Goal: Transaction & Acquisition: Book appointment/travel/reservation

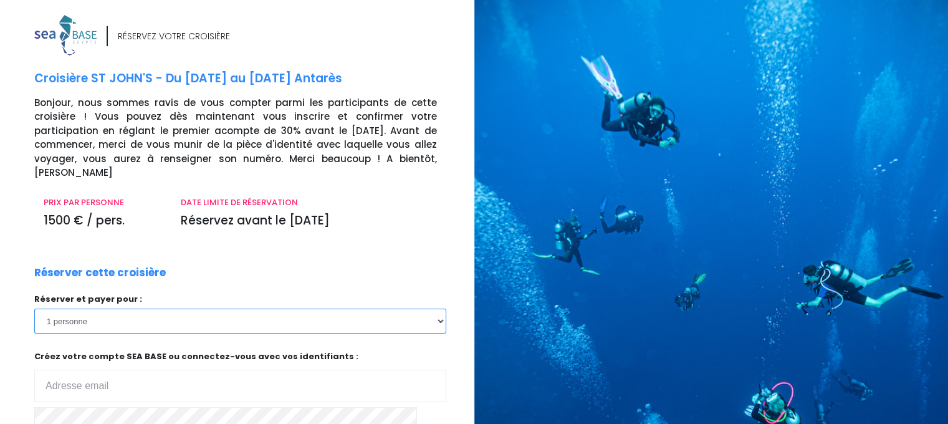
click at [442, 309] on select "1 personne 2 personnes 3 personnes 4 personnes 5 personnes 6 personnes 7 person…" at bounding box center [240, 321] width 412 height 25
select select "2"
click at [34, 309] on select "1 personne 2 personnes 3 personnes 4 personnes 5 personnes 6 personnes 7 person…" at bounding box center [240, 321] width 412 height 25
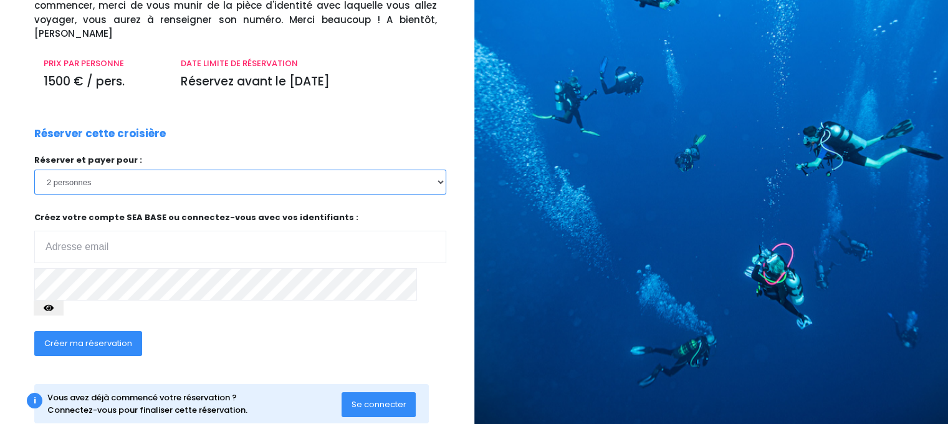
scroll to position [140, 0]
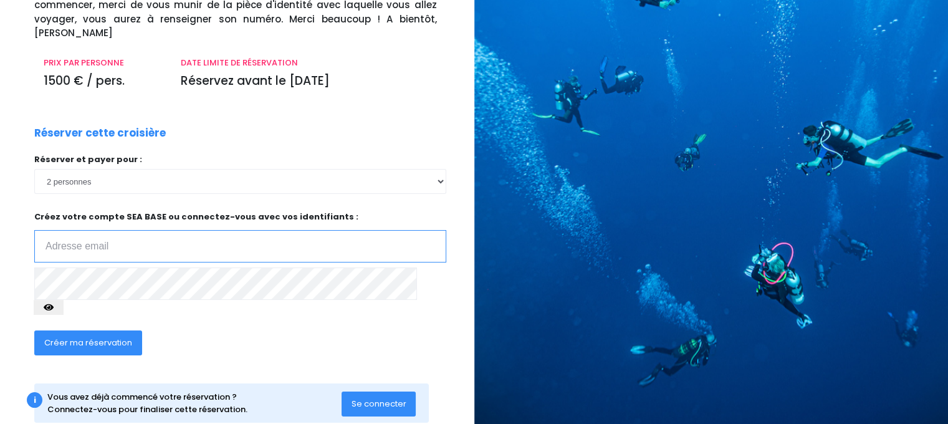
click at [62, 230] on input "email" at bounding box center [240, 246] width 412 height 32
type input "patouska.m@gmail.com"
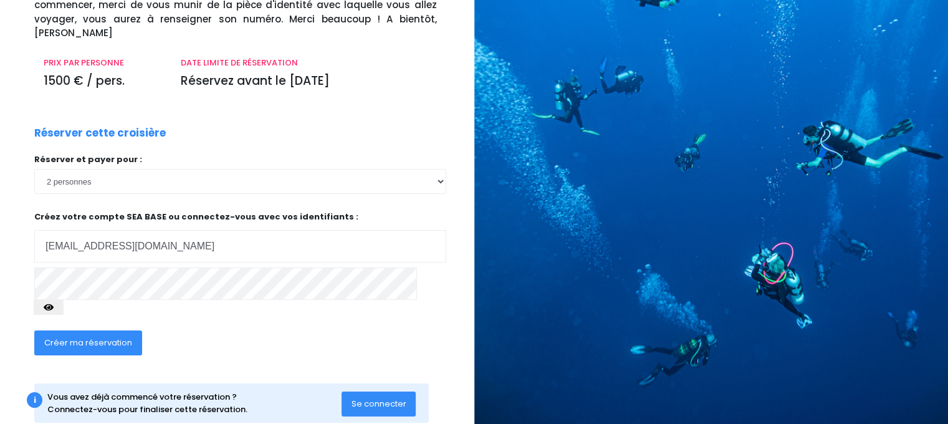
click at [64, 300] on button "button" at bounding box center [49, 307] width 30 height 15
click at [97, 337] on span "Créer ma réservation" at bounding box center [88, 343] width 88 height 12
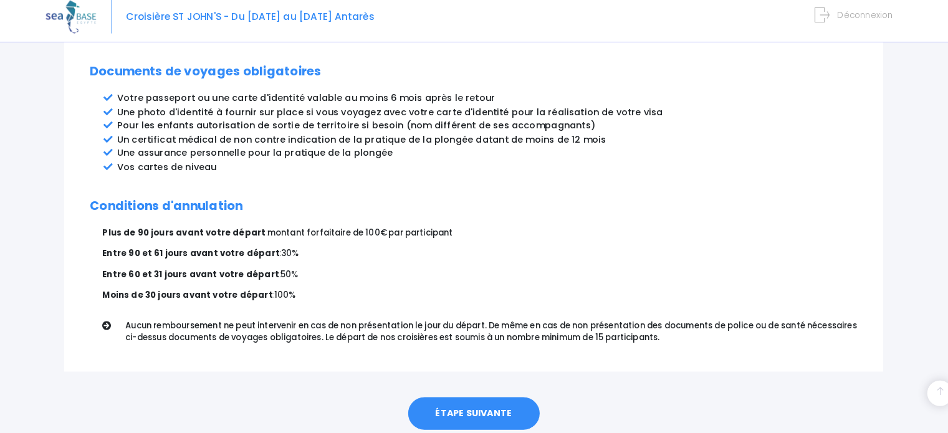
scroll to position [693, 0]
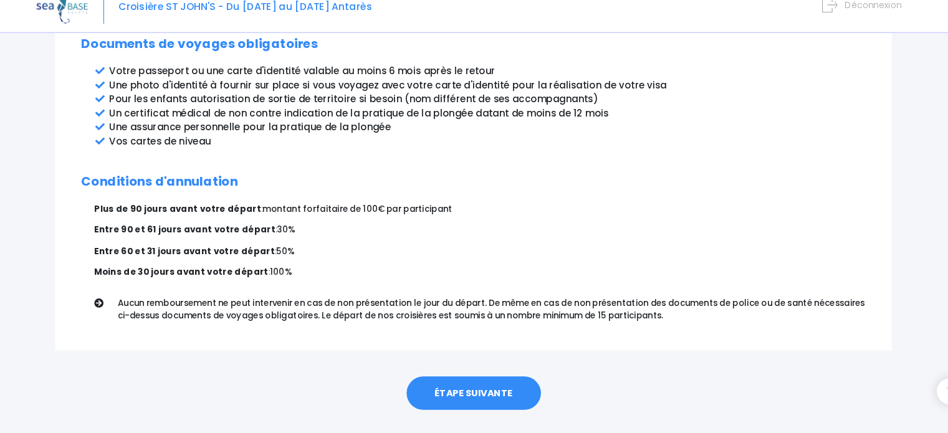
click at [466, 378] on link "ÉTAPE SUIVANTE" at bounding box center [474, 394] width 128 height 32
click at [471, 378] on link "ÉTAPE SUIVANTE" at bounding box center [474, 394] width 128 height 32
click at [449, 378] on link "ÉTAPE SUIVANTE" at bounding box center [474, 394] width 128 height 32
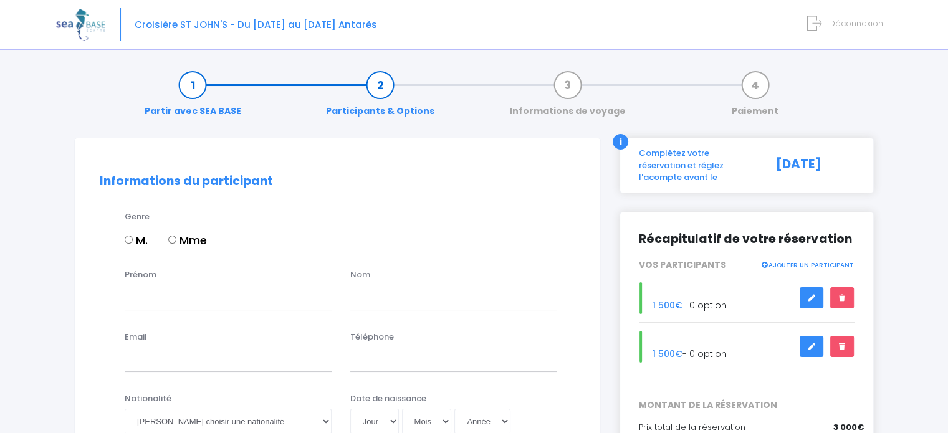
click at [129, 241] on input "M." at bounding box center [129, 240] width 8 height 8
radio input "true"
click at [181, 287] on input "Prénom" at bounding box center [228, 297] width 207 height 25
type input "philippe"
click at [398, 302] on input "text" at bounding box center [453, 297] width 207 height 25
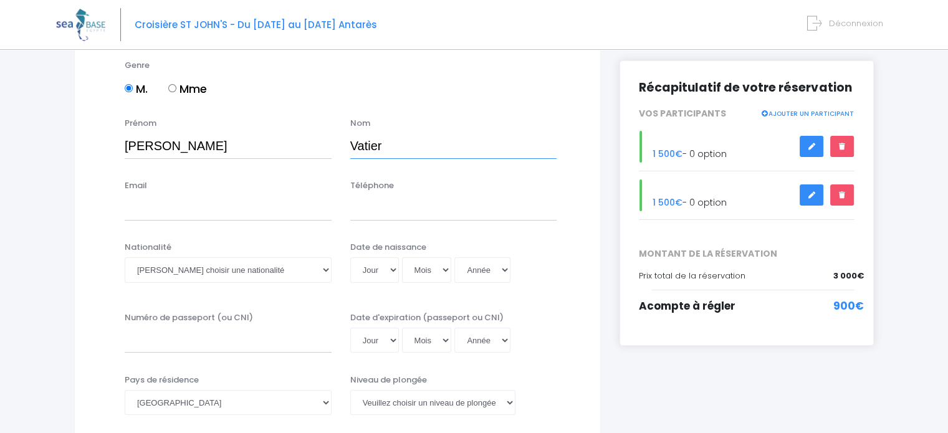
scroll to position [157, 0]
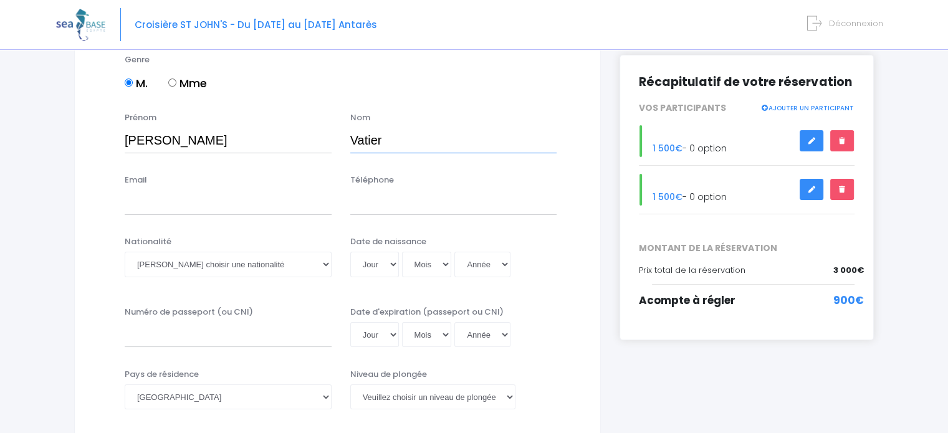
type input "Vatier"
click at [128, 209] on input "Email" at bounding box center [228, 202] width 207 height 25
type input "[EMAIL_ADDRESS][DOMAIN_NAME]"
click at [410, 198] on input "Téléphone" at bounding box center [453, 202] width 207 height 25
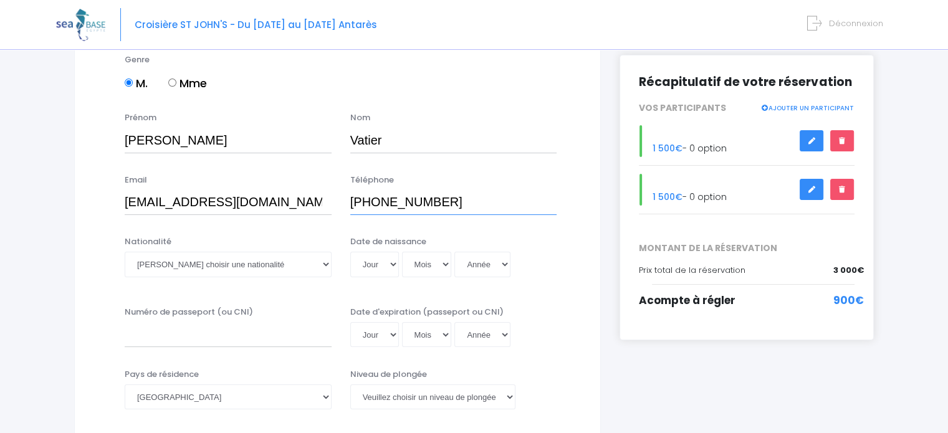
type input "[PHONE_NUMBER]"
click at [165, 262] on select "Veuillez choisir une nationalité Afghane Albanaise Algerienne Allemande America…" at bounding box center [228, 264] width 207 height 25
select select "Française"
click at [125, 252] on select "Veuillez choisir une nationalité Afghane Albanaise Algerienne Allemande America…" at bounding box center [228, 264] width 207 height 25
click at [367, 264] on select "Jour 01 02 03 04 05 06 07 08 09 10 11 12 13 14 15 16 17 18 19 20 21 22 23 24 25…" at bounding box center [374, 264] width 49 height 25
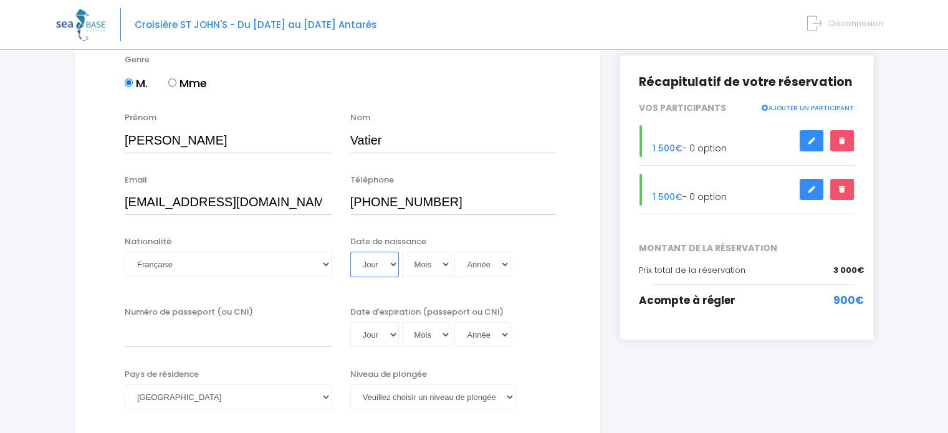
select select "07"
click at [350, 252] on select "Jour 01 02 03 04 05 06 07 08 09 10 11 12 13 14 15 16 17 18 19 20 21 22 23 24 25…" at bounding box center [374, 264] width 49 height 25
click at [418, 264] on select "Mois 01 02 03 04 05 06 07 08 09 10 11 12" at bounding box center [427, 264] width 50 height 25
select select "07"
click at [402, 252] on select "Mois 01 02 03 04 05 06 07 08 09 10 11 12" at bounding box center [427, 264] width 50 height 25
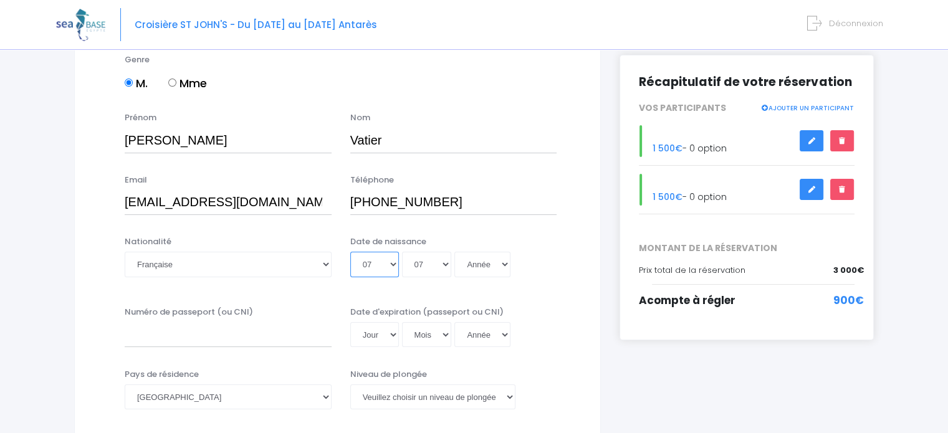
click at [368, 262] on select "Jour 01 02 03 04 05 06 07 08 09 10 11 12 13 14 15 16 17 18 19 20 21 22 23 24 25…" at bounding box center [374, 264] width 49 height 25
select select "27"
click at [350, 252] on select "Jour 01 02 03 04 05 06 07 08 09 10 11 12 13 14 15 16 17 18 19 20 21 22 23 24 25…" at bounding box center [374, 264] width 49 height 25
click at [494, 269] on select "Année 2045 2044 2043 2042 2041 2040 2039 2038 2037 2036 2035 2034 2033 2032 203…" at bounding box center [482, 264] width 56 height 25
select select "2031"
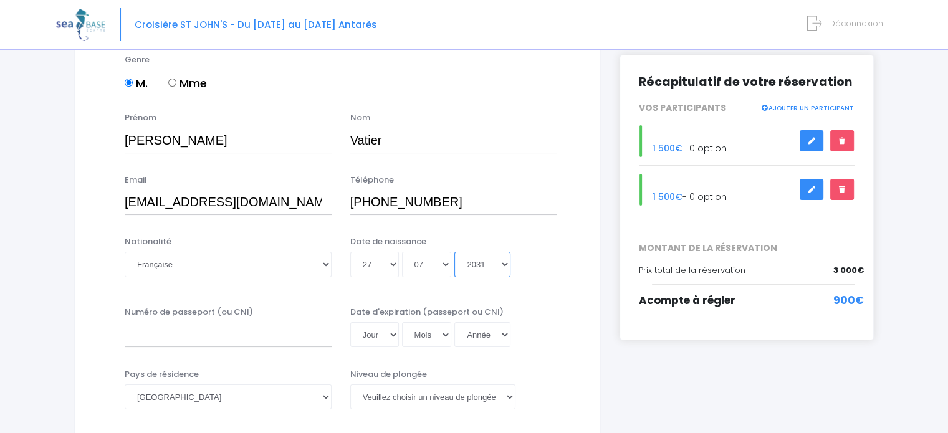
click at [454, 252] on select "Année 2045 2044 2043 2042 2041 2040 2039 2038 2037 2036 2035 2034 2033 2032 203…" at bounding box center [482, 264] width 56 height 25
type input "2031-07-27"
click at [502, 262] on select "Année 2045 2044 2043 2042 2041 2040 2039 2038 2037 2036 2035 2034 2033 2032 203…" at bounding box center [482, 264] width 56 height 25
select select "1961"
click at [454, 252] on select "Année 2045 2044 2043 2042 2041 2040 2039 2038 2037 2036 2035 2034 2033 2032 203…" at bounding box center [482, 264] width 56 height 25
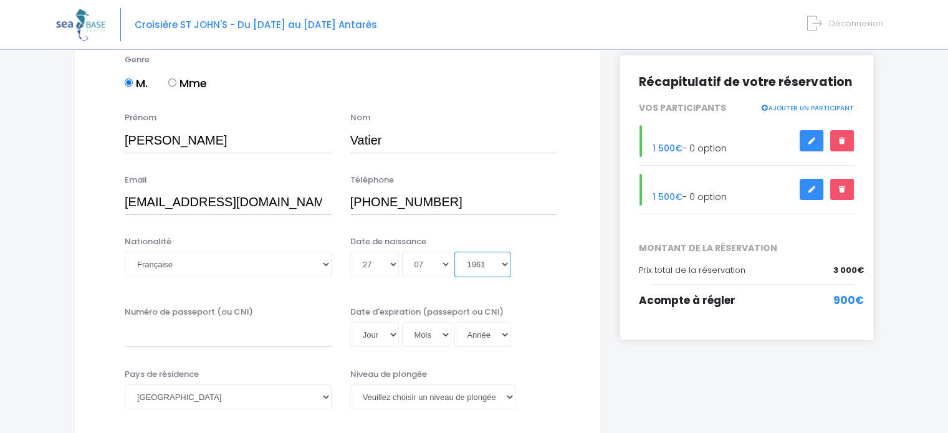
type input "1961-07-27"
click at [141, 334] on input "Numéro de passeport (ou CNI)" at bounding box center [228, 334] width 207 height 25
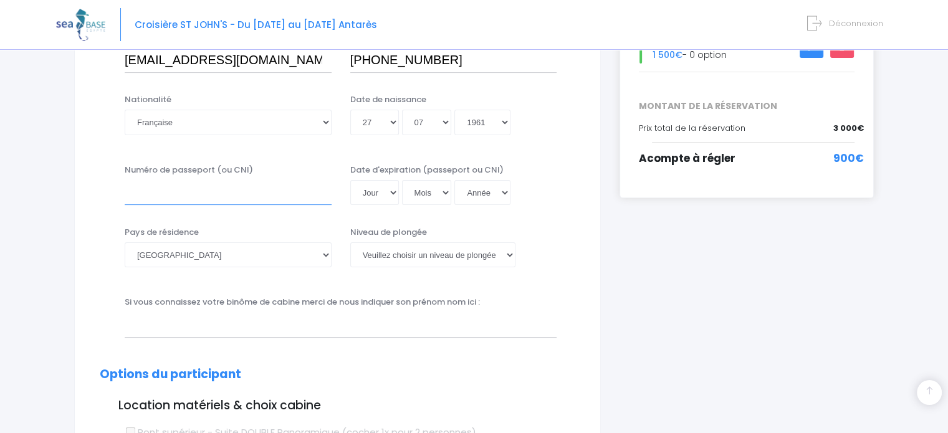
scroll to position [302, 0]
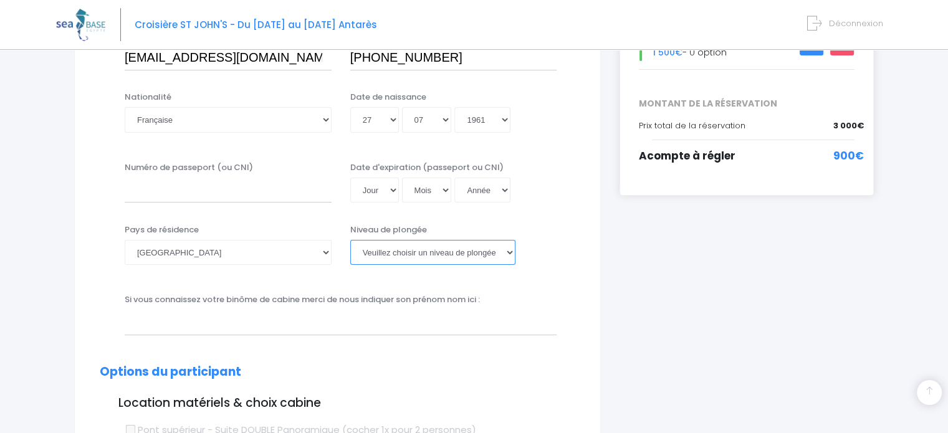
click at [479, 251] on select "Veuillez choisir un niveau de plongée Non plongeur Junior OW diver Adventure OW…" at bounding box center [432, 252] width 165 height 25
select select "PADI Dive Master"
click at [350, 240] on select "Veuillez choisir un niveau de plongée Non plongeur Junior OW diver Adventure OW…" at bounding box center [432, 252] width 165 height 25
click at [178, 319] on input "text" at bounding box center [341, 322] width 432 height 25
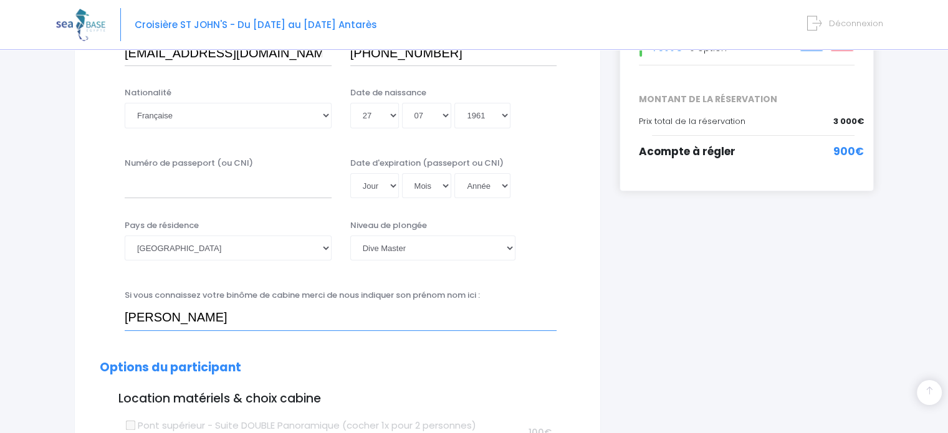
scroll to position [310, 0]
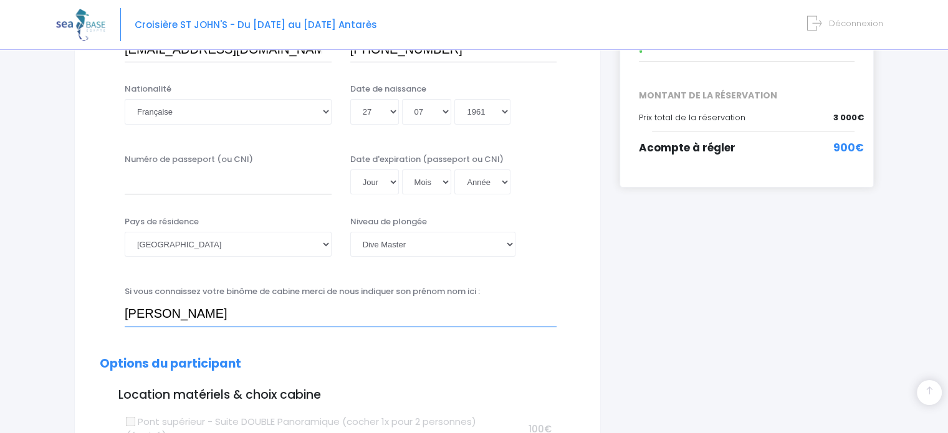
type input "Patricia"
click at [165, 177] on input "Numéro de passeport (ou CNI)" at bounding box center [228, 182] width 207 height 25
type input "23iC94867"
click at [376, 180] on select "Jour 01 02 03 04 05 06 07 08 09 10 11 12 13 14 15 16 17 18 19 20 21 22 23 24 25…" at bounding box center [374, 182] width 49 height 25
select select "23"
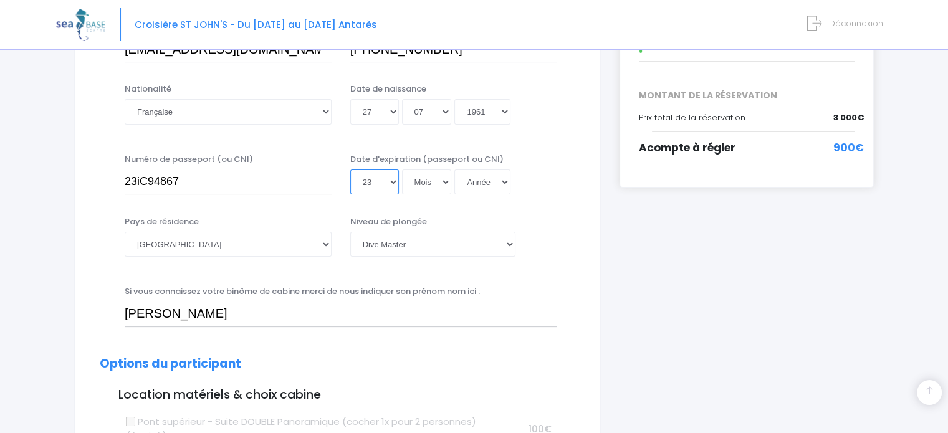
click at [350, 170] on select "Jour 01 02 03 04 05 06 07 08 09 10 11 12 13 14 15 16 17 18 19 20 21 22 23 24 25…" at bounding box center [374, 182] width 49 height 25
click at [433, 186] on select "Mois 01 02 03 04 05 06 07 08 09 10 11 12" at bounding box center [427, 182] width 50 height 25
select select "08"
click at [402, 170] on select "Mois 01 02 03 04 05 06 07 08 09 10 11 12" at bounding box center [427, 182] width 50 height 25
click at [500, 180] on select "Année 2045 2044 2043 2042 2041 2040 2039 2038 2037 2036 2035 2034 2033 2032 203…" at bounding box center [482, 182] width 56 height 25
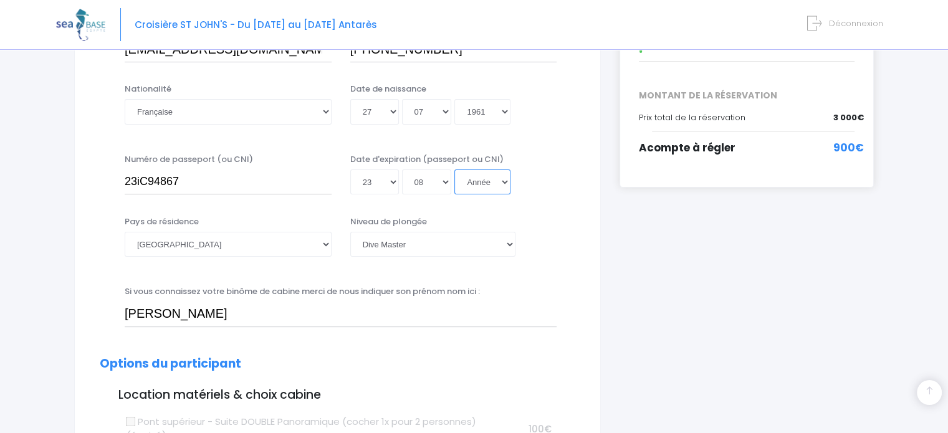
select select "2033"
click at [454, 170] on select "Année 2045 2044 2043 2042 2041 2040 2039 2038 2037 2036 2035 2034 2033 2032 203…" at bounding box center [482, 182] width 56 height 25
type input "2033-08-23"
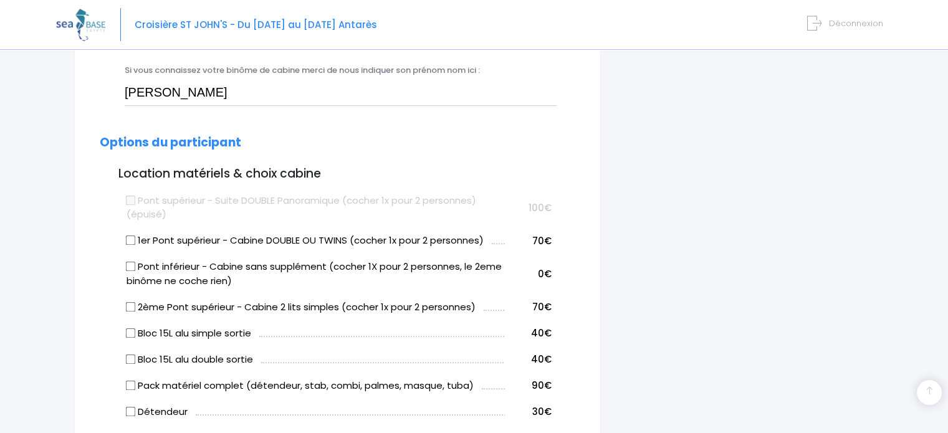
scroll to position [545, 0]
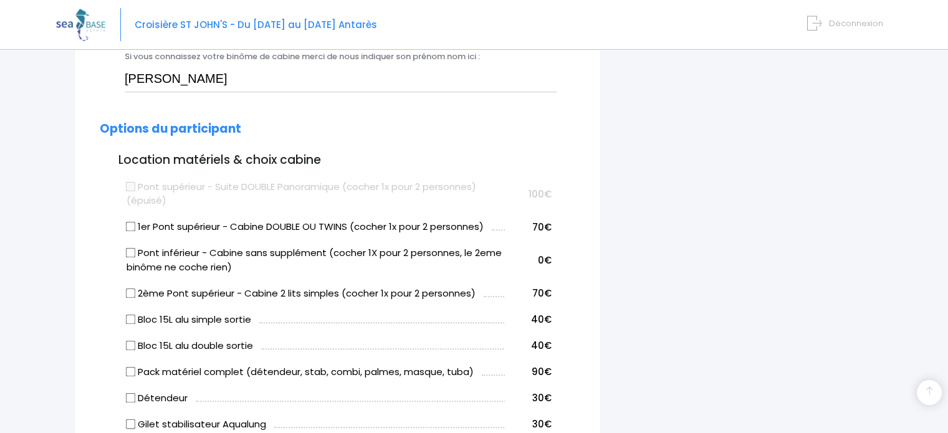
click at [134, 231] on label "1er Pont supérieur - Cabine DOUBLE OU TWINS (cocher 1x pour 2 personnes)" at bounding box center [305, 227] width 357 height 14
click at [134, 231] on input "1er Pont supérieur - Cabine DOUBLE OU TWINS (cocher 1x pour 2 personnes)" at bounding box center [131, 227] width 10 height 10
checkbox input "true"
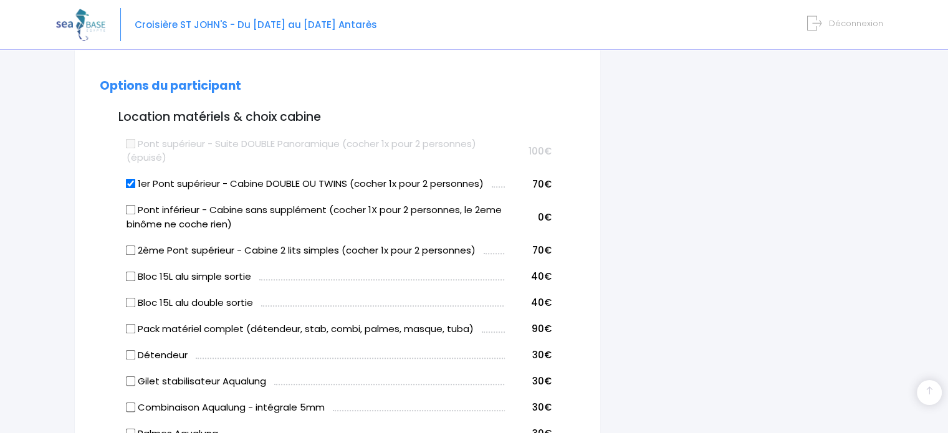
scroll to position [612, 0]
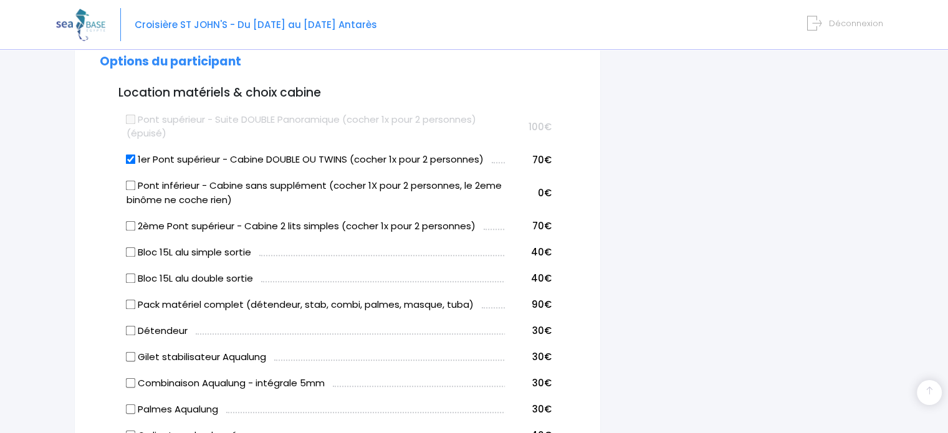
click at [865, 357] on div "i Complétez votre réservation et réglez l'acompte avant le 28/09/2025 Récapitul…" at bounding box center [746, 357] width 273 height 1663
click at [907, 348] on div "Notre plateforme de réservation n'est pas compatible avec votre appareil. Veuil…" at bounding box center [474, 342] width 948 height 1909
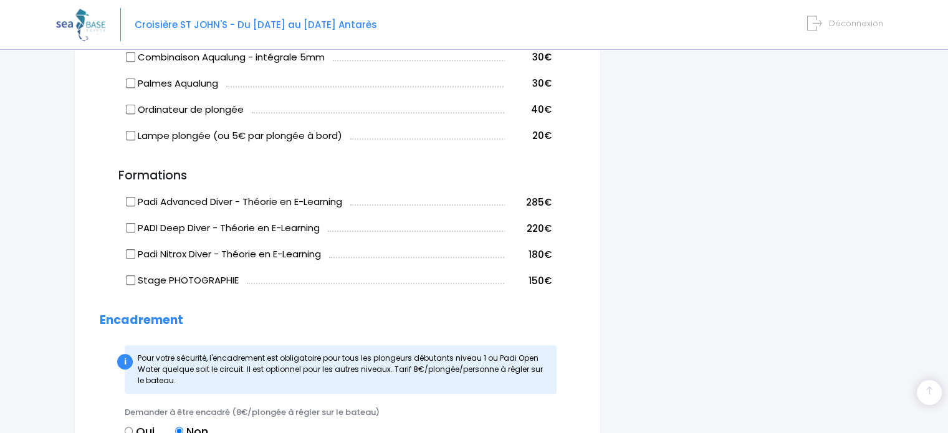
scroll to position [939, 0]
click at [127, 278] on input "Stage PHOTOGRAPHIE" at bounding box center [131, 279] width 10 height 10
checkbox input "true"
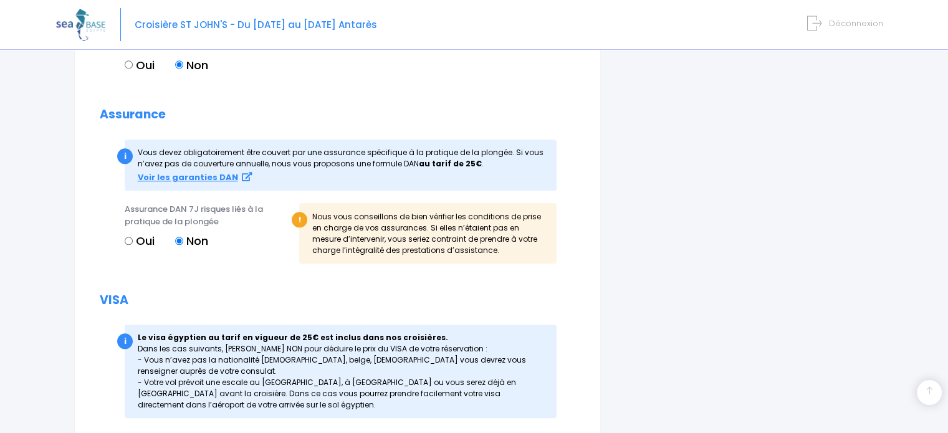
scroll to position [1305, 0]
click at [128, 241] on input "Oui" at bounding box center [129, 240] width 8 height 8
radio input "true"
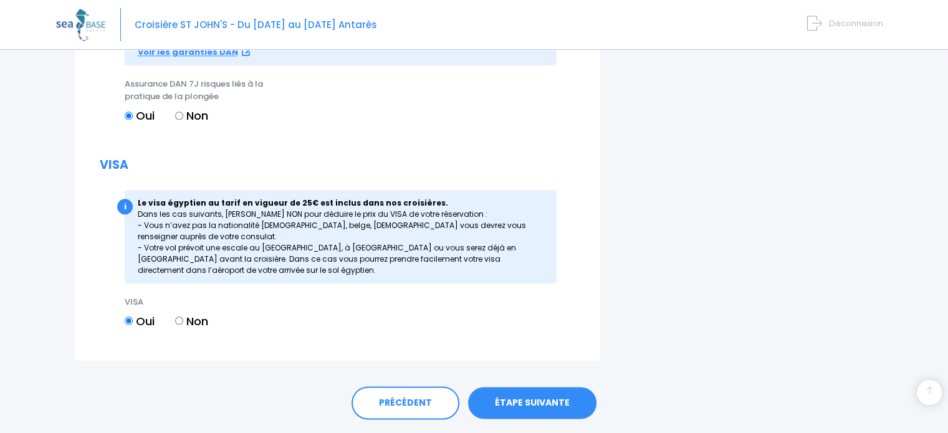
scroll to position [1464, 0]
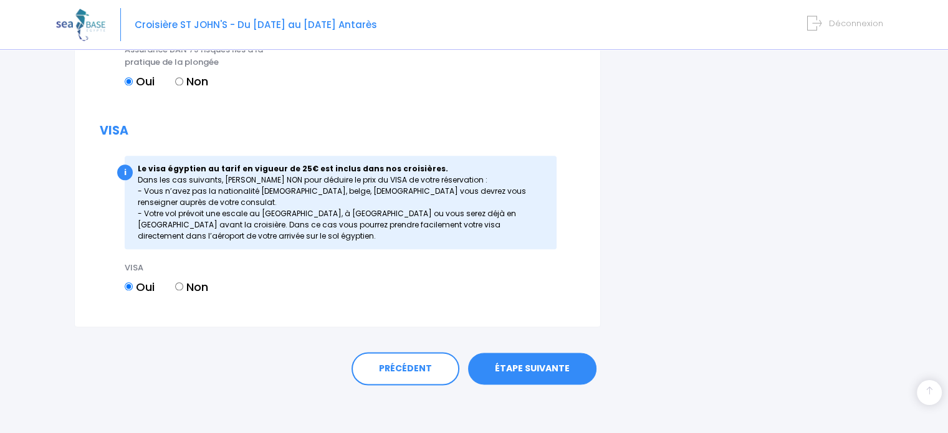
click at [183, 284] on input "Non" at bounding box center [179, 286] width 8 height 8
radio input "true"
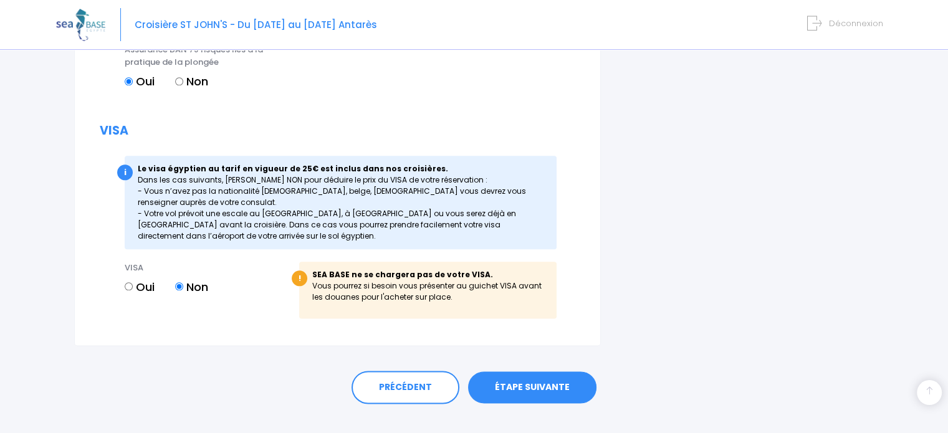
scroll to position [1483, 0]
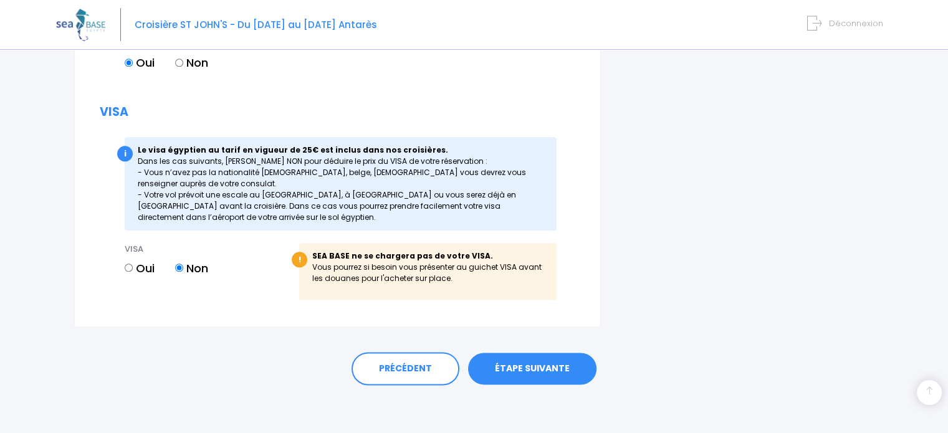
click at [130, 267] on input "Oui" at bounding box center [129, 268] width 8 height 8
radio input "true"
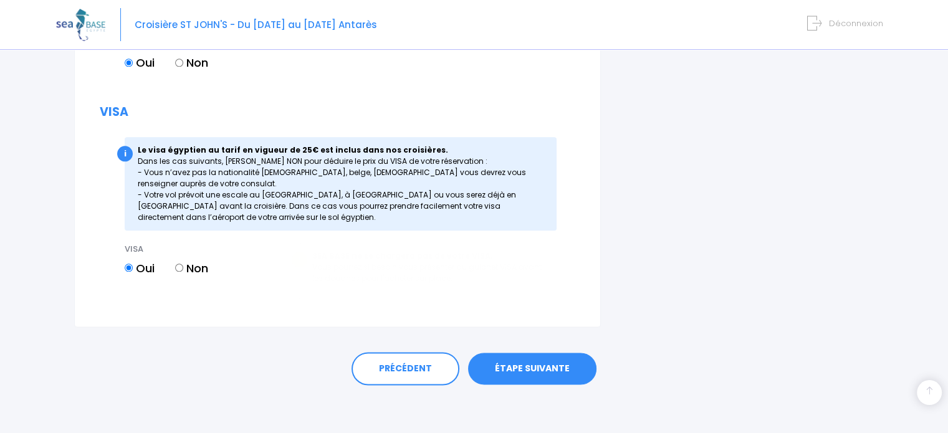
scroll to position [1464, 0]
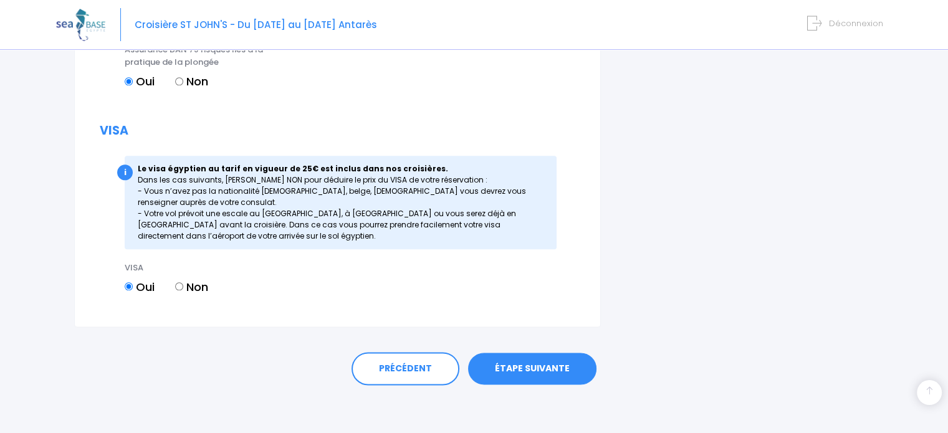
click at [527, 364] on link "ÉTAPE SUIVANTE" at bounding box center [532, 369] width 128 height 32
click at [520, 362] on link "ÉTAPE SUIVANTE" at bounding box center [532, 369] width 128 height 32
click at [542, 362] on link "ÉTAPE SUIVANTE" at bounding box center [532, 369] width 128 height 32
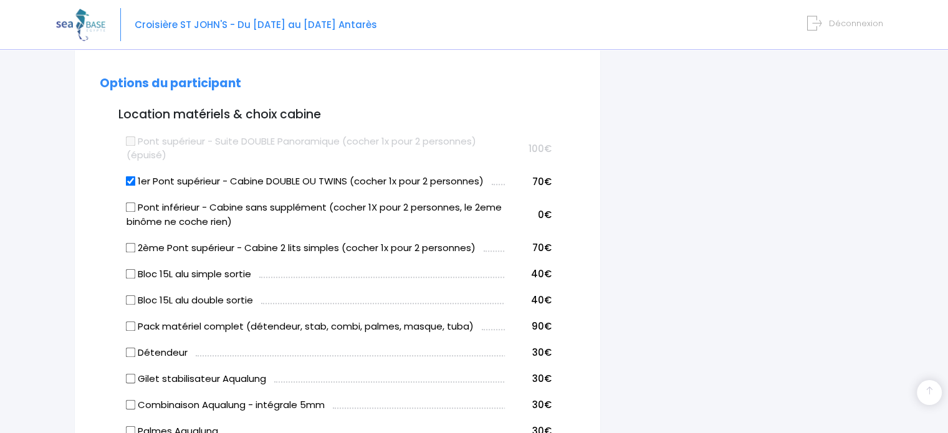
scroll to position [599, 0]
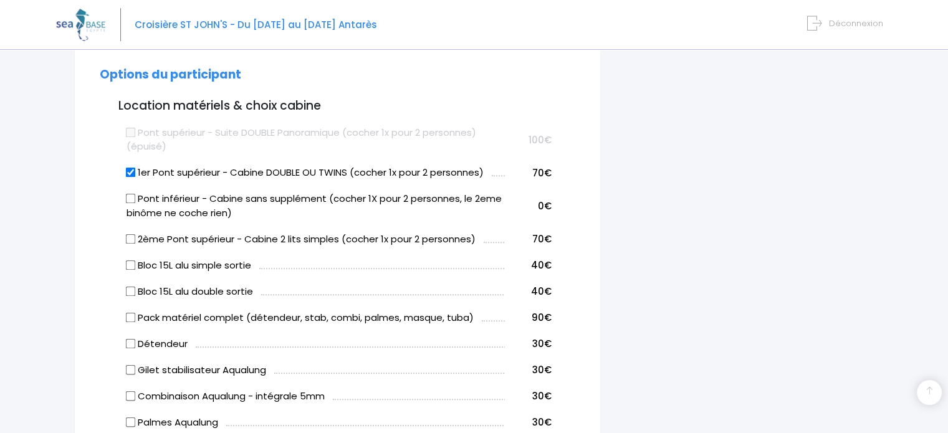
click at [131, 239] on input "2ème Pont supérieur - Cabine 2 lits simples (cocher 1x pour 2 personnes)" at bounding box center [131, 239] width 10 height 10
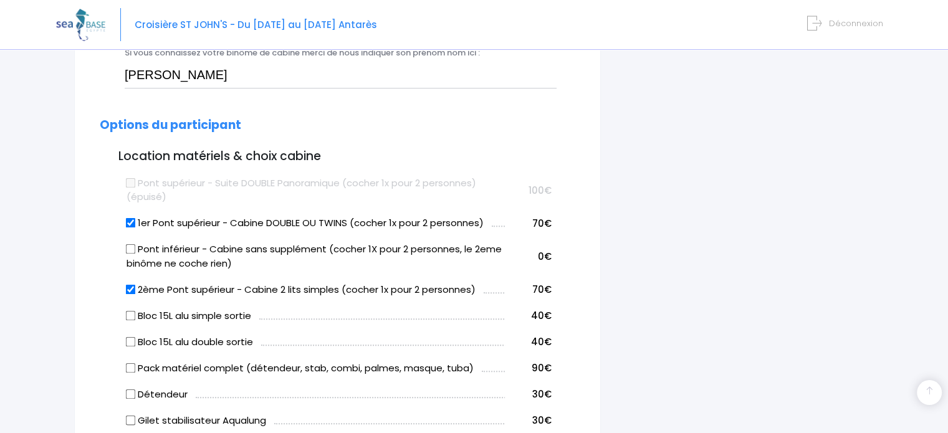
scroll to position [570, 0]
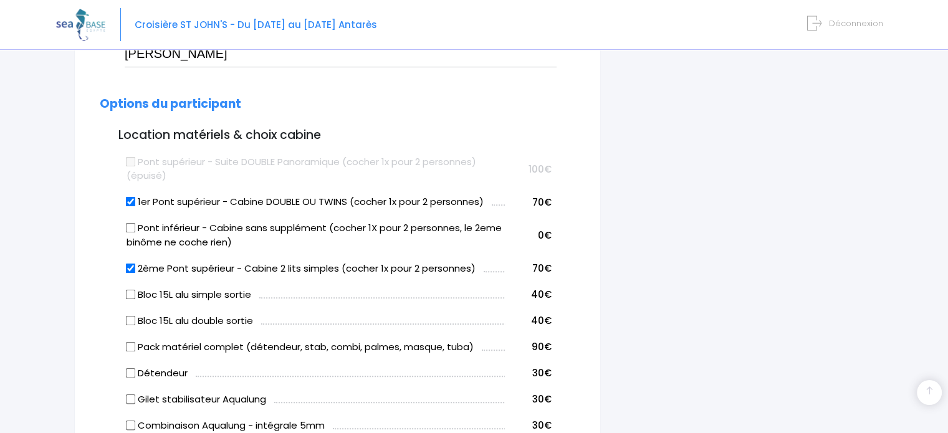
click at [134, 263] on input "2ème Pont supérieur - Cabine 2 lits simples (cocher 1x pour 2 personnes)" at bounding box center [131, 268] width 10 height 10
checkbox input "false"
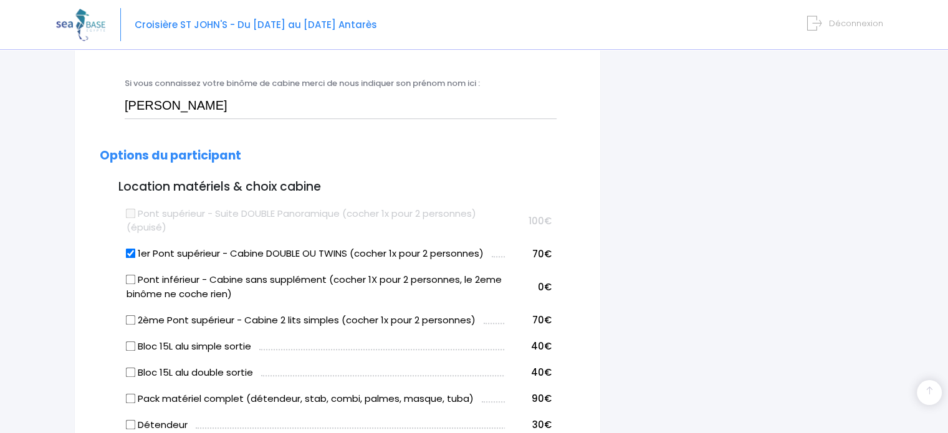
scroll to position [523, 0]
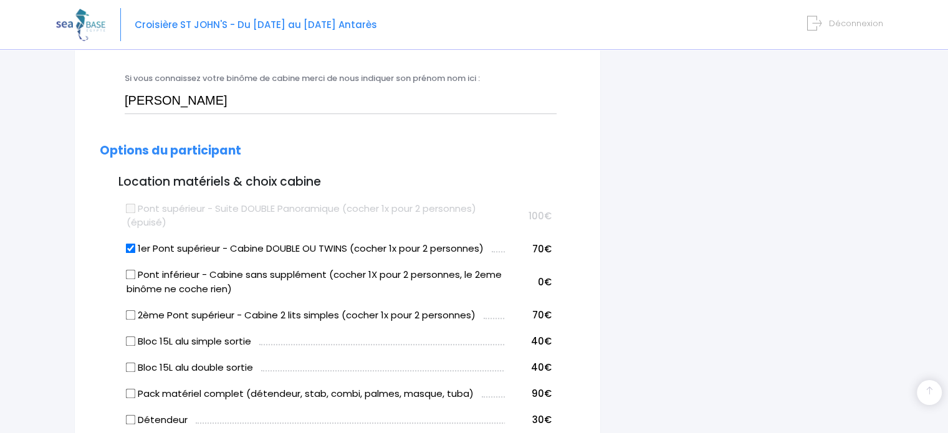
click at [127, 247] on input "1er Pont supérieur - Cabine DOUBLE OU TWINS (cocher 1x pour 2 personnes)" at bounding box center [131, 249] width 10 height 10
checkbox input "false"
click at [128, 319] on input "2ème Pont supérieur - Cabine 2 lits simples (cocher 1x pour 2 personnes)" at bounding box center [131, 315] width 10 height 10
checkbox input "true"
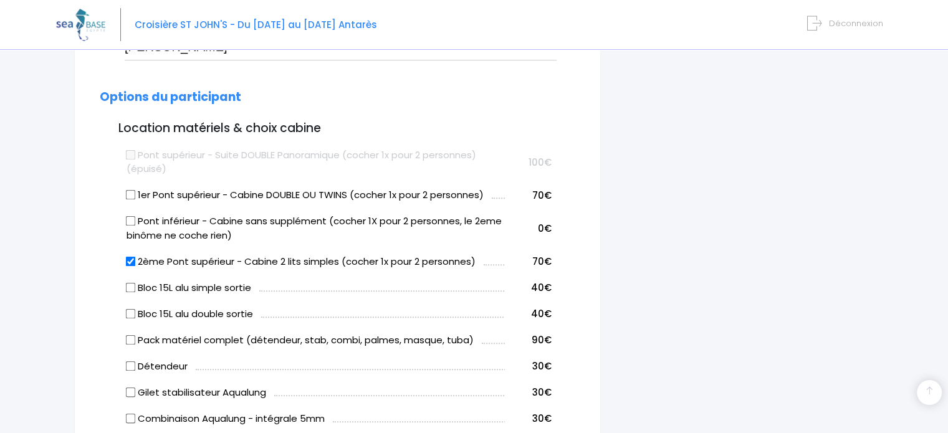
scroll to position [578, 0]
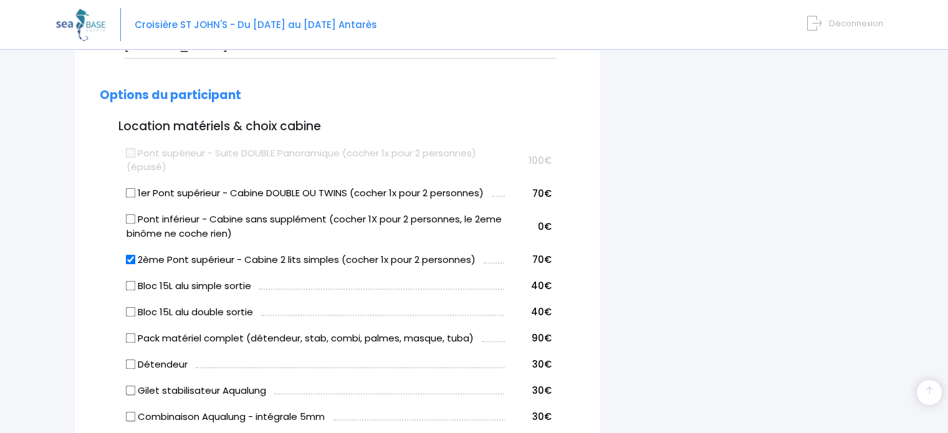
click at [130, 189] on input "1er Pont supérieur - Cabine DOUBLE OU TWINS (cocher 1x pour 2 personnes)" at bounding box center [131, 193] width 10 height 10
checkbox input "true"
click at [134, 262] on input "2ème Pont supérieur - Cabine 2 lits simples (cocher 1x pour 2 personnes)" at bounding box center [131, 259] width 10 height 10
checkbox input "false"
click at [876, 335] on div "i Complétez votre réservation et réglez l'acompte avant le 28/09/2025 Récapitul…" at bounding box center [746, 386] width 273 height 1654
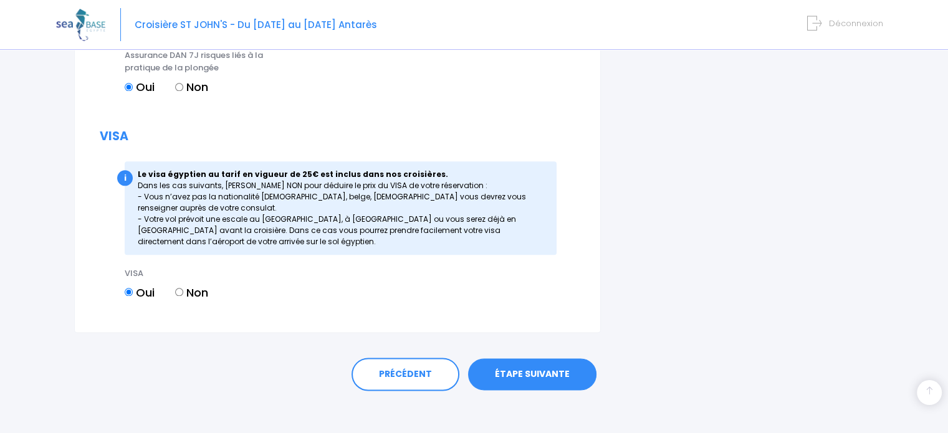
scroll to position [1464, 0]
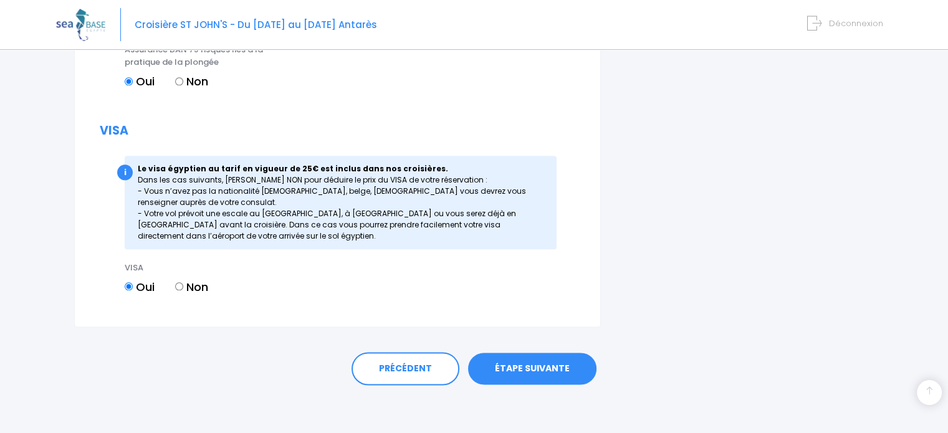
click at [525, 374] on link "ÉTAPE SUIVANTE" at bounding box center [532, 369] width 128 height 32
click at [524, 372] on link "ÉTAPE SUIVANTE" at bounding box center [532, 369] width 128 height 32
click at [514, 367] on link "ÉTAPE SUIVANTE" at bounding box center [532, 369] width 128 height 32
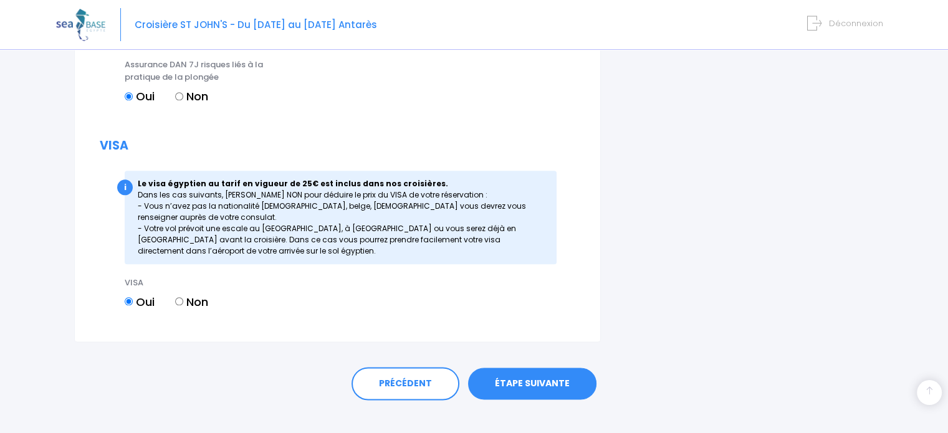
scroll to position [1440, 0]
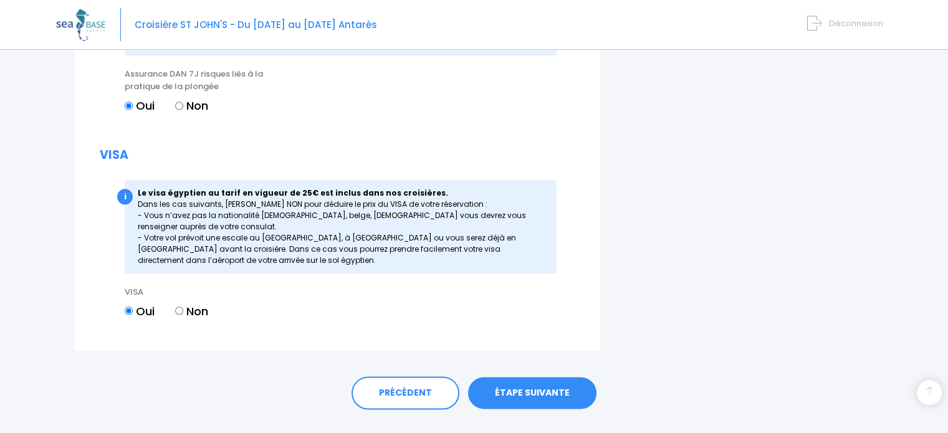
click at [527, 400] on link "ÉTAPE SUIVANTE" at bounding box center [532, 393] width 128 height 32
click at [531, 401] on link "ÉTAPE SUIVANTE" at bounding box center [532, 393] width 128 height 32
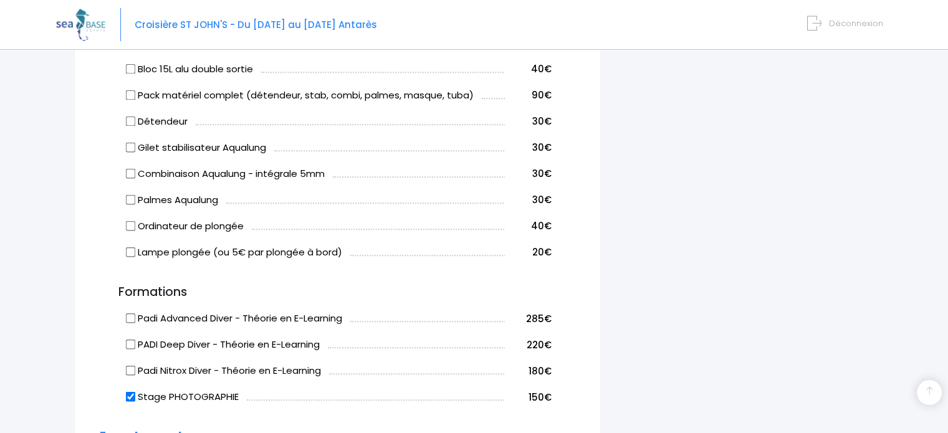
scroll to position [823, 0]
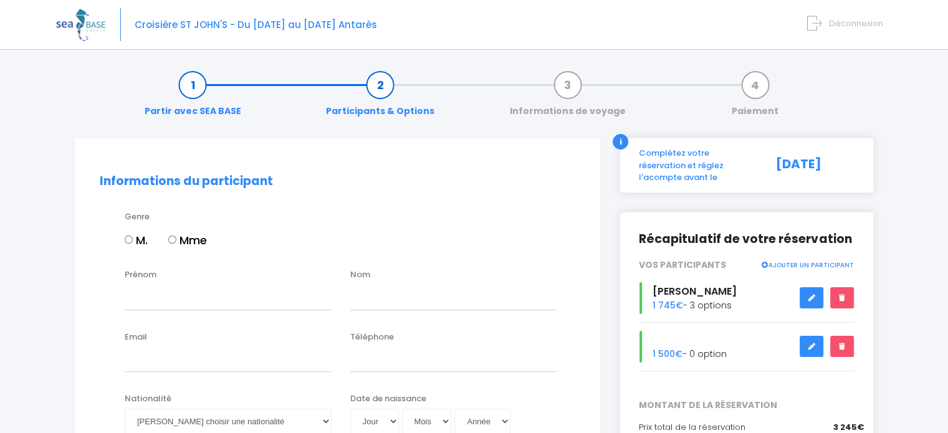
click at [169, 241] on input "Mme" at bounding box center [172, 240] width 8 height 8
radio input "true"
click at [148, 296] on input "Prénom" at bounding box center [228, 297] width 207 height 25
type input "[PERSON_NAME]"
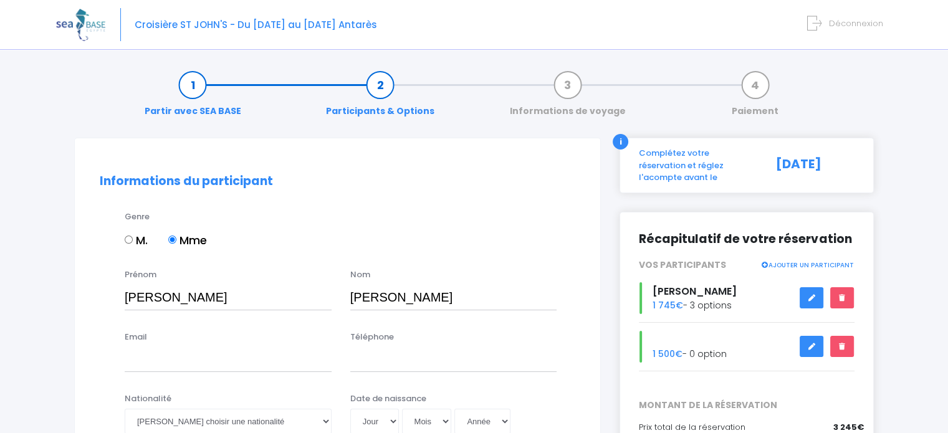
select select "[GEOGRAPHIC_DATA]"
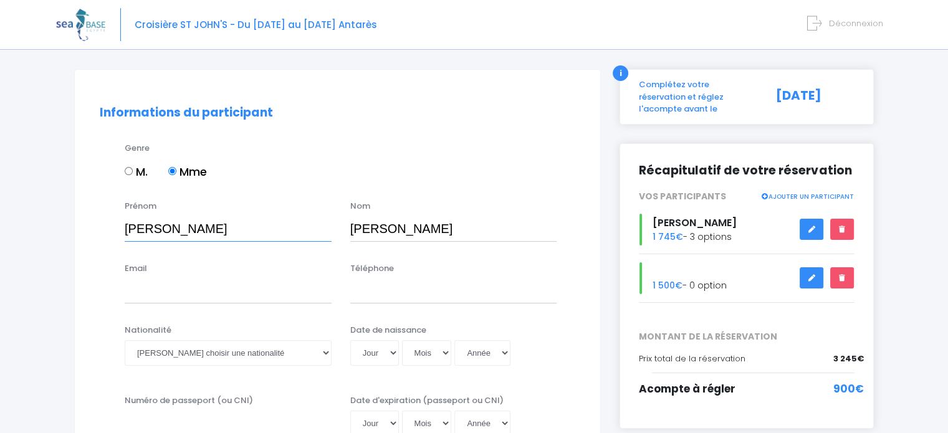
scroll to position [71, 0]
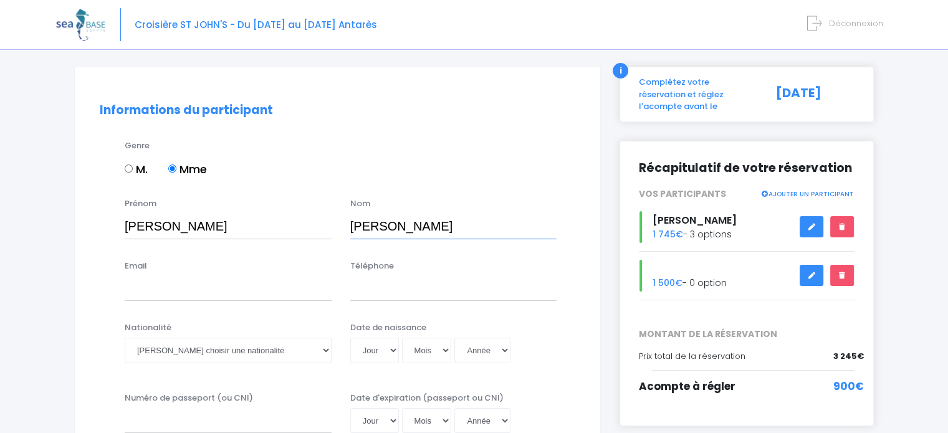
click at [456, 230] on input "[PERSON_NAME]" at bounding box center [453, 226] width 207 height 25
type input "Ademi"
click at [173, 289] on input "Email" at bounding box center [228, 288] width 207 height 25
type input "patouska.m@gmail.com"
type input "0764185738"
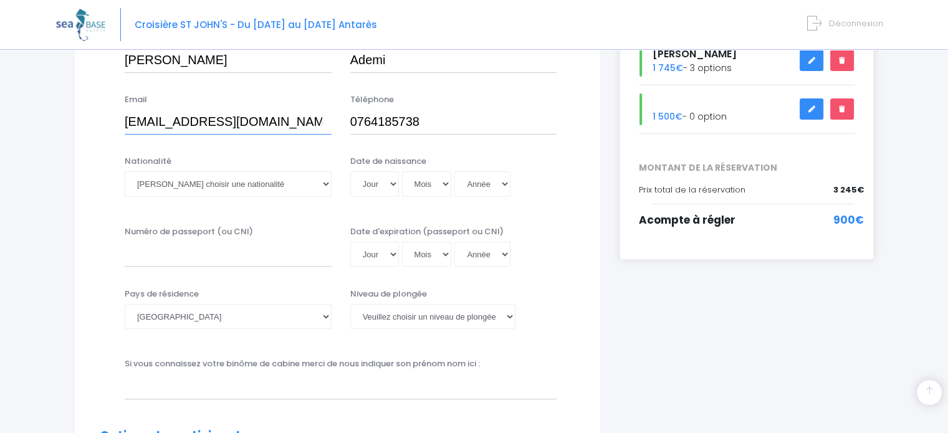
scroll to position [239, 0]
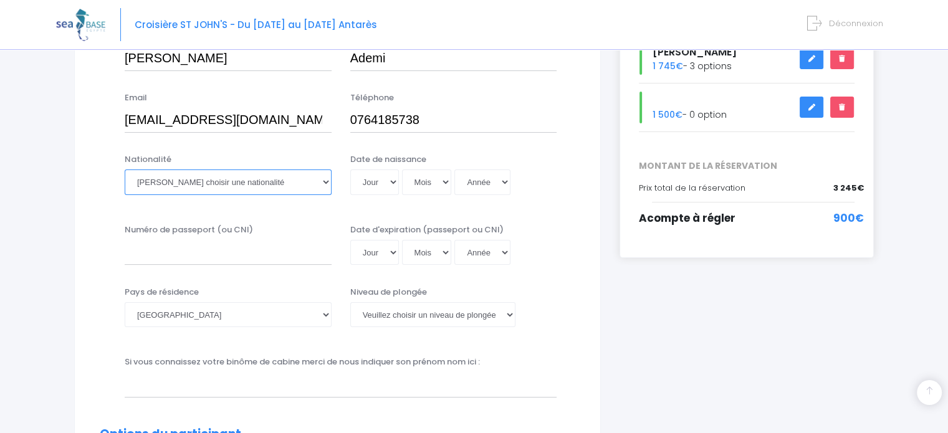
click at [180, 183] on select "Veuillez choisir une nationalité Afghane Albanaise Algerienne Allemande America…" at bounding box center [228, 182] width 207 height 25
click at [211, 182] on select "Veuillez choisir une nationalité Afghane Albanaise Algerienne Allemande America…" at bounding box center [228, 182] width 207 height 25
click at [158, 189] on select "Veuillez choisir une nationalité Afghane Albanaise Algerienne Allemande America…" at bounding box center [228, 182] width 207 height 25
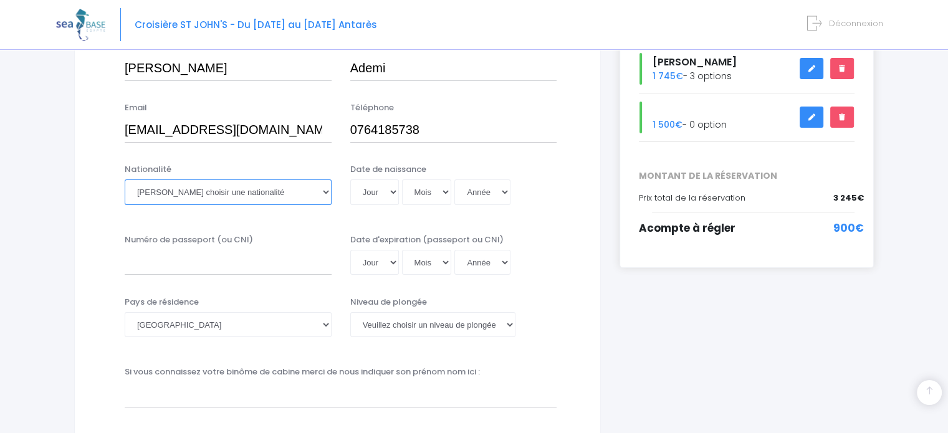
scroll to position [229, 0]
click at [146, 191] on select "Veuillez choisir une nationalité Afghane Albanaise Algerienne Allemande America…" at bounding box center [228, 192] width 207 height 25
select select "Suisse"
click at [125, 180] on select "Veuillez choisir une nationalité Afghane Albanaise Algerienne Allemande America…" at bounding box center [228, 192] width 207 height 25
click at [376, 184] on select "Jour 01 02 03 04 05 06 07 08 09 10 11 12 13 14 15 16 17 18 19 20 21 22 23 24 25…" at bounding box center [374, 192] width 49 height 25
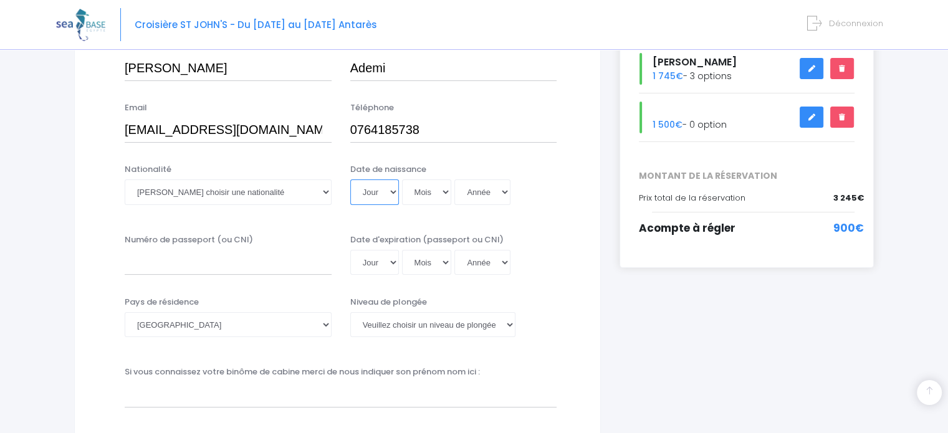
select select "14"
click at [350, 180] on select "Jour 01 02 03 04 05 06 07 08 09 10 11 12 13 14 15 16 17 18 19 20 21 22 23 24 25…" at bounding box center [374, 192] width 49 height 25
click at [442, 200] on select "Mois 01 02 03 04 05 06 07 08 09 10 11 12" at bounding box center [427, 192] width 50 height 25
click at [432, 188] on select "Mois 01 02 03 04 05 06 07 08 09 10 11 12" at bounding box center [427, 192] width 50 height 25
click at [437, 191] on select "Mois 01 02 03 04 05 06 07 08 09 10 11 12" at bounding box center [427, 192] width 50 height 25
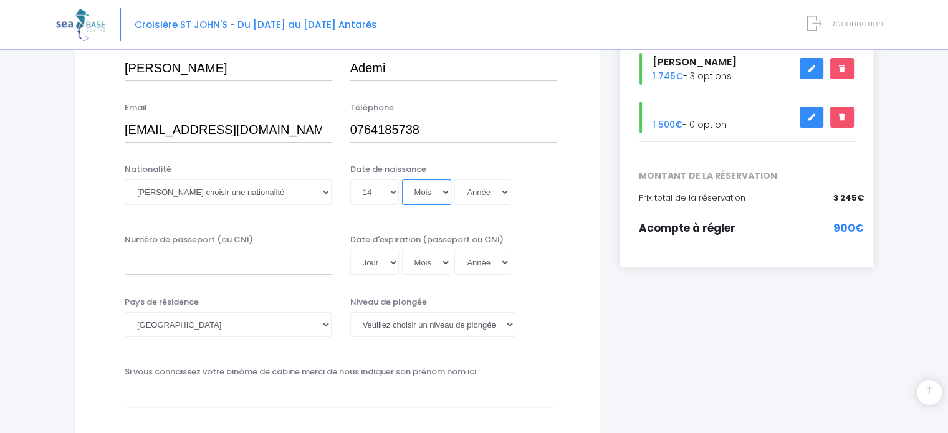
select select "02"
click at [402, 180] on select "Mois 01 02 03 04 05 06 07 08 09 10 11 12" at bounding box center [427, 192] width 50 height 25
click at [481, 189] on select "Année 2045 2044 2043 2042 2041 2040 2039 2038 2037 2036 2035 2034 2033 2032 203…" at bounding box center [482, 192] width 56 height 25
select select "2032"
click at [454, 180] on select "Année 2045 2044 2043 2042 2041 2040 2039 2038 2037 2036 2035 2034 2033 2032 203…" at bounding box center [482, 192] width 56 height 25
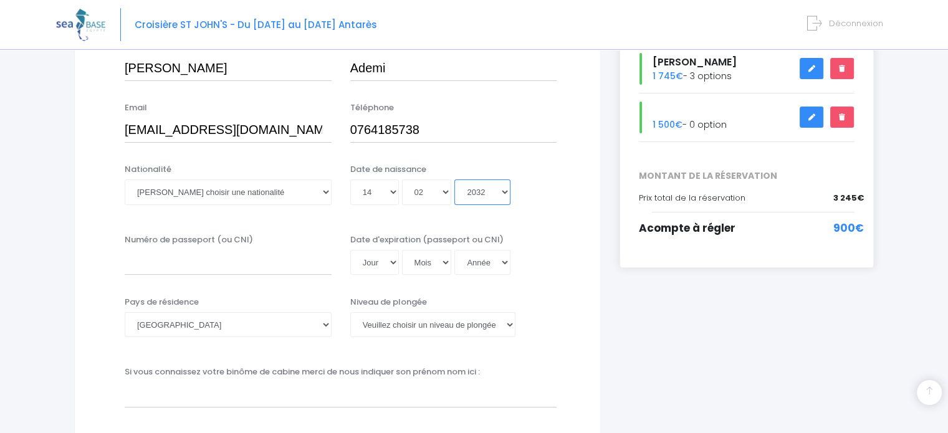
type input "2032-02-14"
click at [483, 197] on select "Année 2045 2044 2043 2042 2041 2040 2039 2038 2037 2036 2035 2034 2033 2032 203…" at bounding box center [482, 192] width 56 height 25
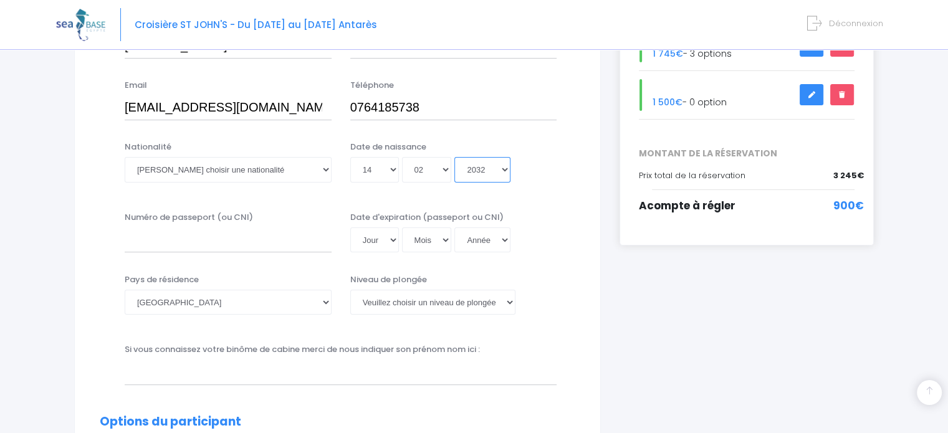
scroll to position [258, 0]
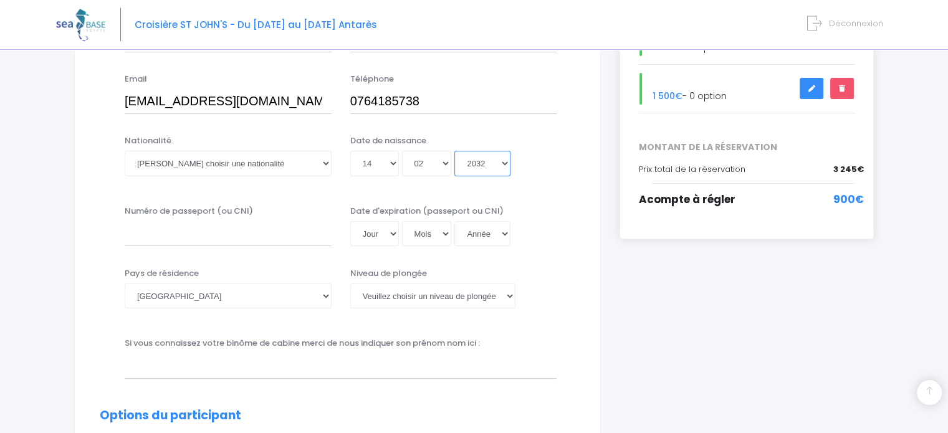
click at [486, 169] on select "Année 2045 2044 2043 2042 2041 2040 2039 2038 2037 2036 2035 2034 2033 2032 203…" at bounding box center [482, 163] width 56 height 25
click at [489, 153] on select "Année 2045 2044 2043 2042 2041 2040 2039 2038 2037 2036 2035 2034 2033 2032 203…" at bounding box center [482, 163] width 56 height 25
click at [503, 169] on select "Année 2045 2044 2043 2042 2041 2040 2039 2038 2037 2036 2035 2034 2033 2032 203…" at bounding box center [482, 163] width 56 height 25
select select "1986"
click at [454, 151] on select "Année 2045 2044 2043 2042 2041 2040 2039 2038 2037 2036 2035 2034 2033 2032 203…" at bounding box center [482, 163] width 56 height 25
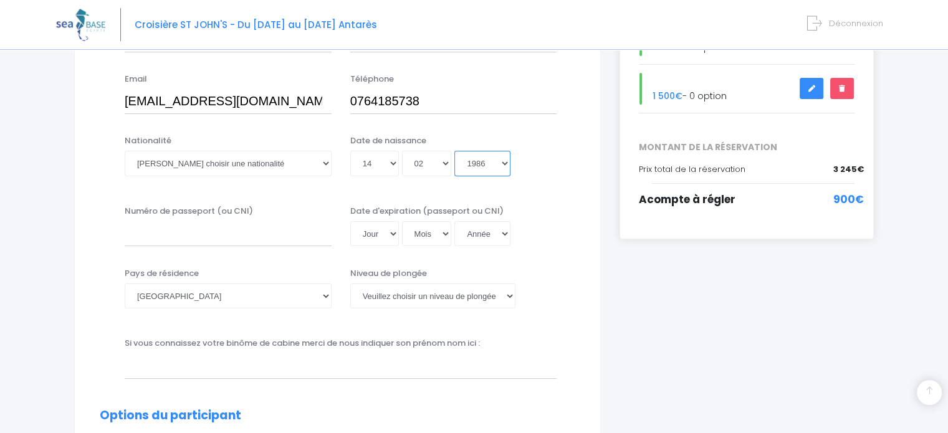
type input "1986-02-14"
click at [499, 230] on select "Année 2045 2044 2043 2042 2041 2040 2039 2038 2037 2036 2035 2034 2033 2032 203…" at bounding box center [482, 233] width 56 height 25
select select "1962"
click at [454, 221] on select "Année 2045 2044 2043 2042 2041 2040 2039 2038 2037 2036 2035 2034 2033 2032 203…" at bounding box center [482, 233] width 56 height 25
click at [167, 229] on input "Numéro de passeport (ou CNI)" at bounding box center [228, 233] width 207 height 25
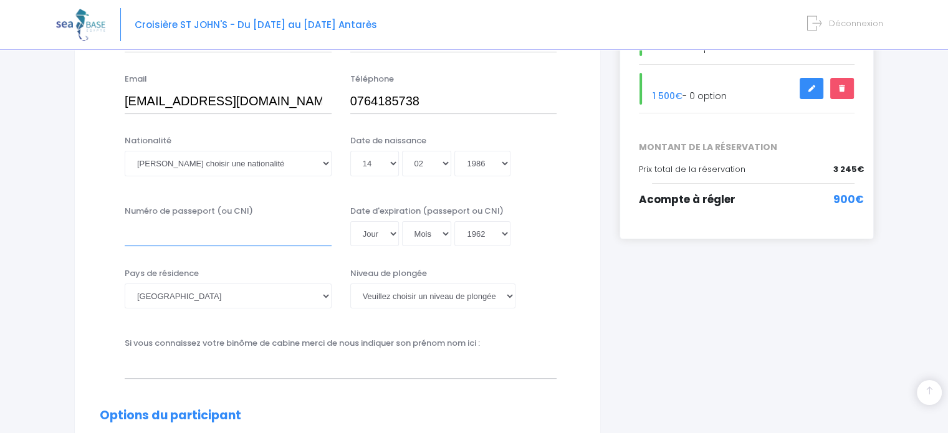
type input "X7144465"
click at [375, 229] on select "Jour 01 02 03 04 05 06 07 08 09 10 11 12 13 14 15 16 17 18 19 20 21 22 23 24 25…" at bounding box center [374, 233] width 49 height 25
click at [582, 164] on div "Nationalité Veuillez choisir une nationalité Afghane Albanaise Algerienne Allem…" at bounding box center [337, 163] width 494 height 57
click at [376, 234] on select "Jour 01 02 03 04 05 06 07 08 09 10 11 12 13 14 15 16 17 18 19 20 21 22 23 24 25…" at bounding box center [374, 233] width 49 height 25
select select "05"
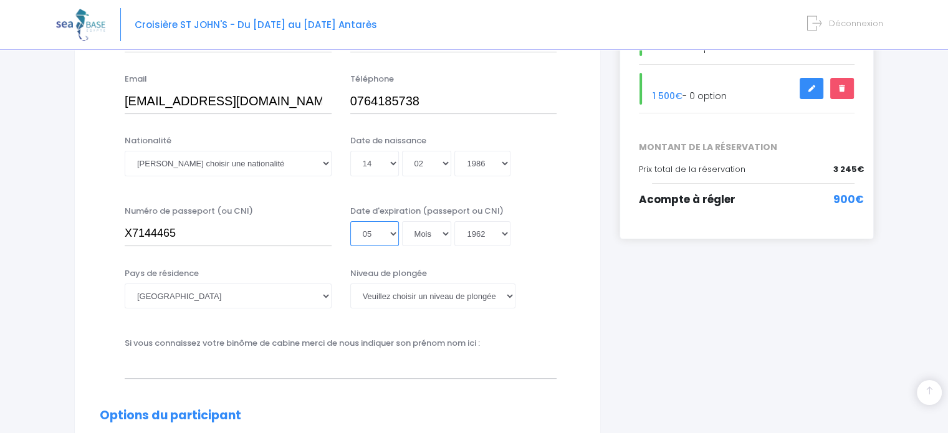
click at [350, 221] on select "Jour 01 02 03 04 05 06 07 08 09 10 11 12 13 14 15 16 17 18 19 20 21 22 23 24 25…" at bounding box center [374, 233] width 49 height 25
click at [428, 237] on select "Mois 01 02 03 04 05 06 07 08 09 10 11 12" at bounding box center [427, 233] width 50 height 25
select select "02"
click at [402, 246] on select "Mois 01 02 03 04 05 06 07 08 09 10 11 12" at bounding box center [427, 233] width 50 height 25
type input "1962-02-05"
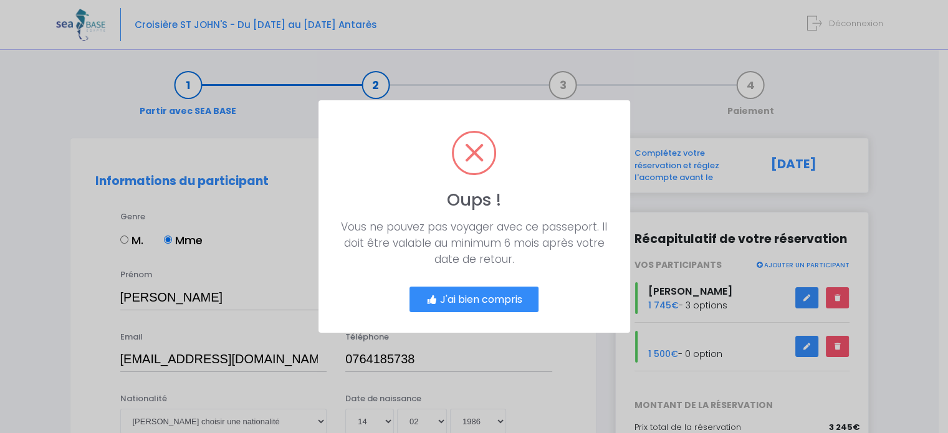
scroll to position [0, 0]
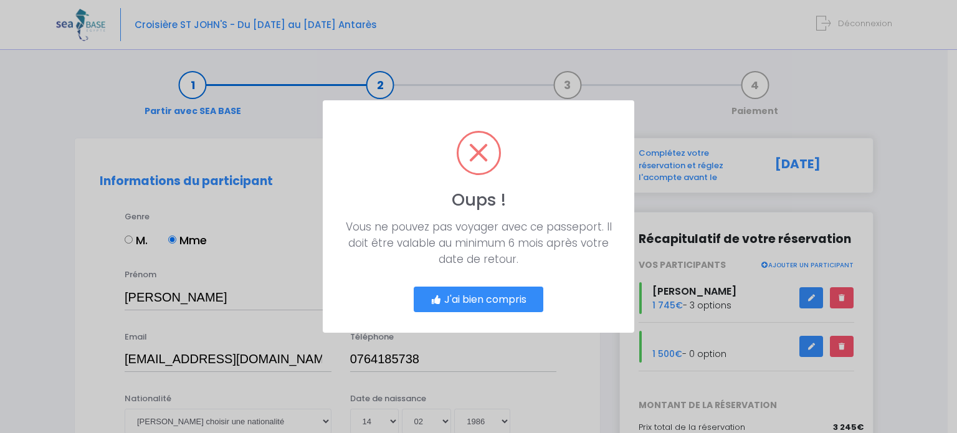
click at [472, 303] on button "J'ai bien compris" at bounding box center [479, 300] width 130 height 26
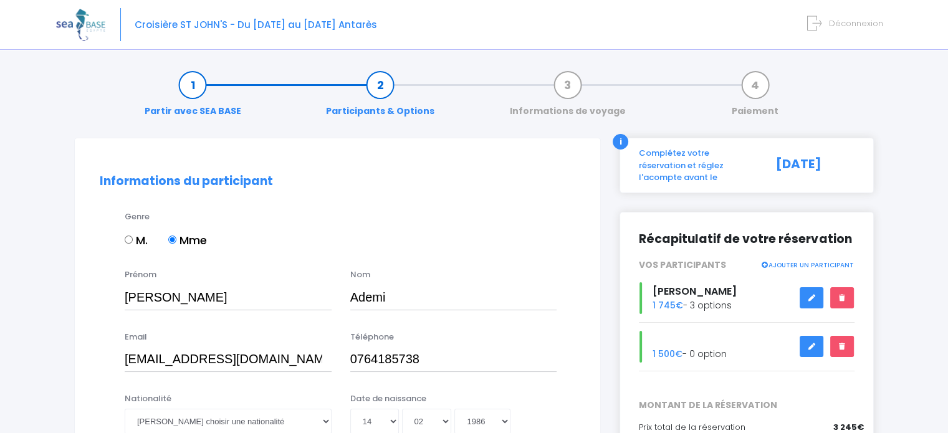
scroll to position [274, 0]
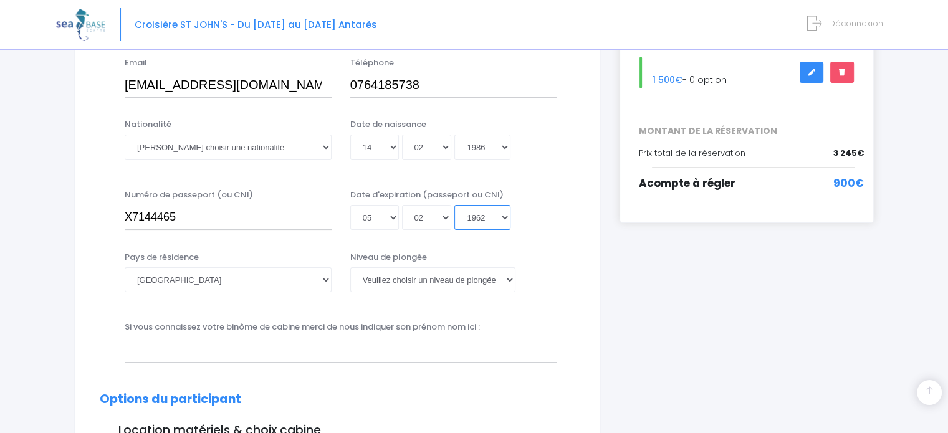
click at [496, 225] on select "Année 2045 2044 2043 2042 2041 2040 2039 2038 2037 2036 2035 2034 2033 2032 203…" at bounding box center [482, 217] width 56 height 25
select select "2032"
click at [454, 205] on select "Année 2045 2044 2043 2042 2041 2040 2039 2038 2037 2036 2035 2034 2033 2032 203…" at bounding box center [482, 217] width 56 height 25
type input "2032-02-05"
click at [492, 222] on select "Année 2045 2044 2043 2042 2041 2040 2039 2038 2037 2036 2035 2034 2033 2032 203…" at bounding box center [482, 217] width 56 height 25
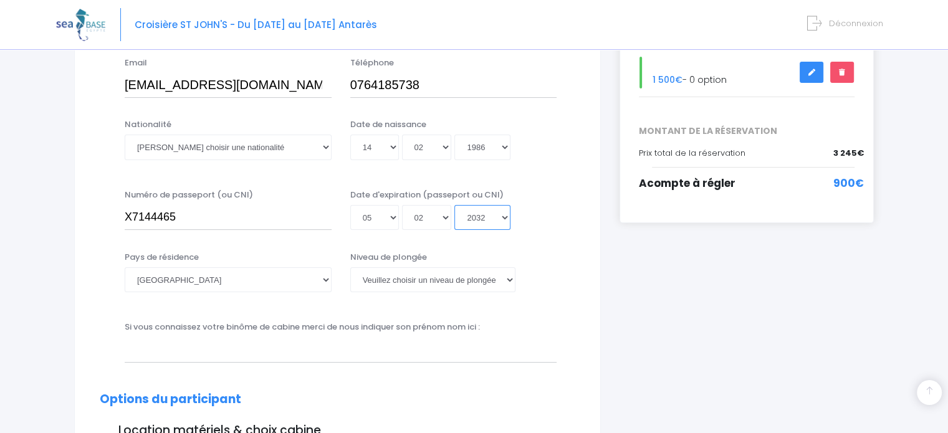
select select "2029"
click at [454, 205] on select "Année 2045 2044 2043 2042 2041 2040 2039 2038 2037 2036 2035 2034 2033 2032 203…" at bounding box center [482, 217] width 56 height 25
type input "2029-02-05"
click at [390, 287] on select "Veuillez choisir un niveau de plongée Non plongeur Junior OW diver Adventure OW…" at bounding box center [432, 279] width 165 height 25
click at [350, 267] on select "Veuillez choisir un niveau de plongée Non plongeur Junior OW diver Adventure OW…" at bounding box center [432, 279] width 165 height 25
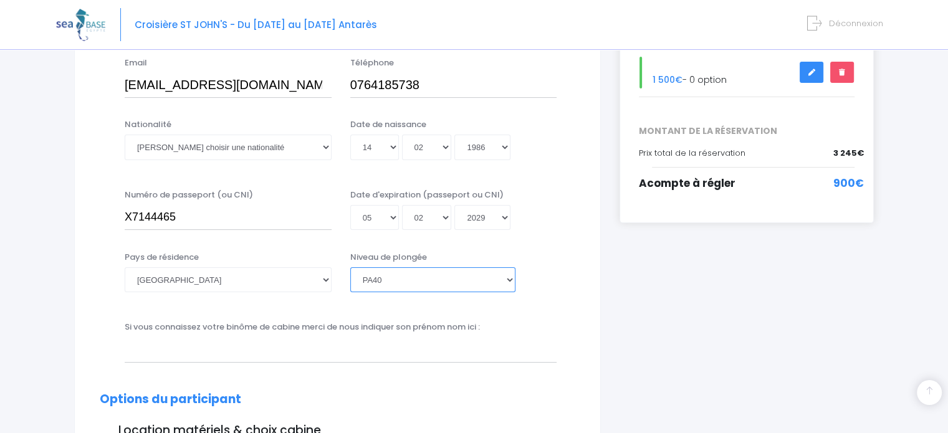
click at [500, 281] on select "Veuillez choisir un niveau de plongée Non plongeur Junior OW diver Adventure OW…" at bounding box center [432, 279] width 165 height 25
select select "Instructeur"
click at [350, 267] on select "Veuillez choisir un niveau de plongée Non plongeur Junior OW diver Adventure OW…" at bounding box center [432, 279] width 165 height 25
click at [156, 350] on input "text" at bounding box center [341, 349] width 432 height 25
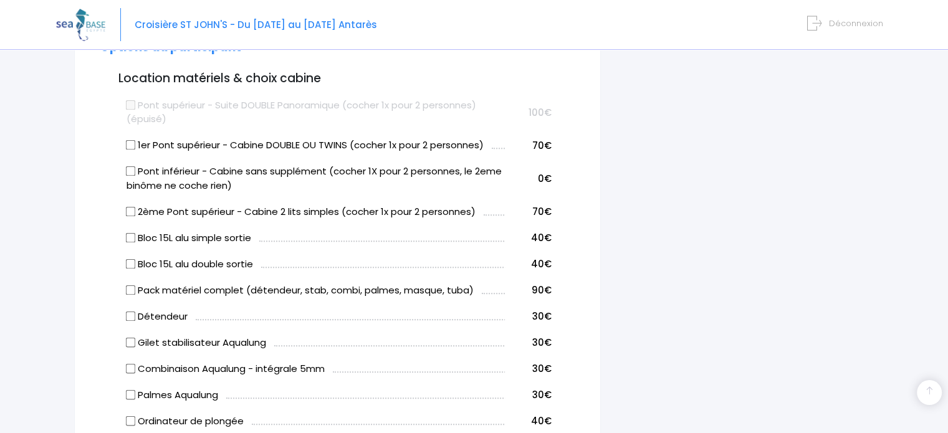
scroll to position [628, 0]
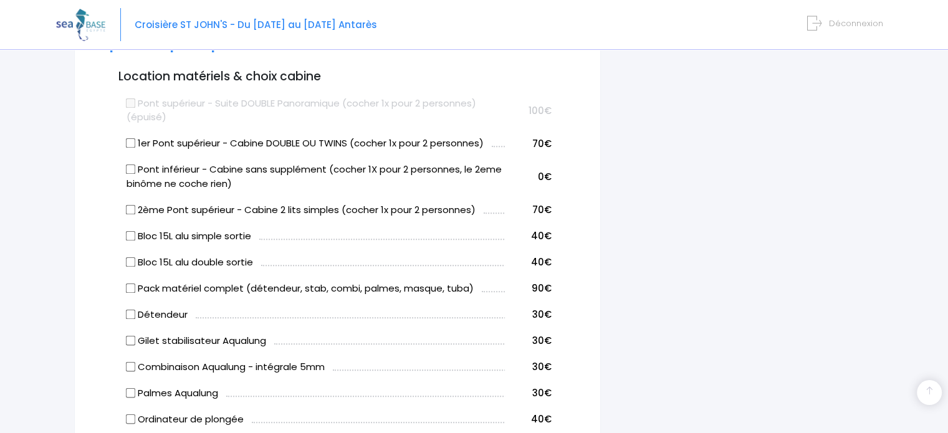
type input "Philippe"
click at [133, 147] on label "1er Pont supérieur - Cabine DOUBLE OU TWINS (cocher 1x pour 2 personnes)" at bounding box center [305, 144] width 357 height 14
click at [133, 147] on input "1er Pont supérieur - Cabine DOUBLE OU TWINS (cocher 1x pour 2 personnes)" at bounding box center [131, 143] width 10 height 10
checkbox input "true"
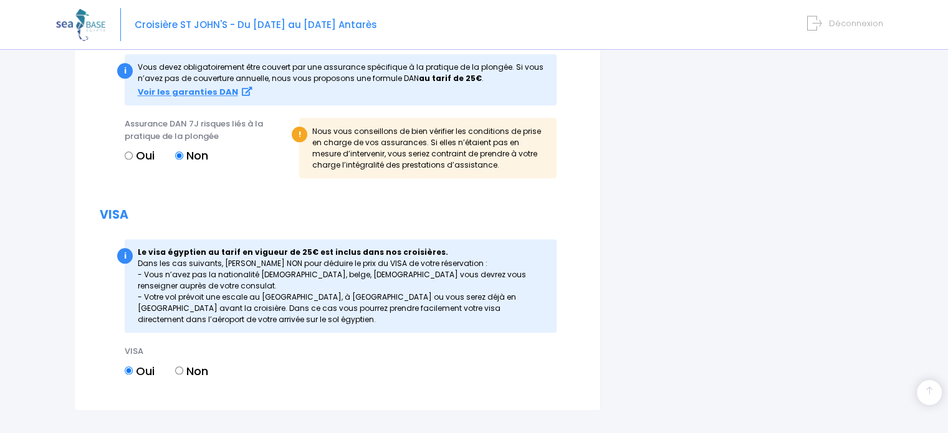
scroll to position [1386, 0]
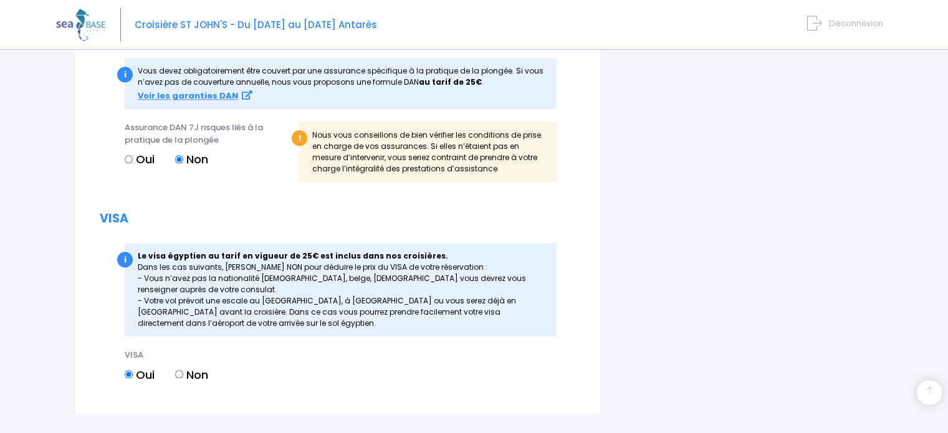
click at [132, 157] on input "Oui" at bounding box center [129, 159] width 8 height 8
radio input "true"
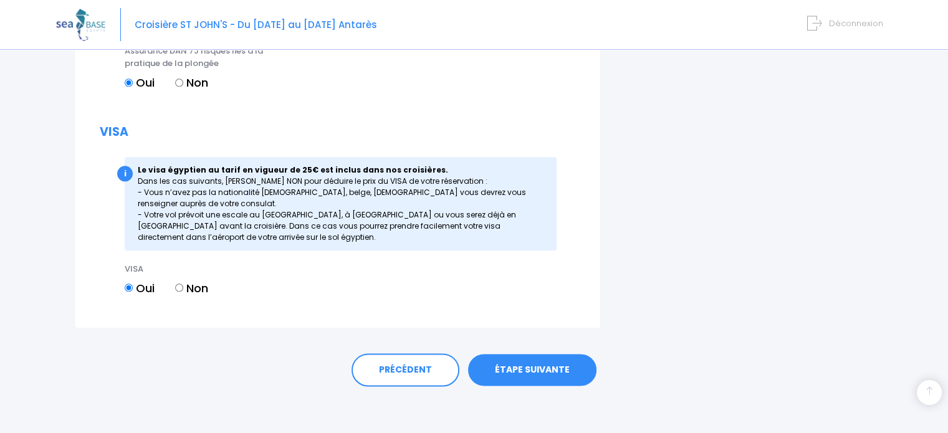
scroll to position [1464, 0]
click at [511, 383] on link "ÉTAPE SUIVANTE" at bounding box center [532, 369] width 128 height 32
click at [532, 364] on link "ÉTAPE SUIVANTE" at bounding box center [532, 369] width 128 height 32
click at [519, 374] on link "ÉTAPE SUIVANTE" at bounding box center [532, 369] width 128 height 32
click at [543, 367] on link "ÉTAPE SUIVANTE" at bounding box center [532, 369] width 128 height 32
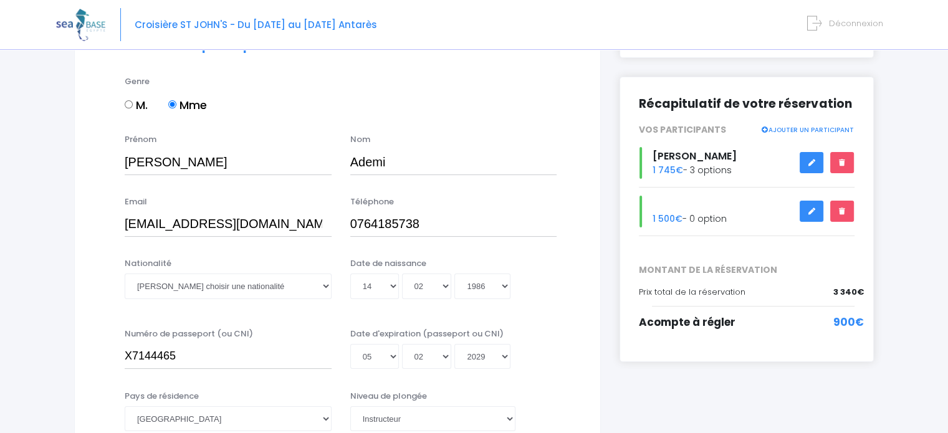
scroll to position [143, 0]
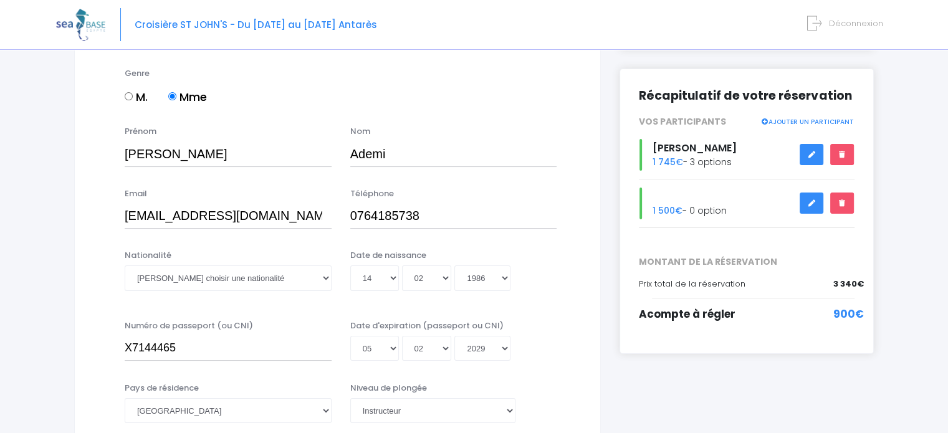
click at [694, 150] on div "Philippe Vatier 1 745€ - 3 options" at bounding box center [747, 155] width 234 height 32
click at [802, 144] on link at bounding box center [812, 155] width 24 height 22
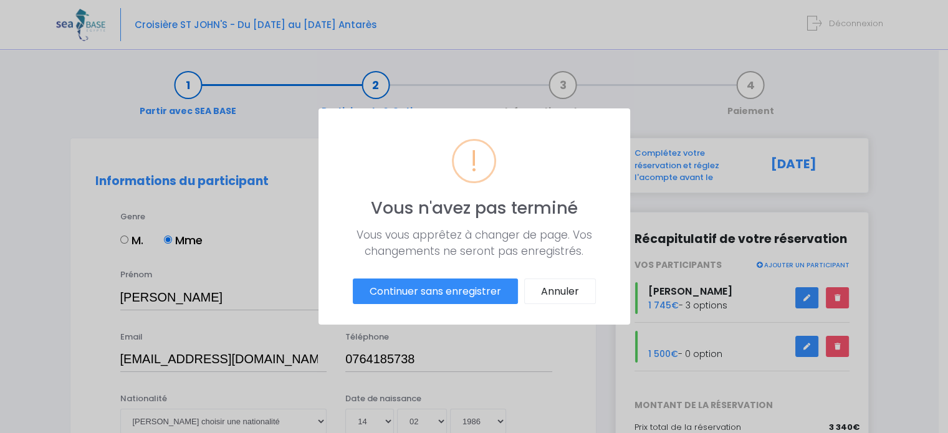
scroll to position [0, 0]
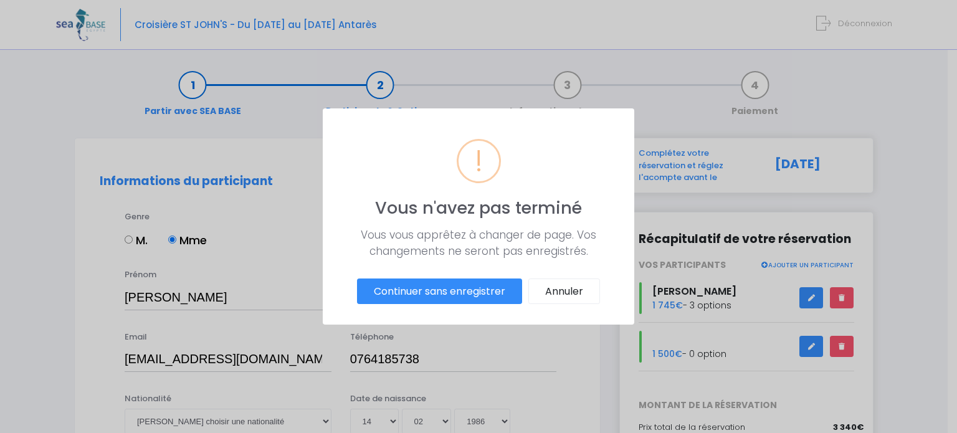
click at [488, 294] on button "Continuer sans enregistrer" at bounding box center [439, 292] width 165 height 26
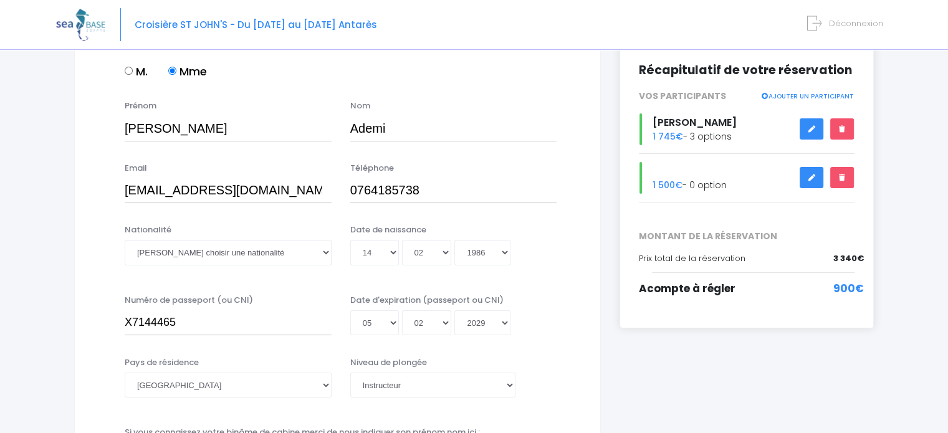
scroll to position [167, 0]
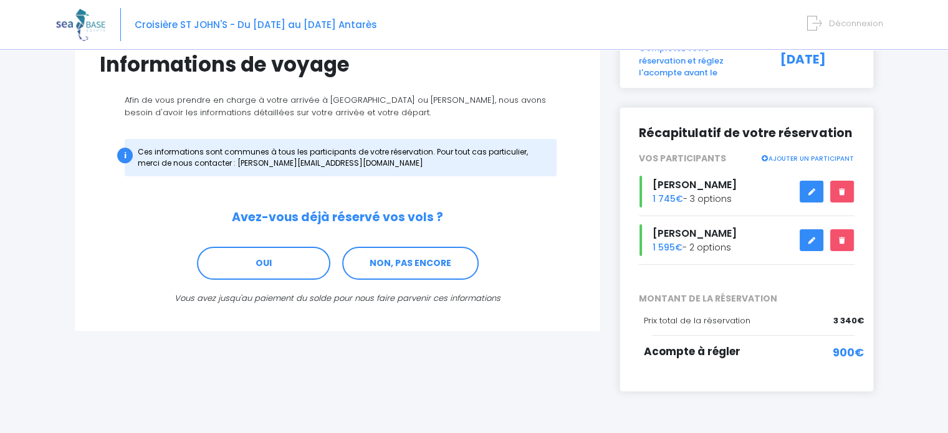
scroll to position [107, 0]
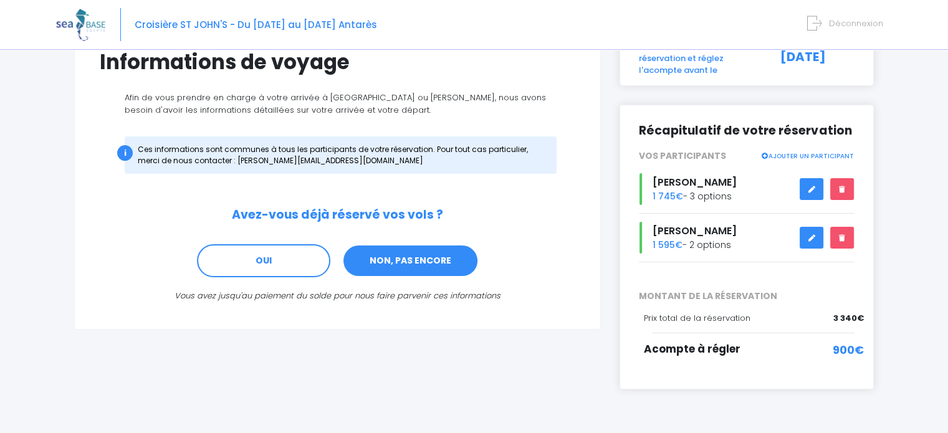
click at [423, 259] on link "NON, PAS ENCORE" at bounding box center [410, 261] width 137 height 34
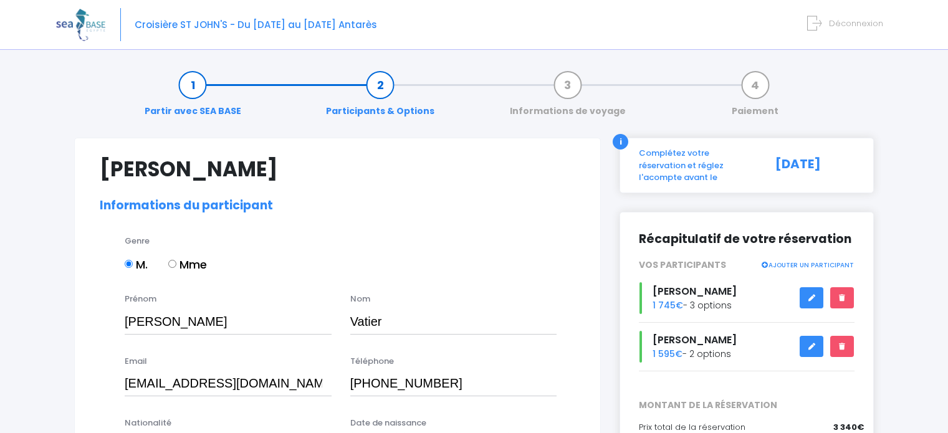
select select "PADI Dive Master"
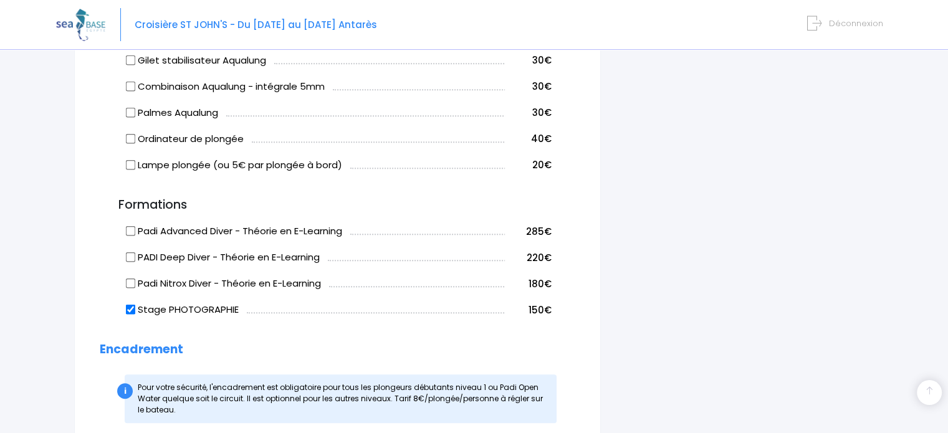
click at [865, 386] on div "i Complétez votre réservation et réglez l'acompte avant le [DATE] Récapitulatif…" at bounding box center [746, 44] width 273 height 1678
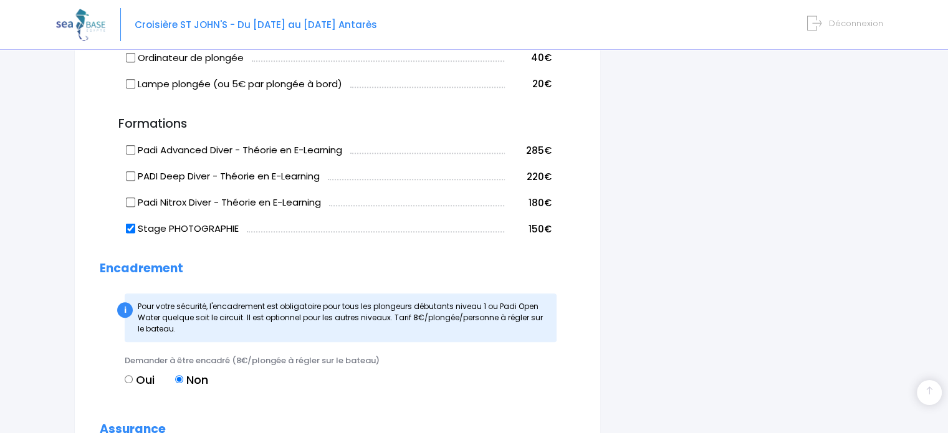
scroll to position [959, 0]
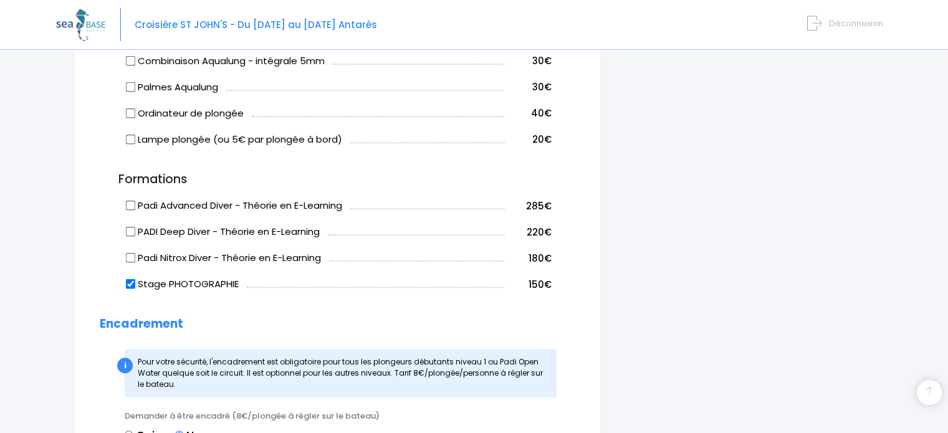
click at [531, 400] on form "[PERSON_NAME] Informations du participant Genre M. Mme [PERSON_NAME] Nom Vatier…" at bounding box center [338, 17] width 476 height 1639
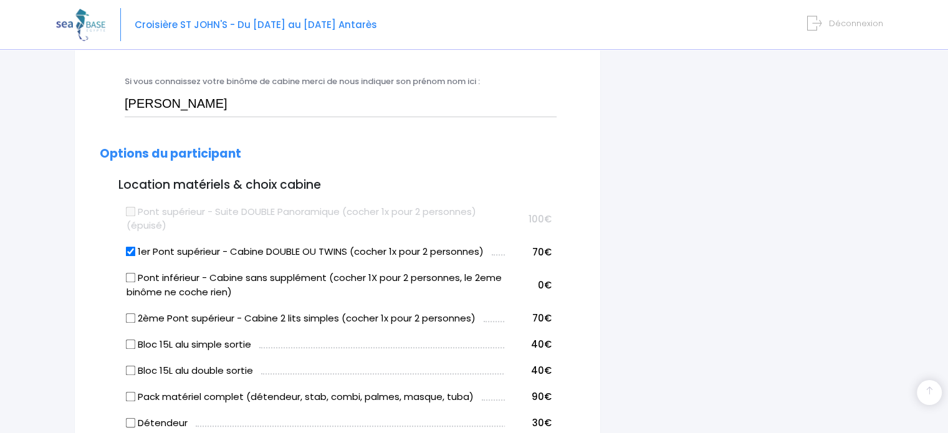
scroll to position [542, 0]
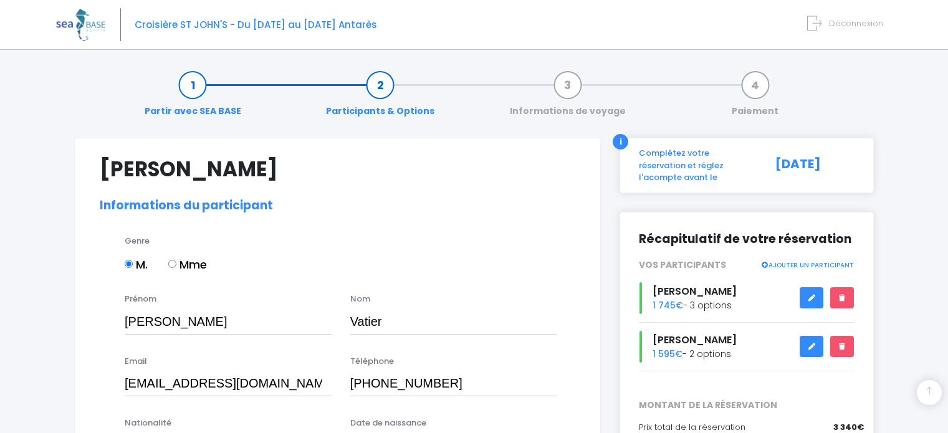
select select "Française"
select select "PADI Dive Master"
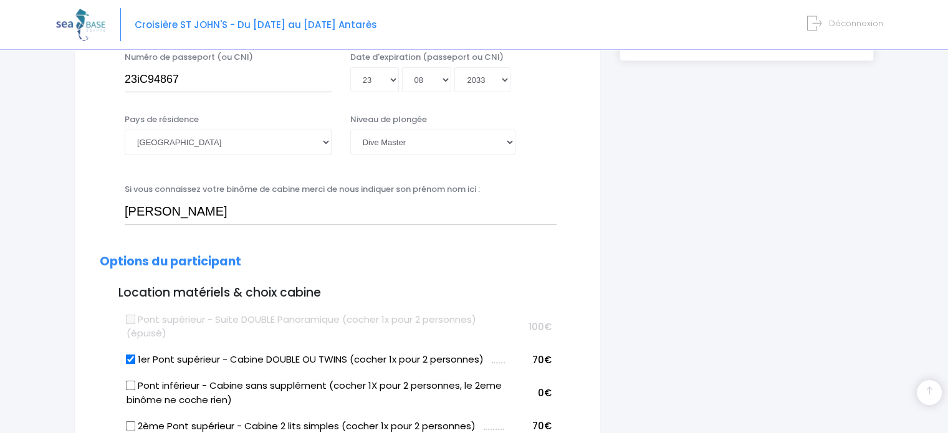
scroll to position [432, 0]
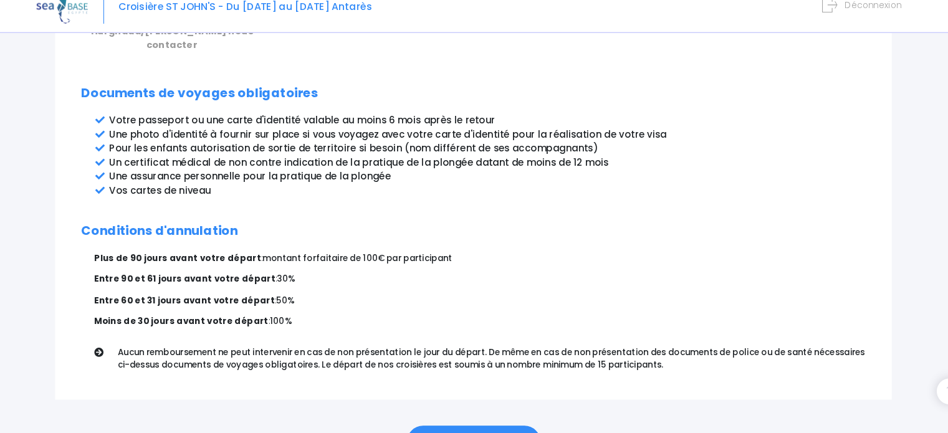
scroll to position [693, 0]
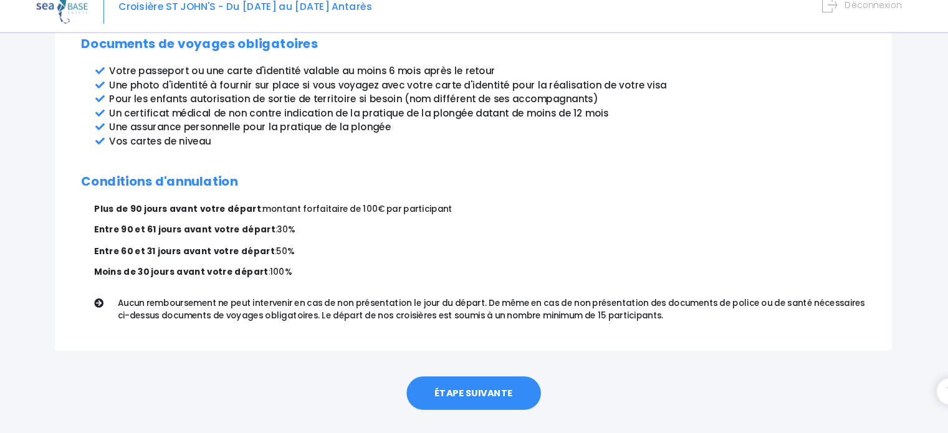
click at [449, 378] on link "ÉTAPE SUIVANTE" at bounding box center [474, 394] width 128 height 32
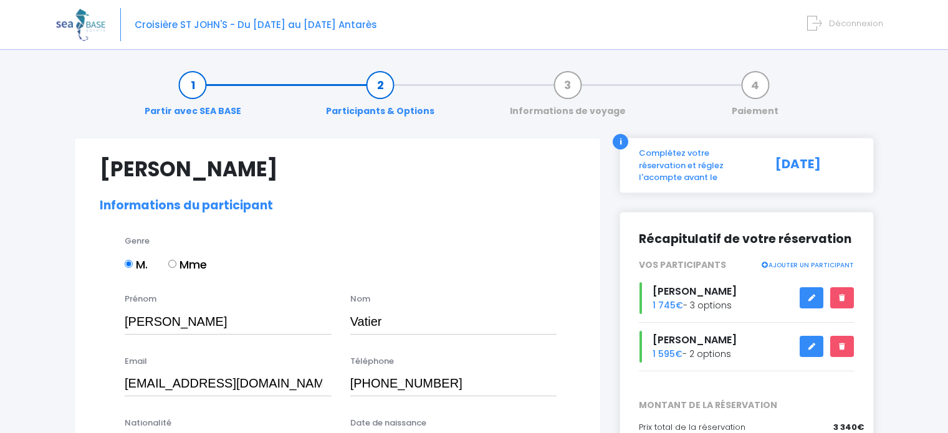
select select "PADI Dive Master"
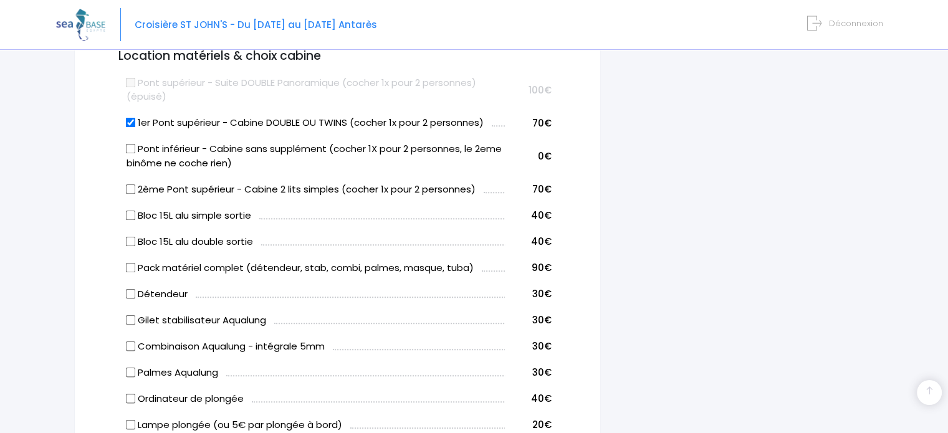
scroll to position [675, 0]
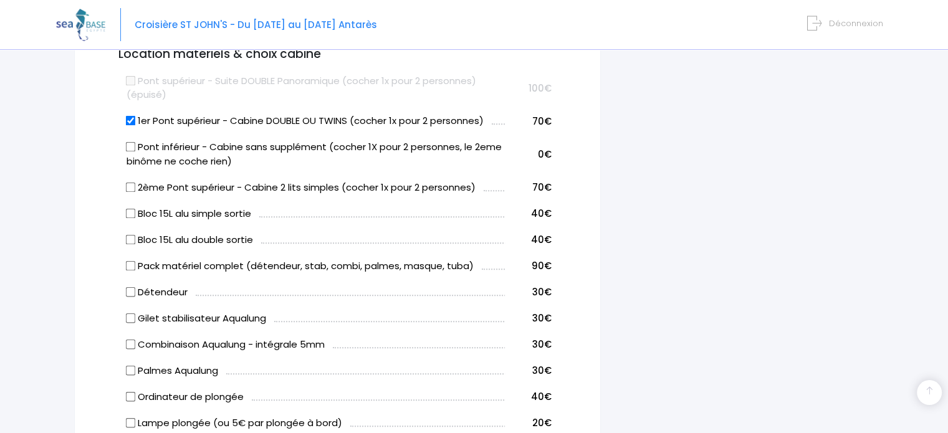
click at [130, 211] on input "Bloc 15L alu simple sortie" at bounding box center [131, 213] width 10 height 10
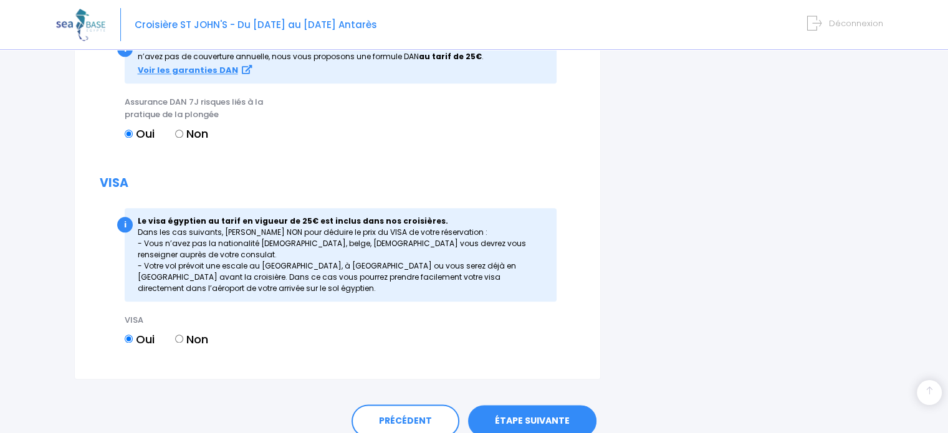
scroll to position [1488, 0]
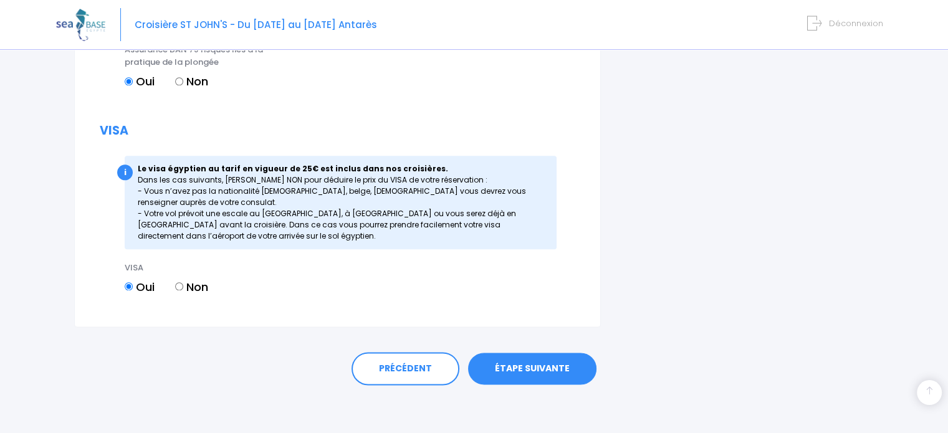
click at [525, 366] on link "ÉTAPE SUIVANTE" at bounding box center [532, 369] width 128 height 32
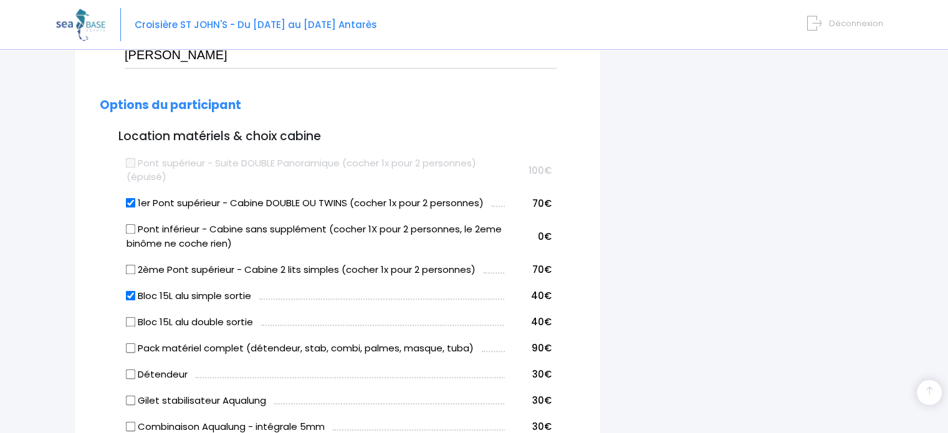
scroll to position [618, 0]
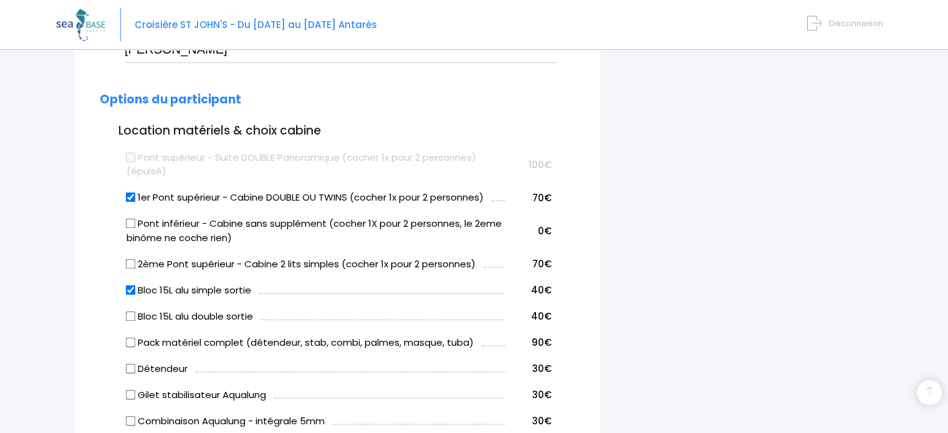
click at [131, 291] on input "Bloc 15L alu simple sortie" at bounding box center [131, 290] width 10 height 10
checkbox input "false"
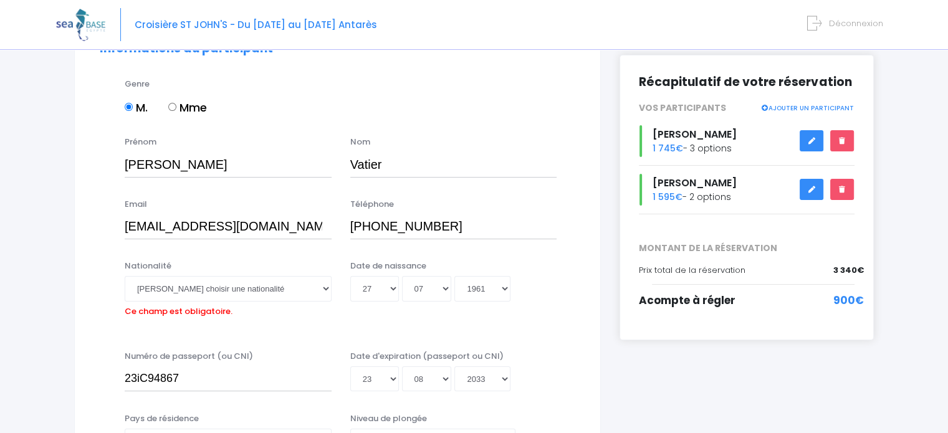
scroll to position [156, 0]
click at [792, 144] on div "Philippe Vatier 1 745€ - 3 options" at bounding box center [747, 143] width 234 height 32
click at [803, 132] on link at bounding box center [812, 143] width 24 height 22
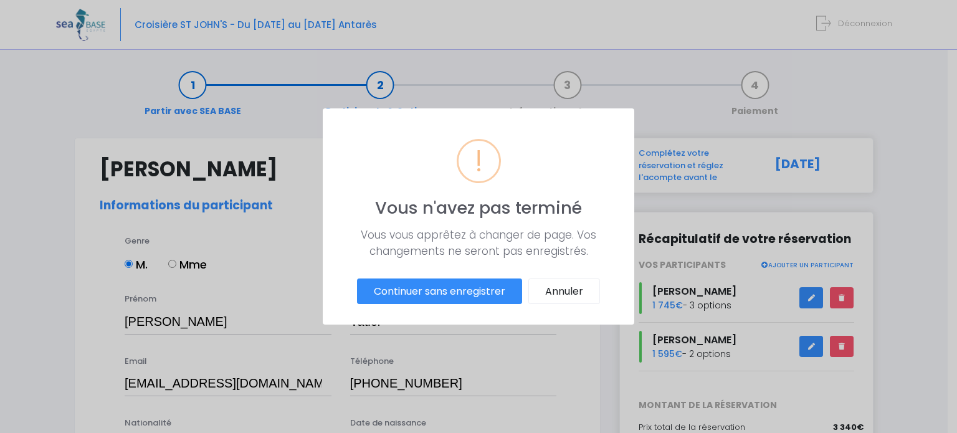
click at [486, 292] on button "Continuer sans enregistrer" at bounding box center [439, 292] width 165 height 26
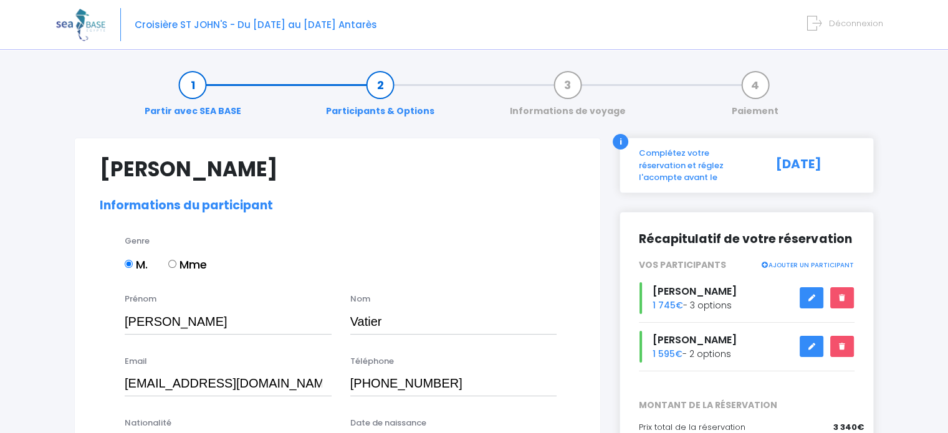
scroll to position [13, 0]
select select "PADI Dive Master"
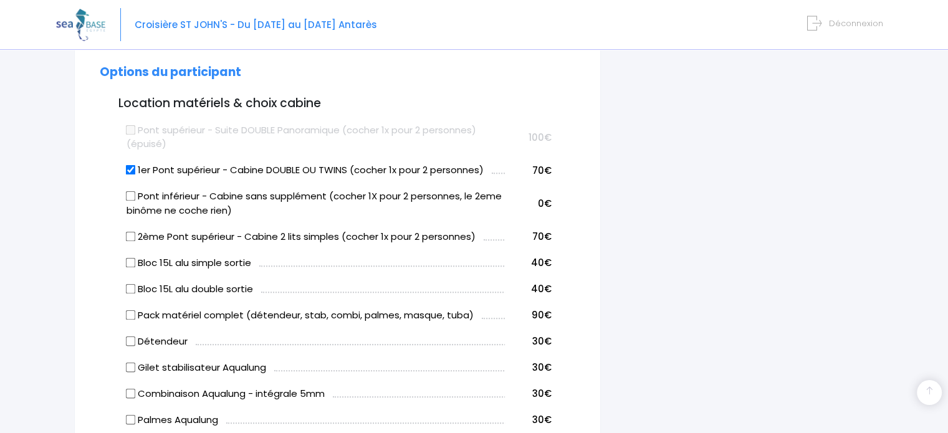
scroll to position [635, 0]
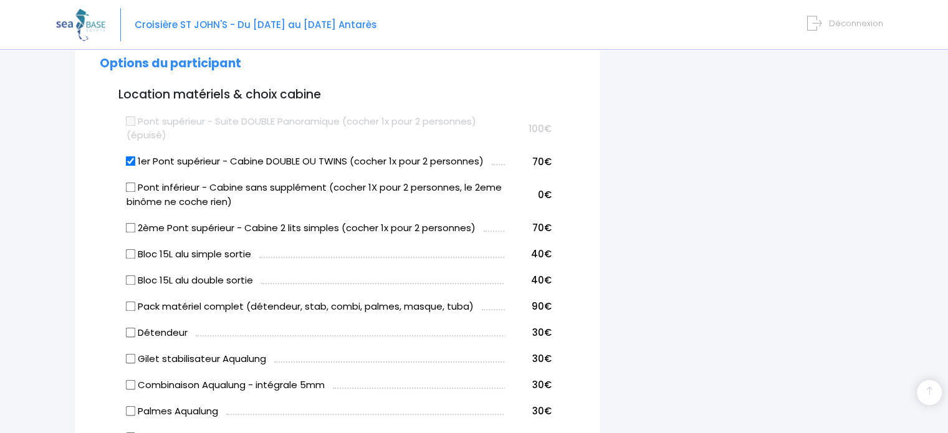
click at [130, 257] on input "Bloc 15L alu simple sortie" at bounding box center [131, 254] width 10 height 10
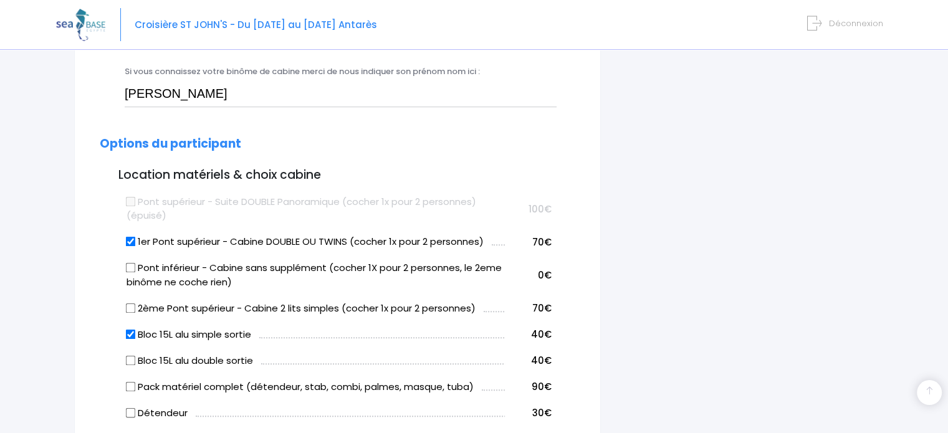
scroll to position [555, 0]
click at [130, 337] on input "Bloc 15L alu simple sortie" at bounding box center [131, 333] width 10 height 10
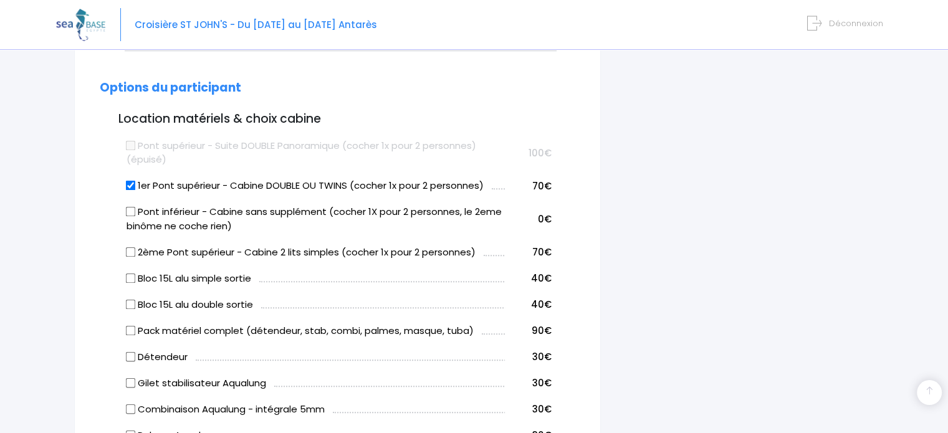
scroll to position [613, 0]
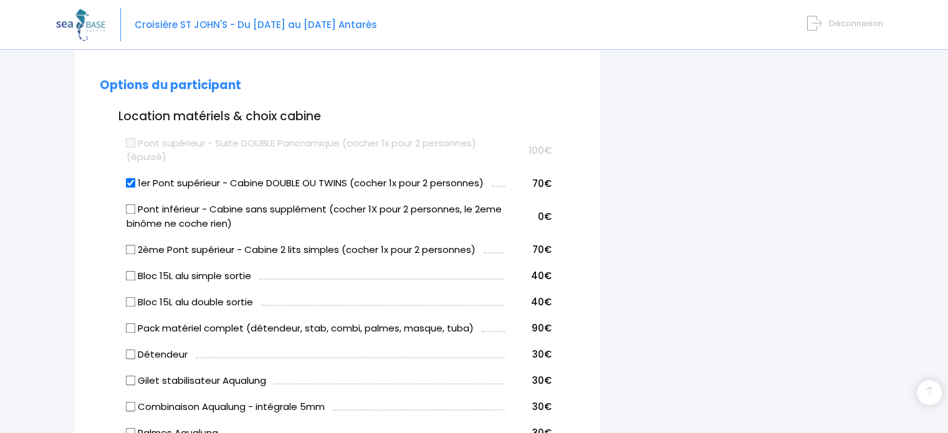
click at [126, 277] on input "Bloc 15L alu simple sortie" at bounding box center [131, 276] width 10 height 10
checkbox input "true"
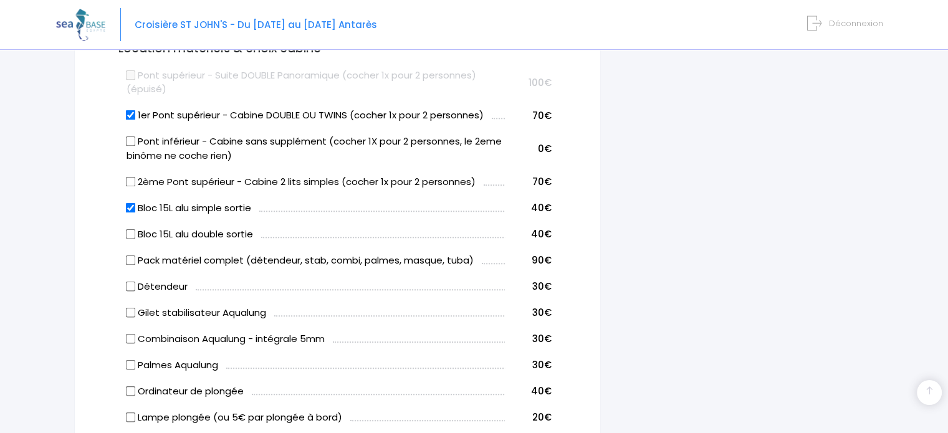
scroll to position [682, 0]
click at [115, 309] on form "Philippe Vatier Informations du participant Genre M. Mme Prénom Philippe Nom Va…" at bounding box center [338, 294] width 476 height 1639
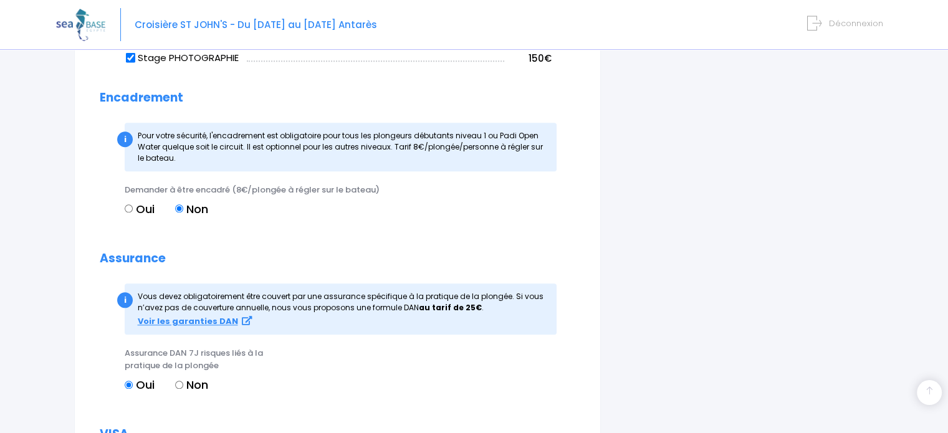
scroll to position [1187, 0]
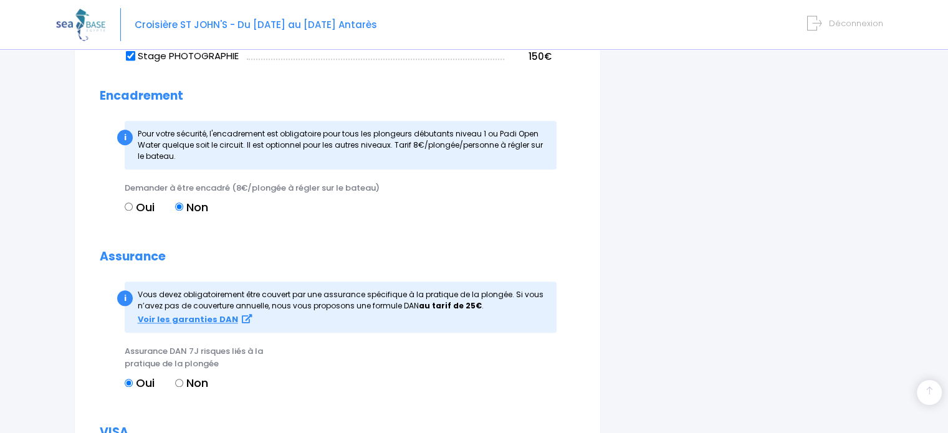
click at [180, 385] on input "Non" at bounding box center [179, 383] width 8 height 8
radio input "true"
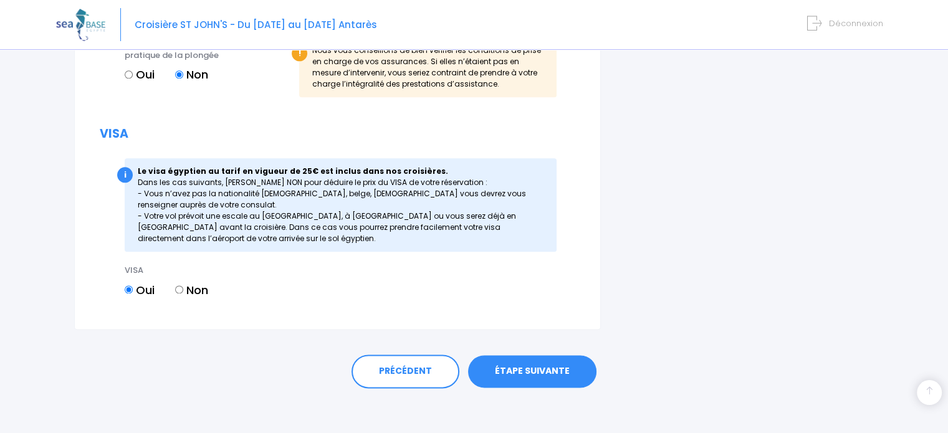
scroll to position [1496, 0]
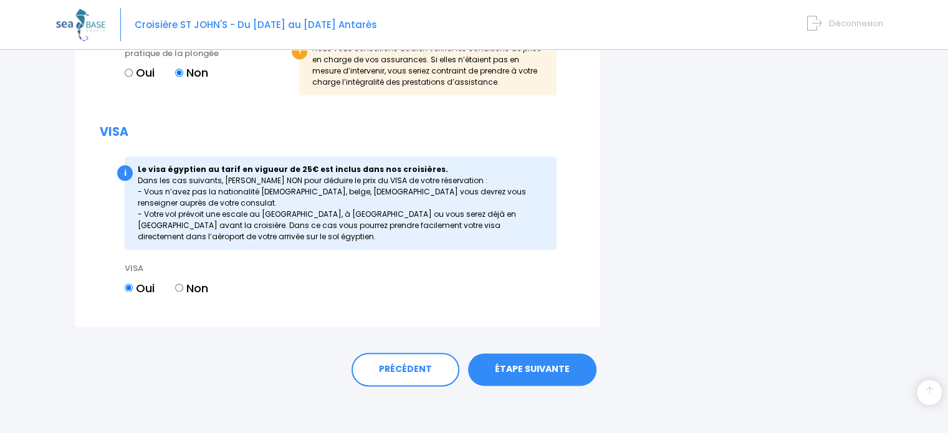
click at [541, 372] on link "ÉTAPE SUIVANTE" at bounding box center [532, 369] width 128 height 32
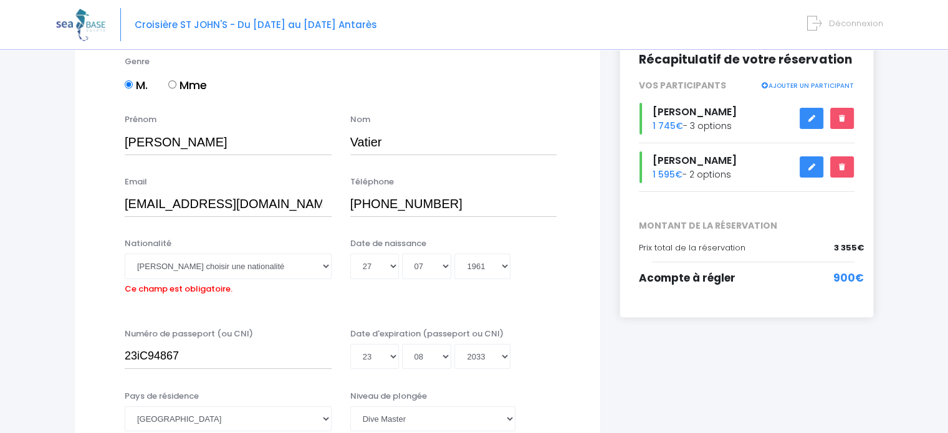
scroll to position [179, 0]
click at [721, 161] on div "Patricia Ademi 1 595€ - 2 options" at bounding box center [747, 168] width 234 height 32
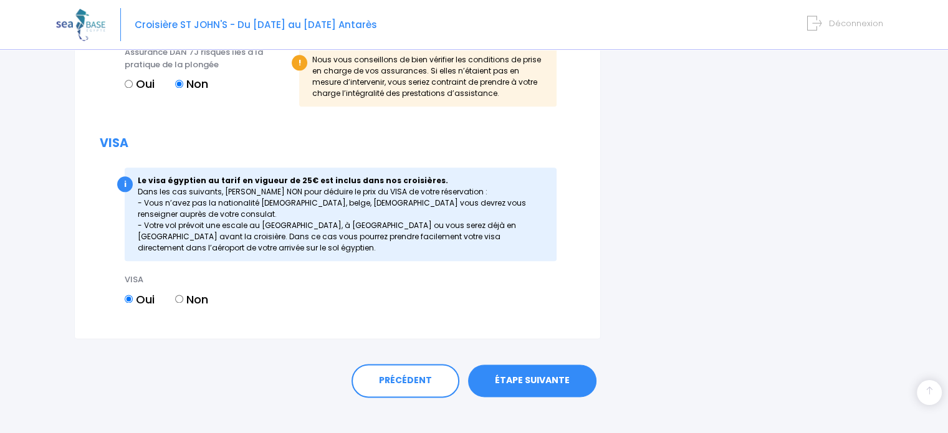
scroll to position [1518, 0]
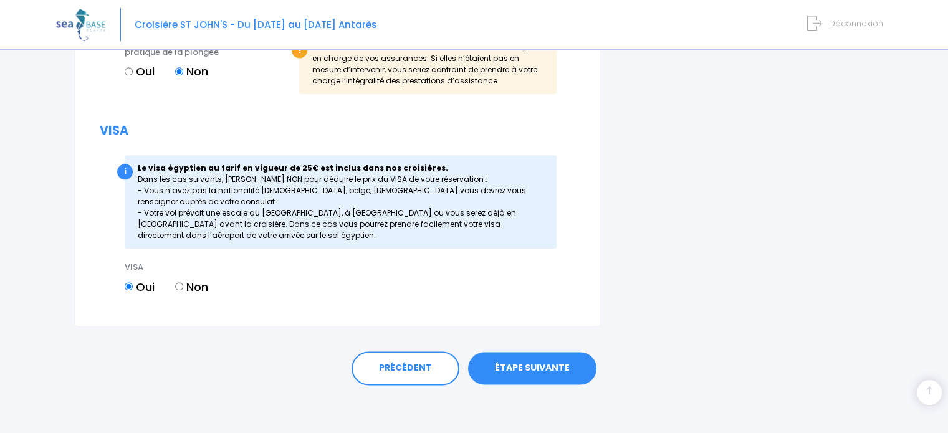
click at [524, 369] on link "ÉTAPE SUIVANTE" at bounding box center [532, 368] width 128 height 32
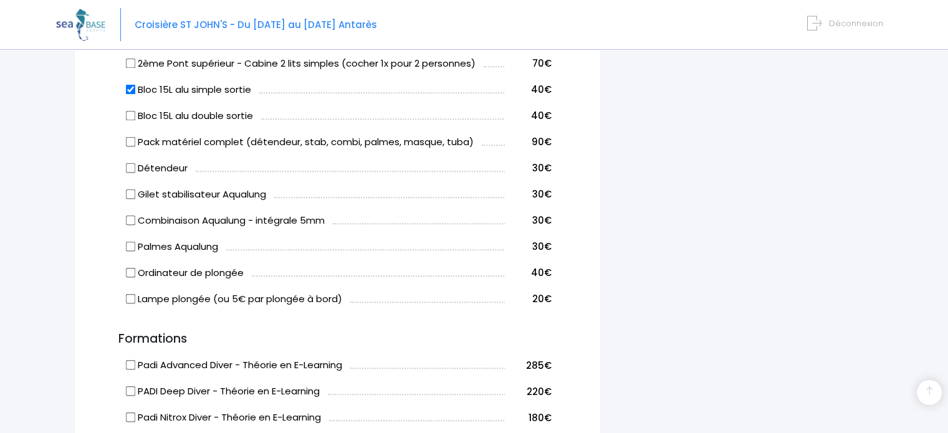
scroll to position [309, 0]
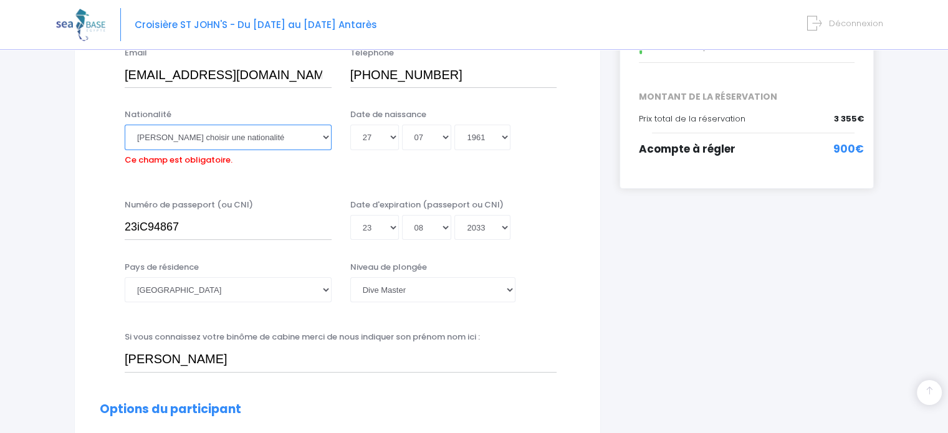
click at [153, 137] on select "Veuillez choisir une nationalité Afghane Albanaise Algerienne Allemande America…" at bounding box center [228, 137] width 207 height 25
select select "Française"
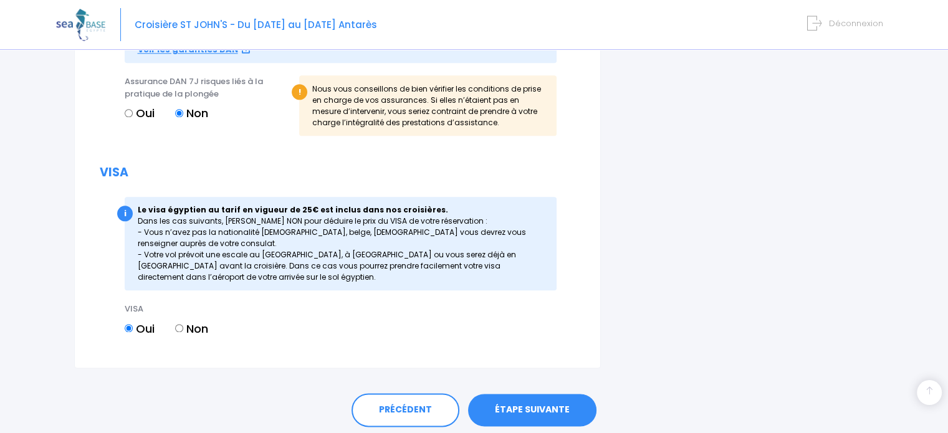
scroll to position [1498, 0]
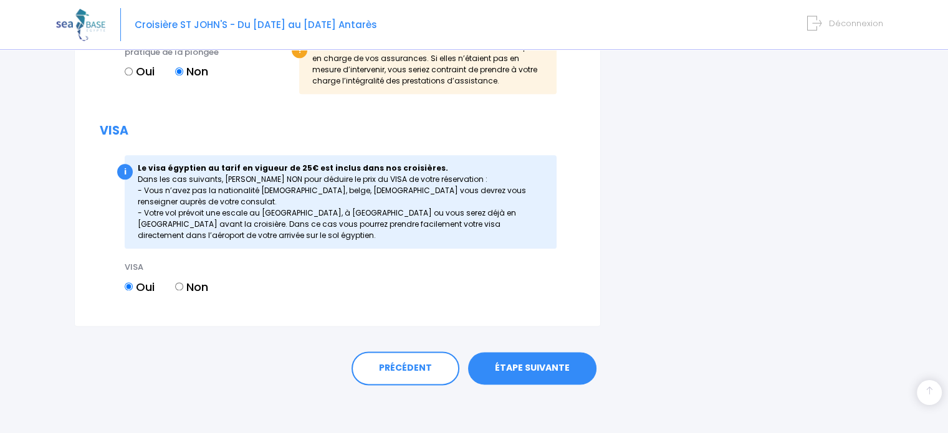
click at [540, 370] on link "ÉTAPE SUIVANTE" at bounding box center [532, 368] width 128 height 32
click at [530, 370] on link "ÉTAPE SUIVANTE" at bounding box center [532, 368] width 128 height 32
click at [546, 363] on link "ÉTAPE SUIVANTE" at bounding box center [532, 368] width 128 height 32
click at [526, 367] on link "ÉTAPE SUIVANTE" at bounding box center [532, 368] width 128 height 32
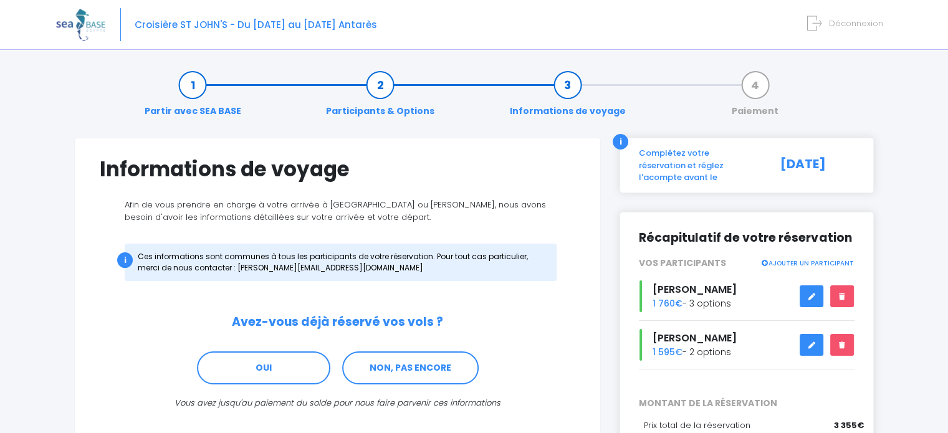
click at [390, 83] on link "Participants & Options" at bounding box center [380, 98] width 121 height 39
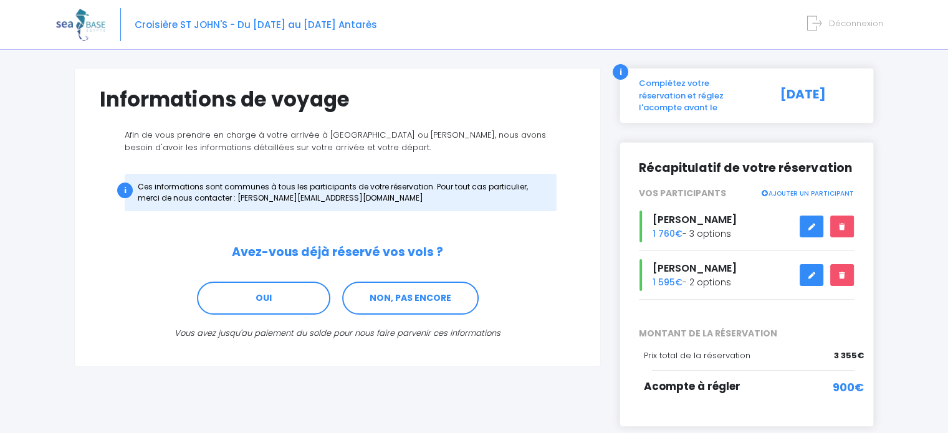
scroll to position [85, 0]
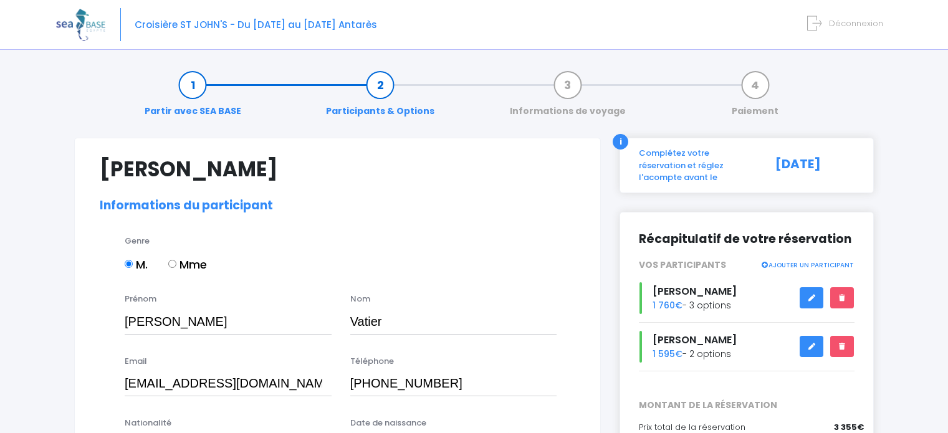
select select "PADI Dive Master"
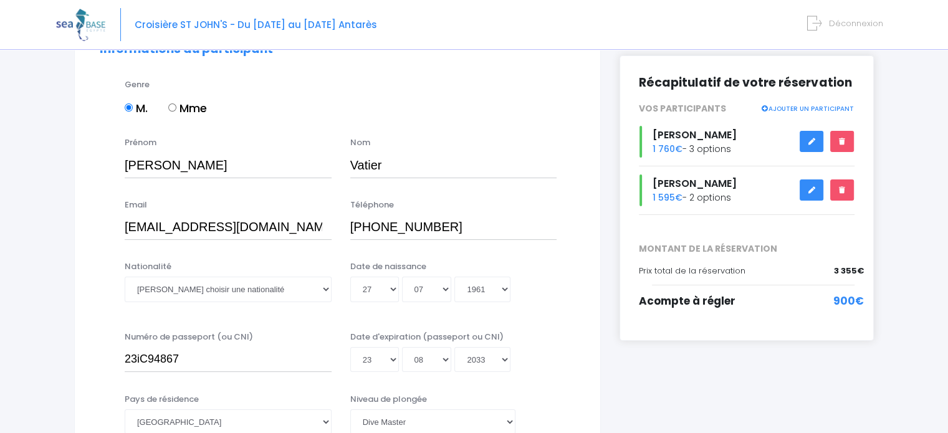
scroll to position [149, 0]
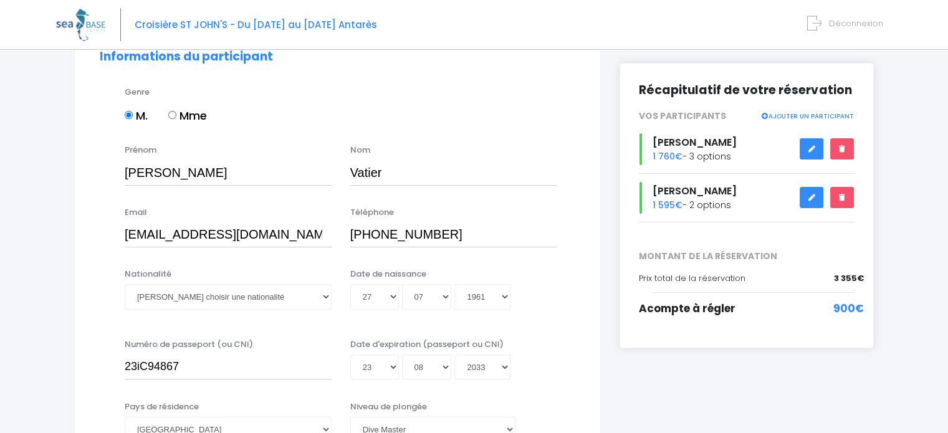
click at [696, 189] on div "[PERSON_NAME] 1 595€ - 2 options" at bounding box center [747, 198] width 234 height 32
click at [800, 193] on link at bounding box center [812, 198] width 24 height 22
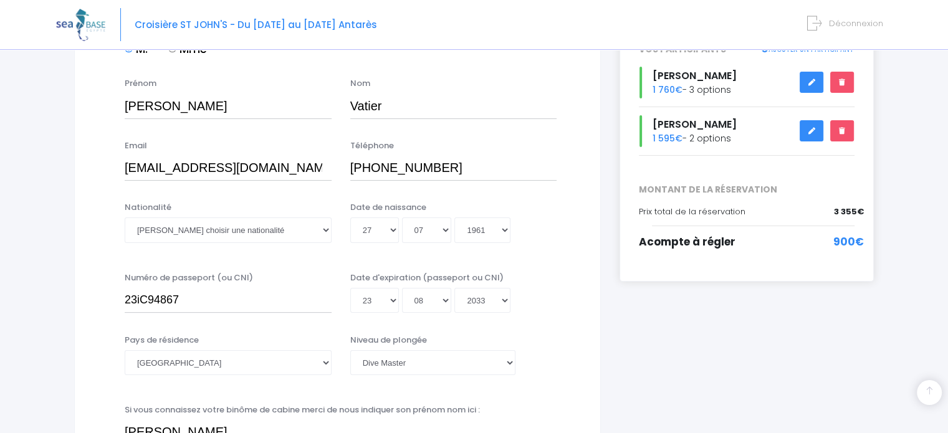
scroll to position [230, 0]
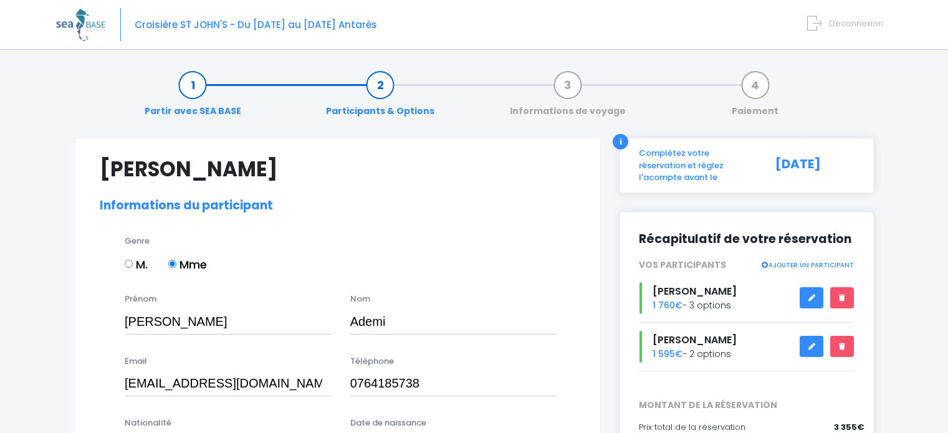
select select "[GEOGRAPHIC_DATA]"
select select "Instructeur"
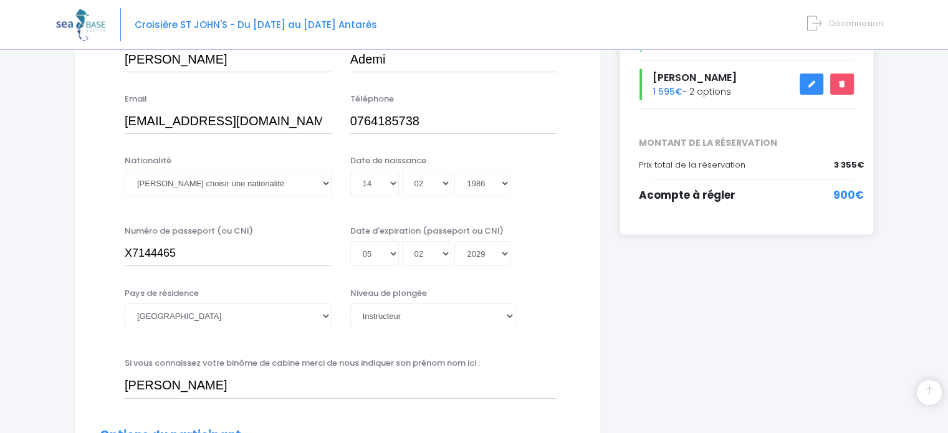
scroll to position [273, 0]
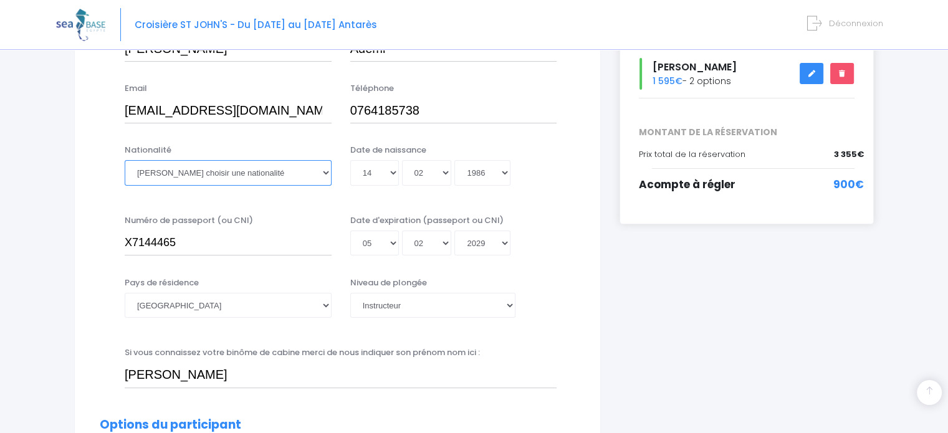
click at [169, 170] on select "Veuillez choisir une nationalité Afghane Albanaise Algerienne Allemande America…" at bounding box center [228, 172] width 207 height 25
select select "Suisse"
click at [125, 160] on select "Veuillez choisir une nationalité Afghane Albanaise Algerienne Allemande America…" at bounding box center [228, 172] width 207 height 25
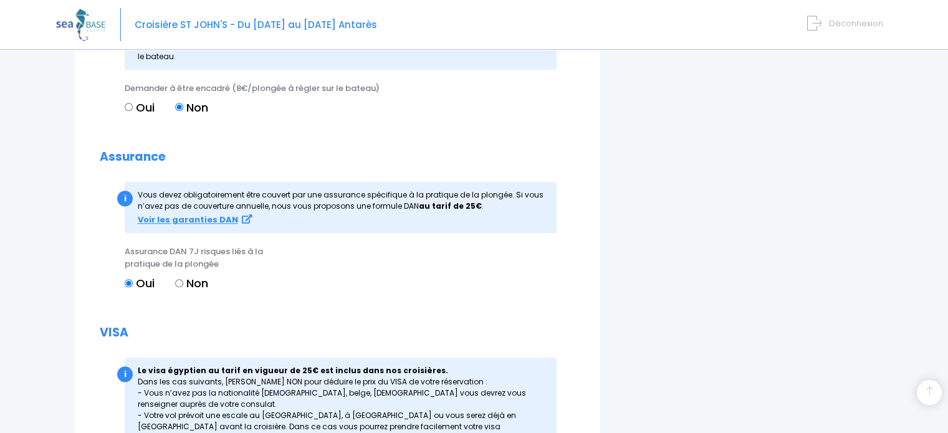
scroll to position [1287, 0]
click at [181, 281] on input "Non" at bounding box center [179, 283] width 8 height 8
radio input "true"
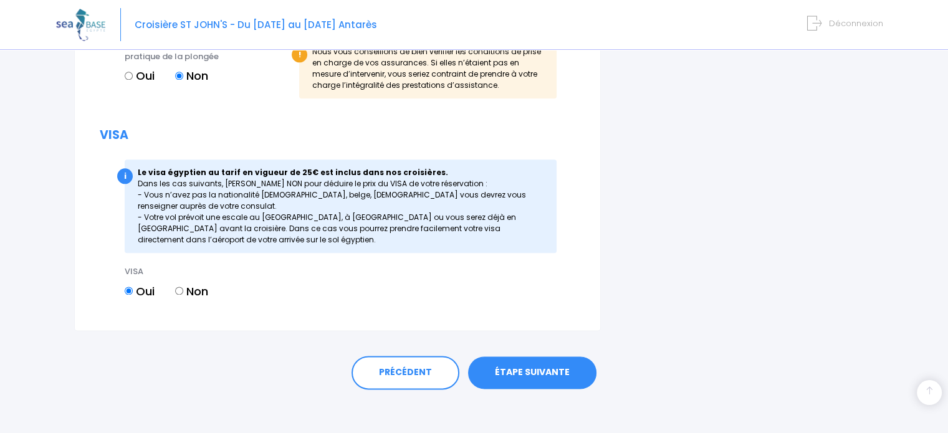
scroll to position [1498, 0]
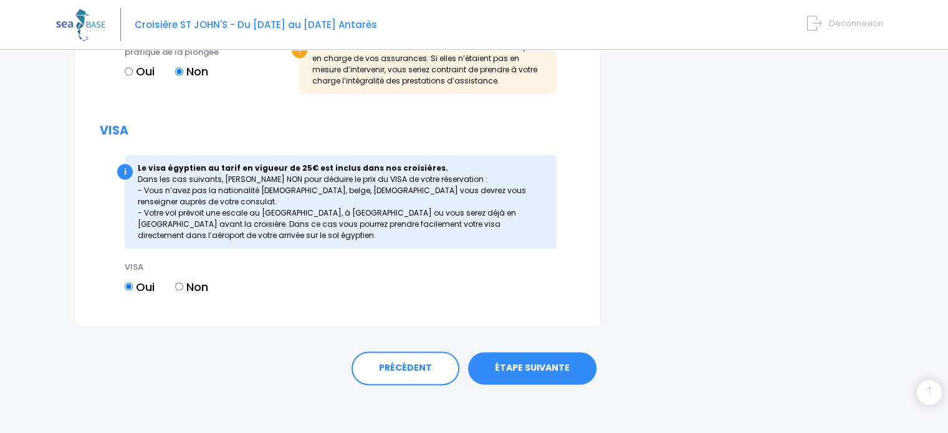
click at [531, 368] on link "ÉTAPE SUIVANTE" at bounding box center [532, 368] width 128 height 32
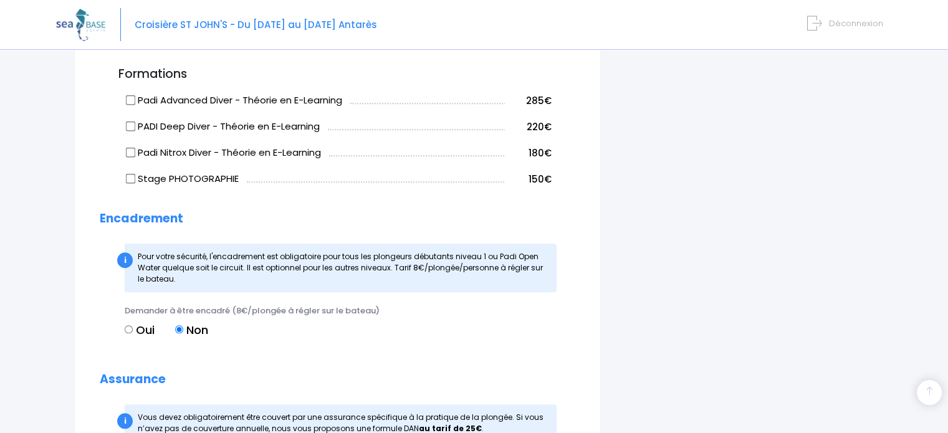
scroll to position [1067, 0]
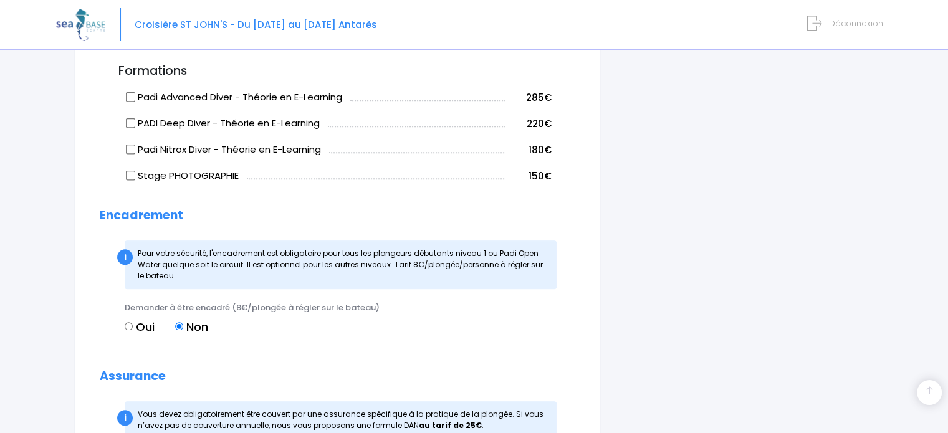
click at [133, 175] on input "Stage PHOTOGRAPHIE" at bounding box center [131, 176] width 10 height 10
checkbox input "true"
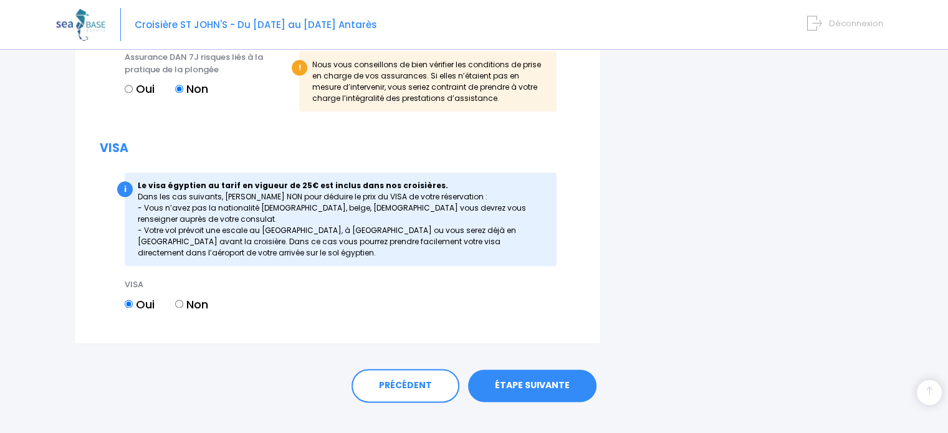
scroll to position [1498, 0]
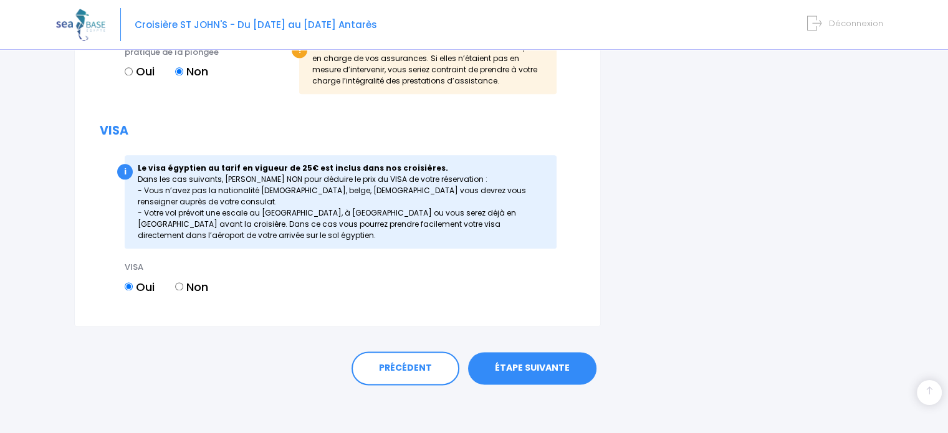
click at [533, 372] on link "ÉTAPE SUIVANTE" at bounding box center [532, 368] width 128 height 32
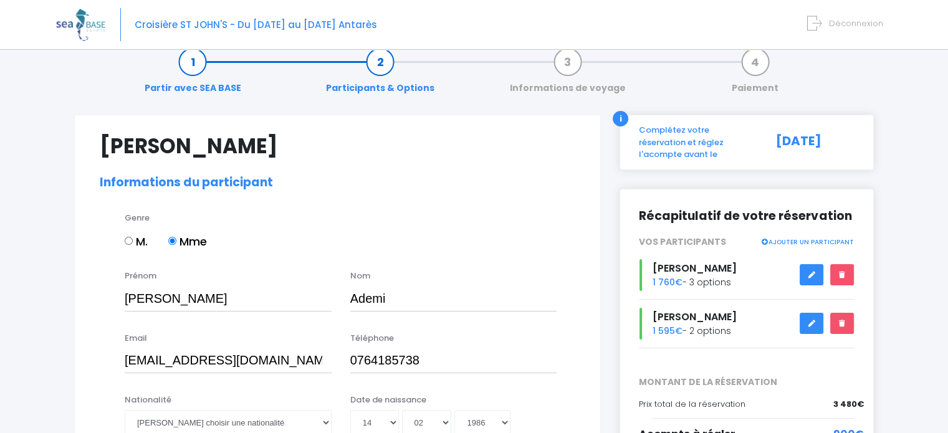
scroll to position [24, 0]
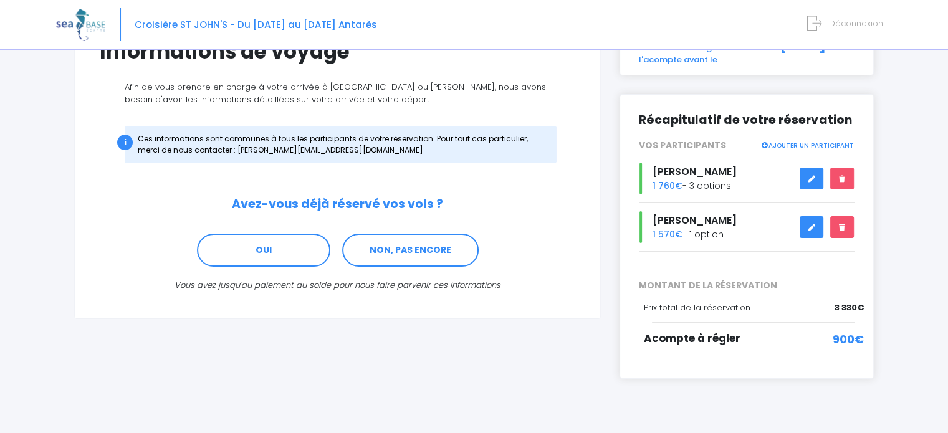
scroll to position [122, 0]
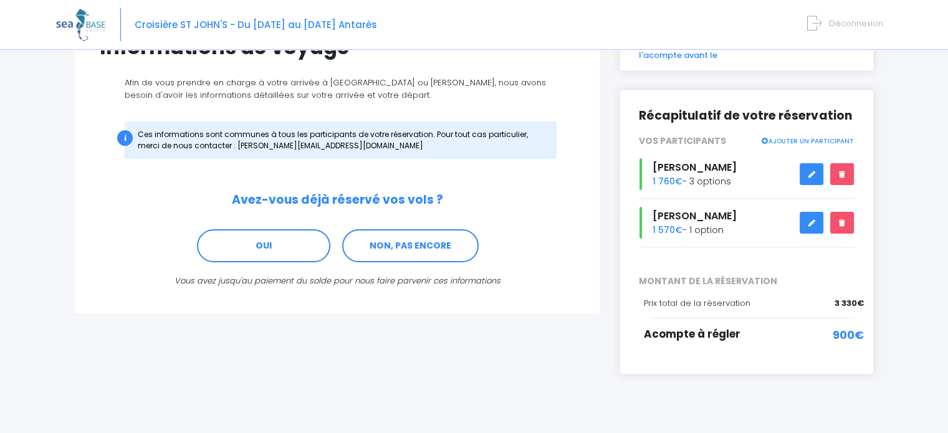
click at [419, 249] on link "NON, PAS ENCORE" at bounding box center [410, 246] width 137 height 34
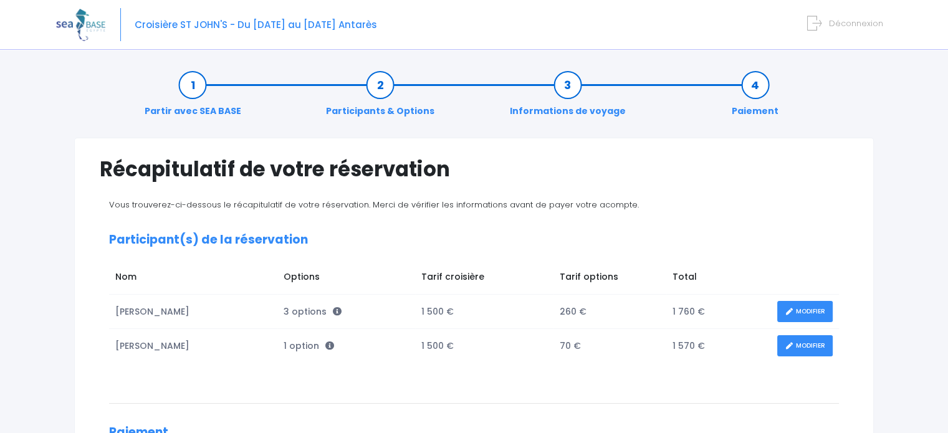
click at [798, 352] on link "MODIFIER" at bounding box center [804, 346] width 55 height 22
click at [384, 84] on link "Participants & Options" at bounding box center [380, 98] width 121 height 39
click at [798, 350] on link "MODIFIER" at bounding box center [804, 346] width 55 height 22
click at [813, 350] on link "MODIFIER" at bounding box center [804, 346] width 55 height 22
click at [810, 354] on link "MODIFIER" at bounding box center [804, 346] width 55 height 22
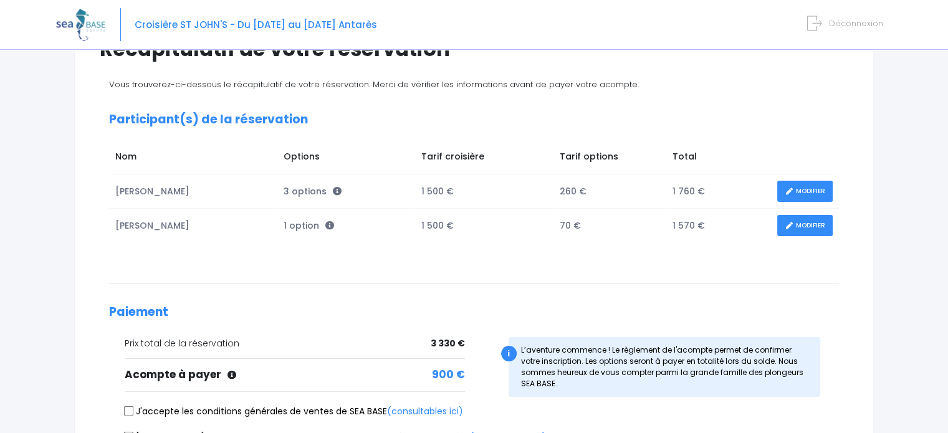
scroll to position [137, 0]
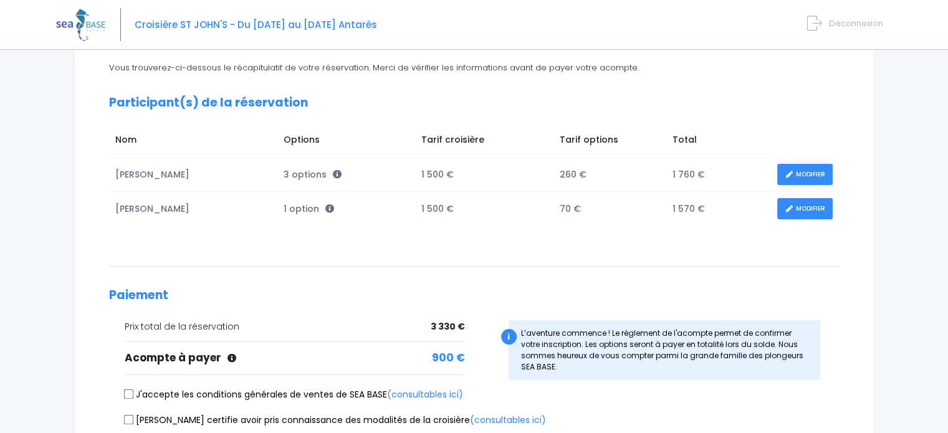
click at [809, 208] on link "MODIFIER" at bounding box center [804, 209] width 55 height 22
click at [807, 213] on link "MODIFIER" at bounding box center [804, 209] width 55 height 22
click at [803, 215] on link "MODIFIER" at bounding box center [804, 209] width 55 height 22
click at [805, 208] on link "MODIFIER" at bounding box center [804, 209] width 55 height 22
click at [803, 214] on link "MODIFIER" at bounding box center [804, 209] width 55 height 22
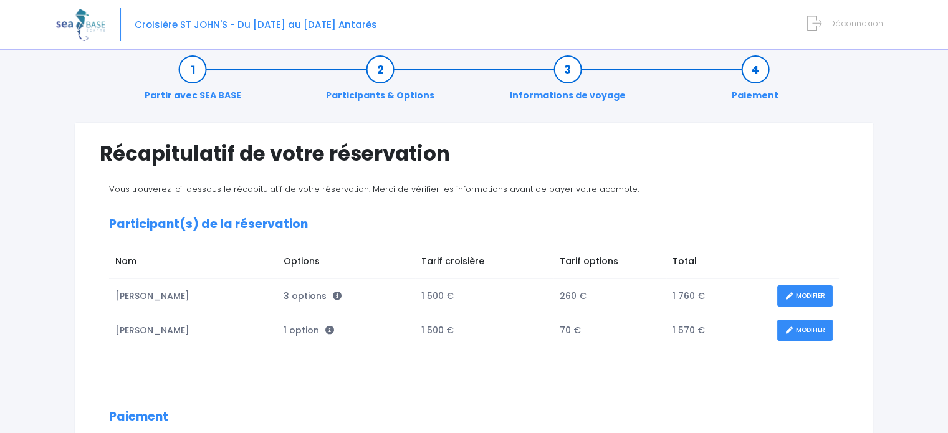
scroll to position [0, 0]
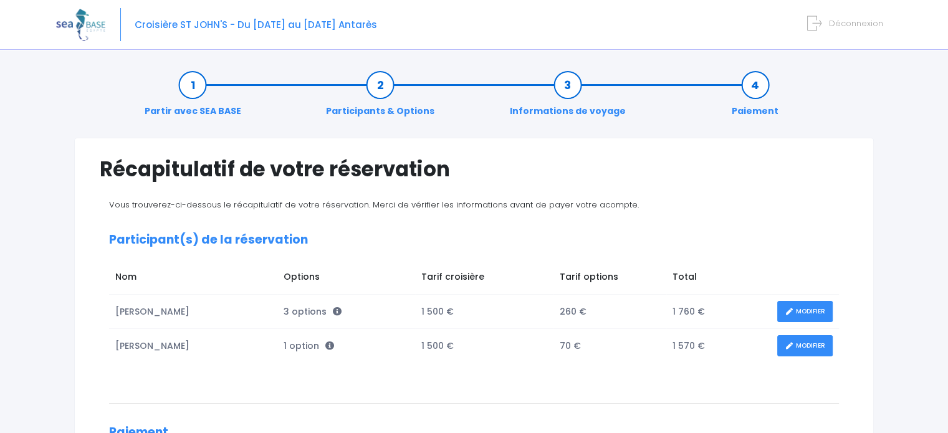
click at [388, 85] on link "Participants & Options" at bounding box center [380, 98] width 121 height 39
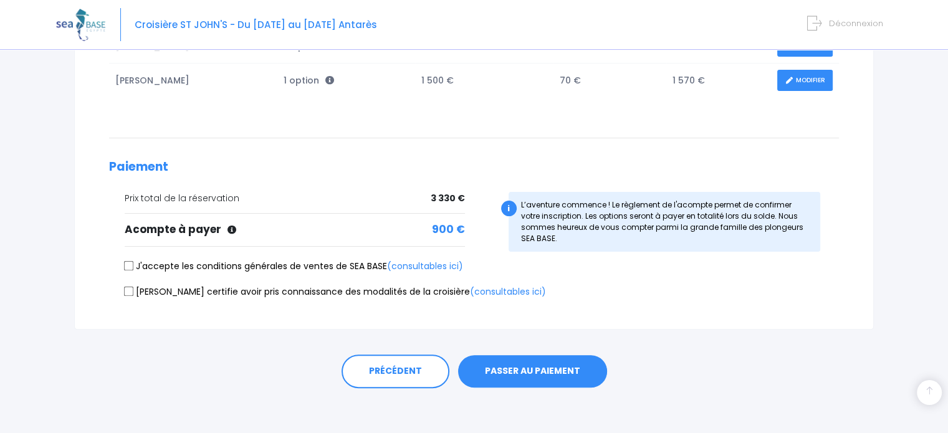
scroll to position [268, 0]
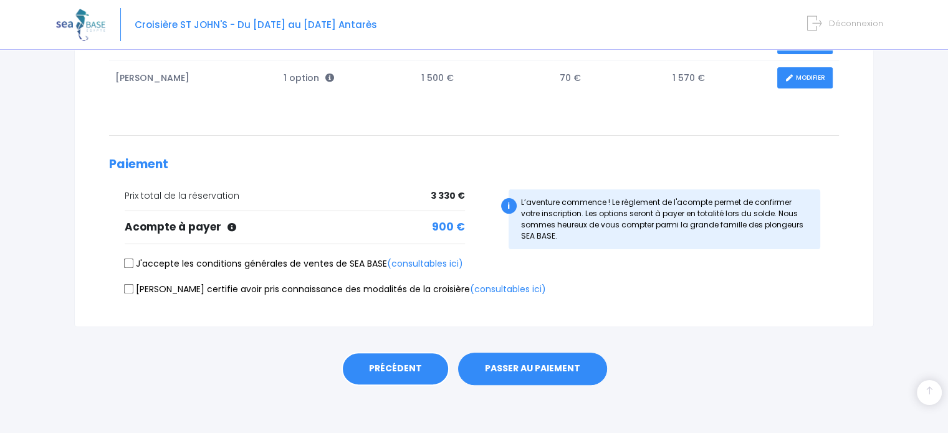
click at [393, 364] on link "PRÉCÉDENT" at bounding box center [396, 369] width 108 height 34
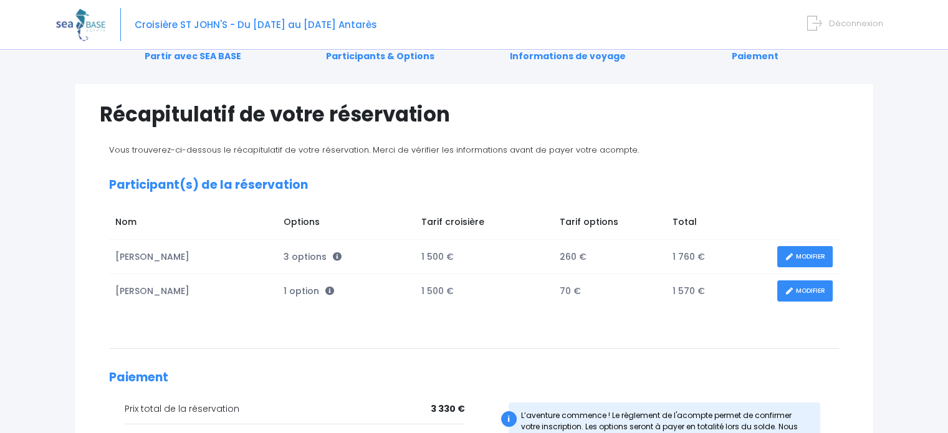
scroll to position [54, 0]
click at [807, 297] on link "MODIFIER" at bounding box center [804, 292] width 55 height 22
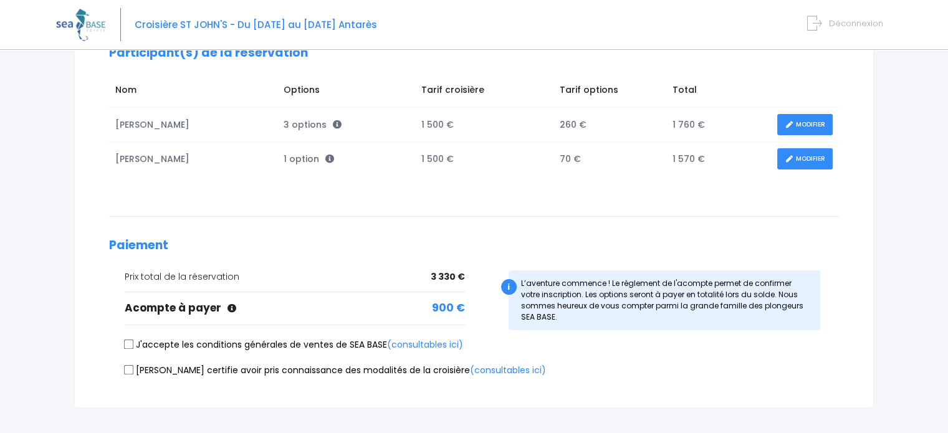
scroll to position [186, 0]
click at [800, 164] on link "MODIFIER" at bounding box center [804, 160] width 55 height 22
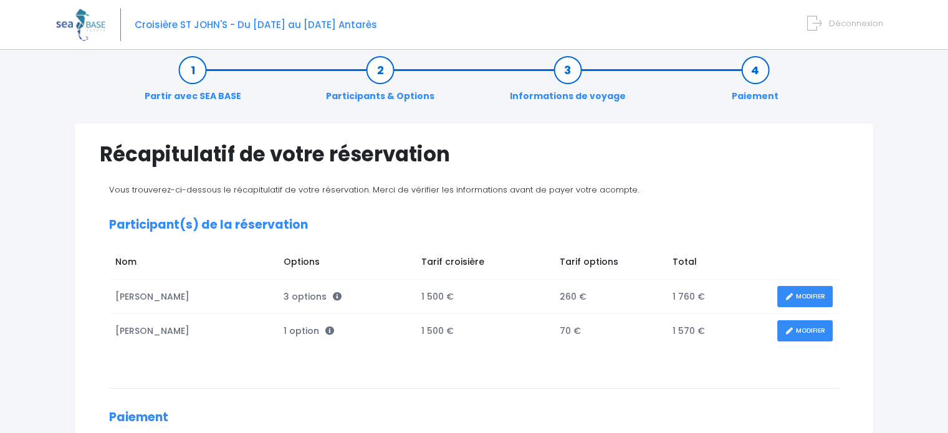
scroll to position [0, 0]
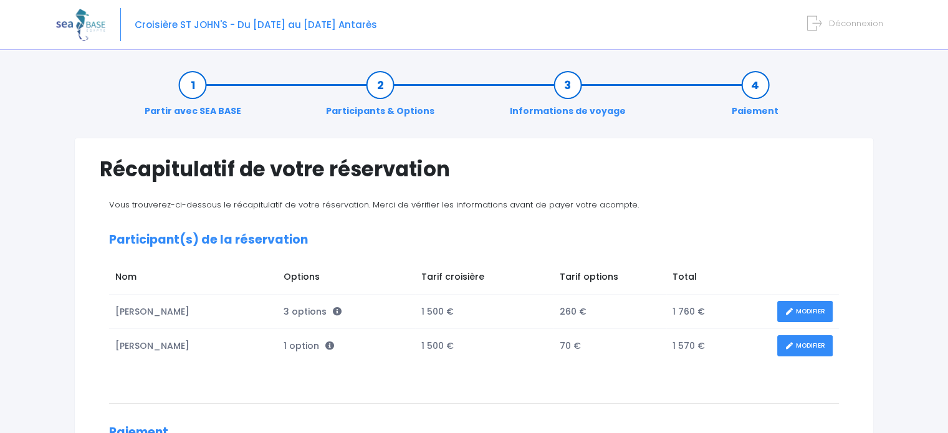
click at [325, 347] on icon at bounding box center [329, 346] width 9 height 9
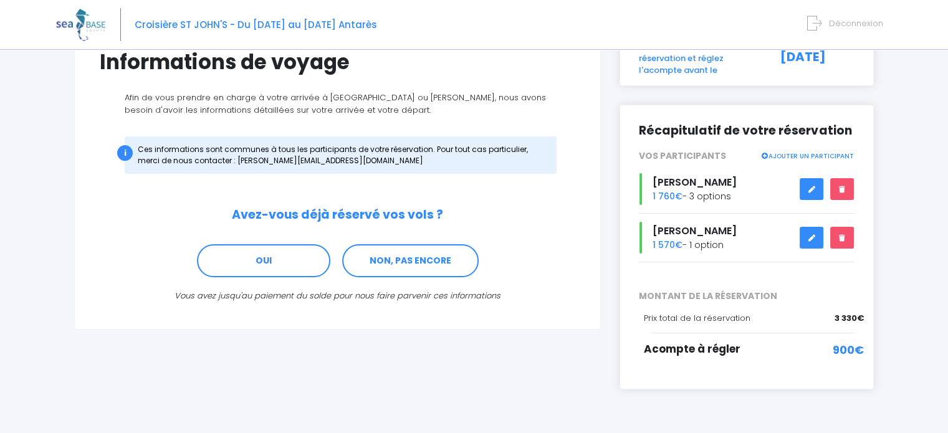
scroll to position [109, 0]
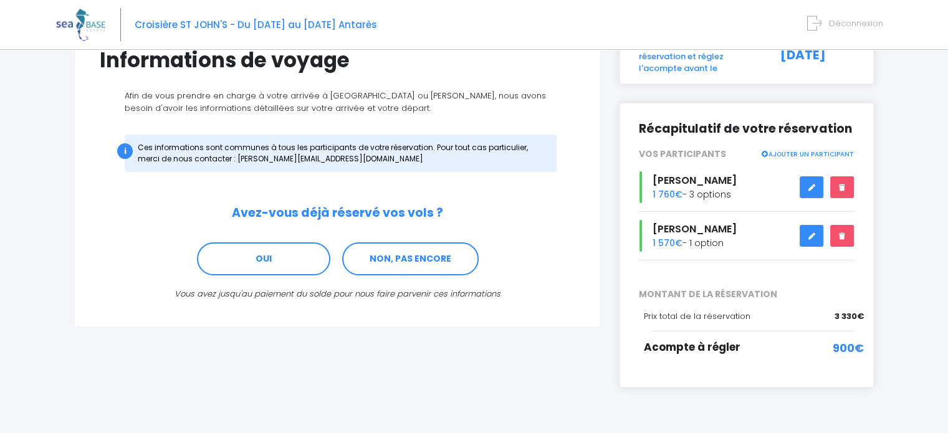
click at [803, 230] on link at bounding box center [812, 236] width 24 height 22
click at [812, 232] on link at bounding box center [812, 236] width 24 height 22
click at [810, 229] on link at bounding box center [812, 236] width 24 height 22
click at [812, 236] on icon at bounding box center [811, 236] width 9 height 0
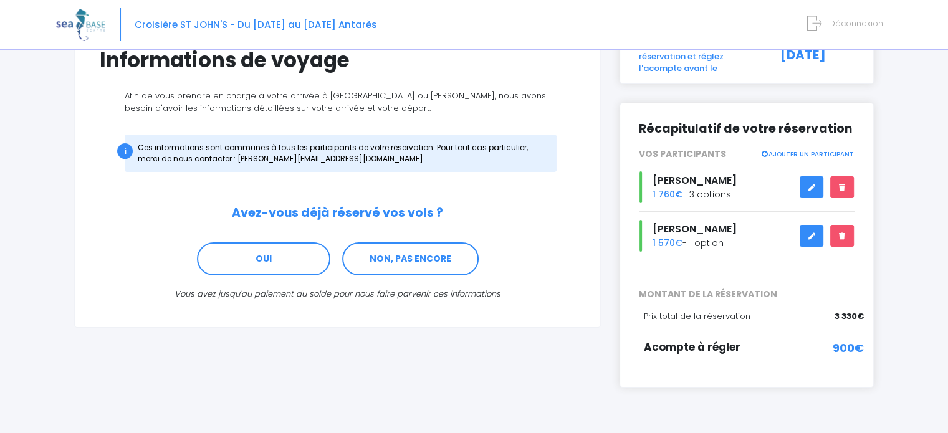
click at [804, 225] on link at bounding box center [812, 236] width 24 height 22
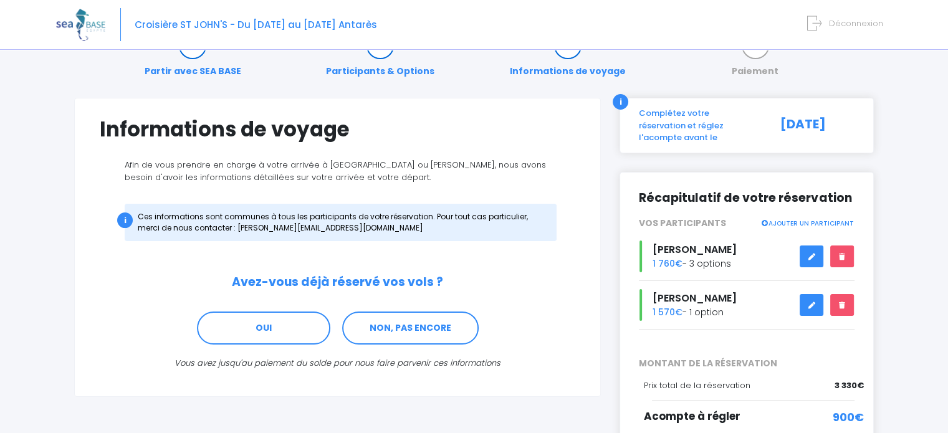
click at [695, 295] on div "[PERSON_NAME] 1 570€ - 1 option" at bounding box center [747, 305] width 234 height 32
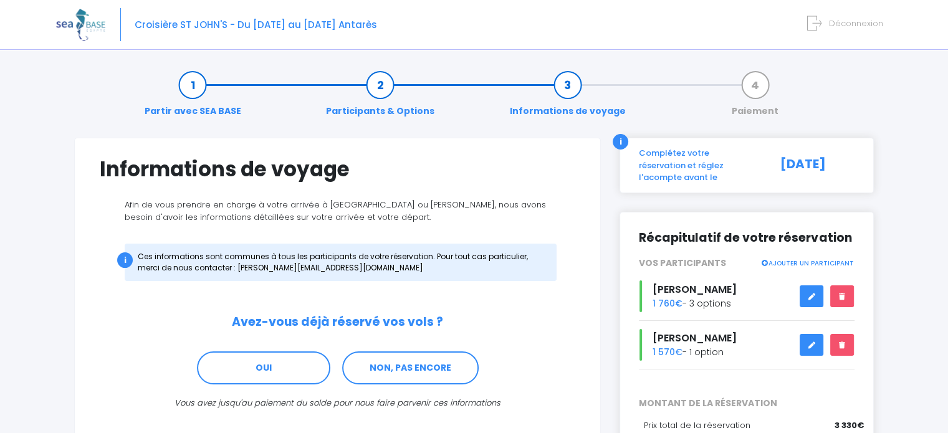
click at [388, 87] on link "Participants & Options" at bounding box center [380, 98] width 121 height 39
click at [385, 80] on link "Participants & Options" at bounding box center [380, 98] width 121 height 39
click at [380, 91] on link "Participants & Options" at bounding box center [380, 98] width 121 height 39
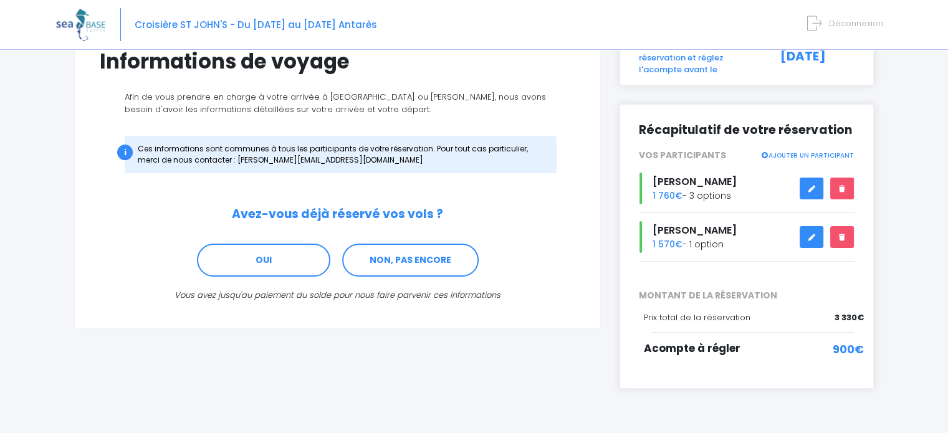
scroll to position [127, 0]
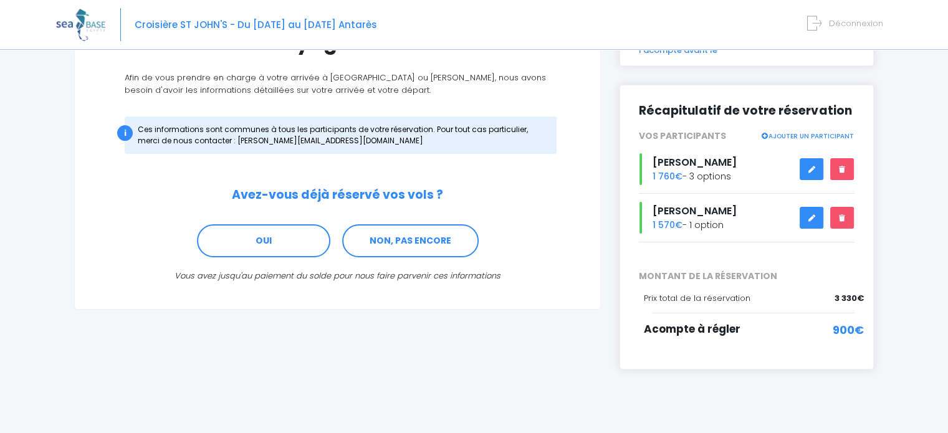
click at [802, 207] on link at bounding box center [812, 218] width 24 height 22
click at [803, 212] on link at bounding box center [812, 218] width 24 height 22
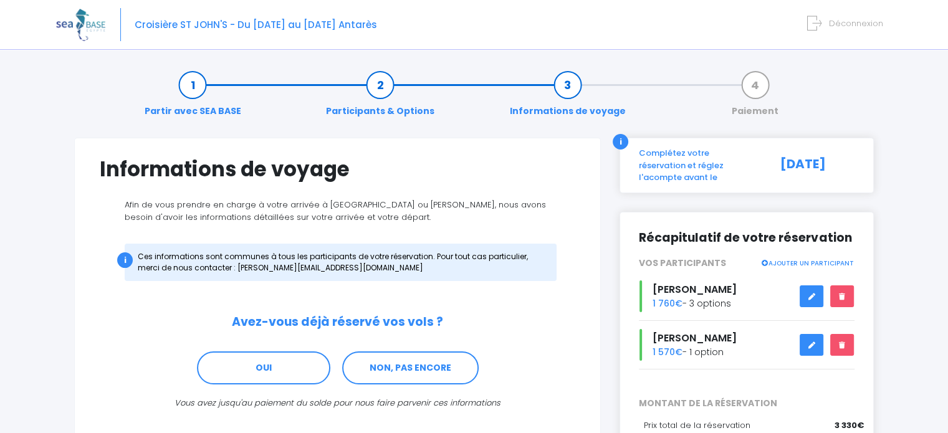
click at [383, 90] on link "Participants & Options" at bounding box center [380, 98] width 121 height 39
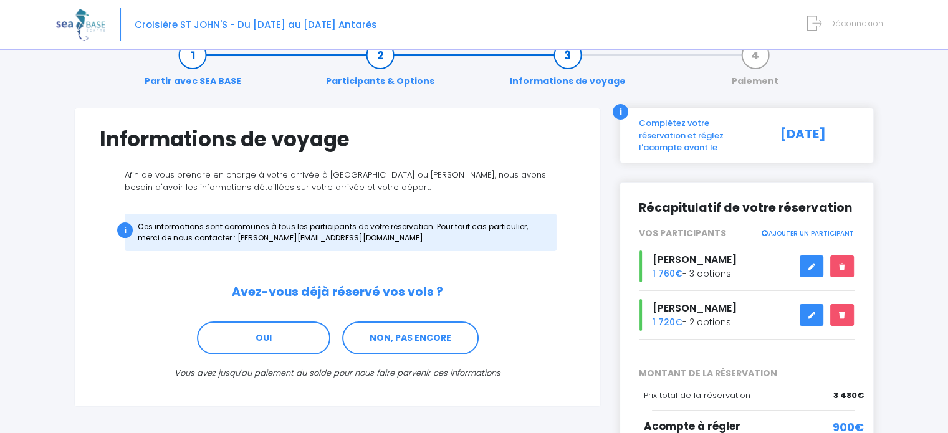
scroll to position [29, 0]
click at [421, 345] on link "NON, PAS ENCORE" at bounding box center [410, 339] width 137 height 34
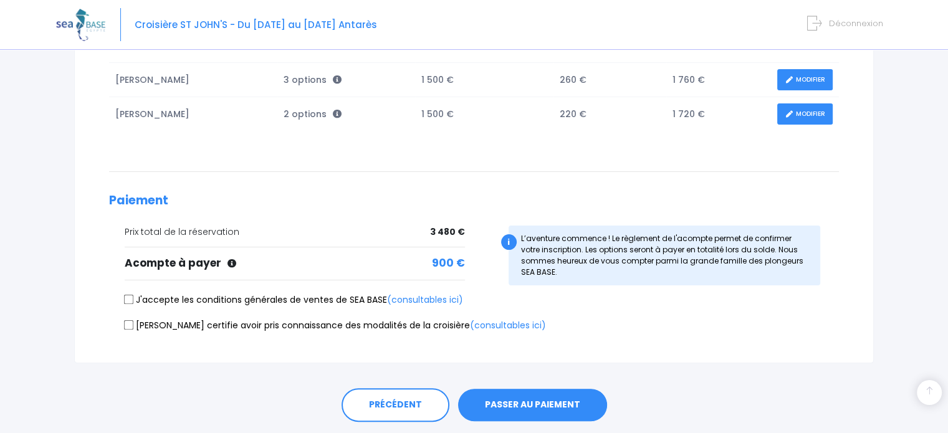
scroll to position [268, 0]
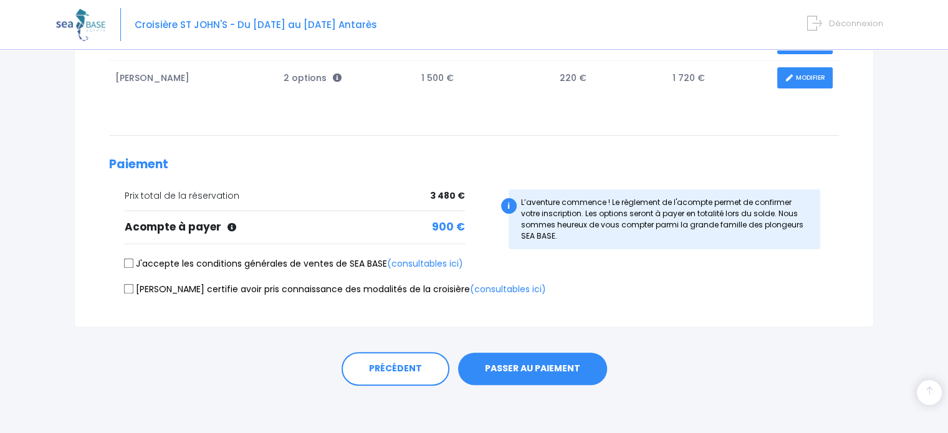
click at [909, 384] on div "Notre plateforme de réservation n'est pas compatible avec votre appareil. Veuil…" at bounding box center [474, 84] width 948 height 704
click at [127, 260] on input "J'accepte les conditions générales de ventes de SEA BASE (consultables ici)" at bounding box center [129, 264] width 10 height 10
checkbox input "true"
click at [130, 289] on input "Je certifie avoir pris connaissance des modalités de la croisière (consultables…" at bounding box center [129, 289] width 10 height 10
checkbox input "true"
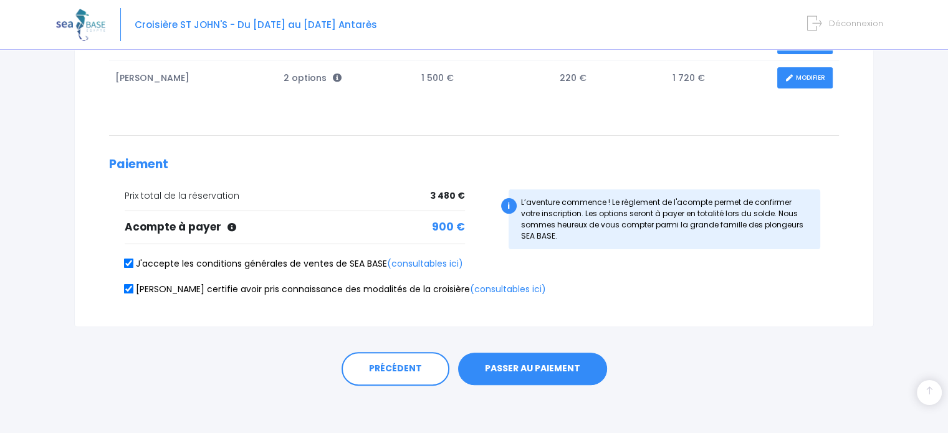
click at [539, 368] on button "PASSER AU PAIEMENT" at bounding box center [532, 369] width 149 height 32
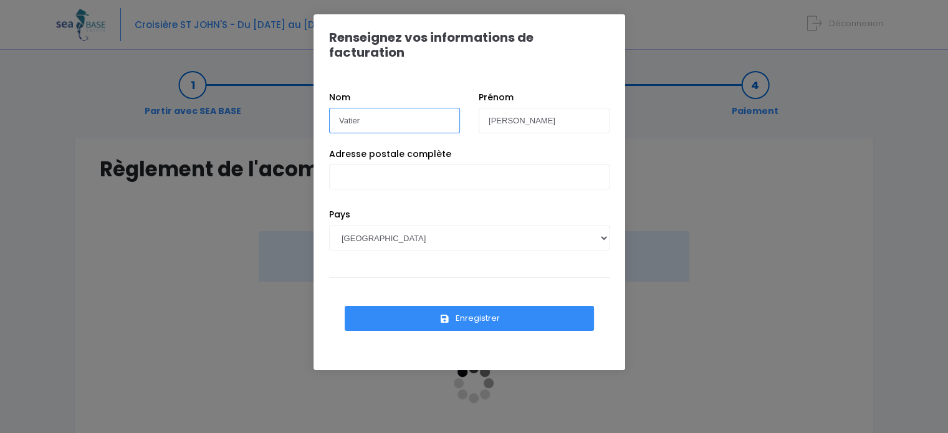
click at [391, 108] on input "Vatier" at bounding box center [394, 120] width 131 height 25
click at [411, 108] on input "Vatier" at bounding box center [394, 120] width 131 height 25
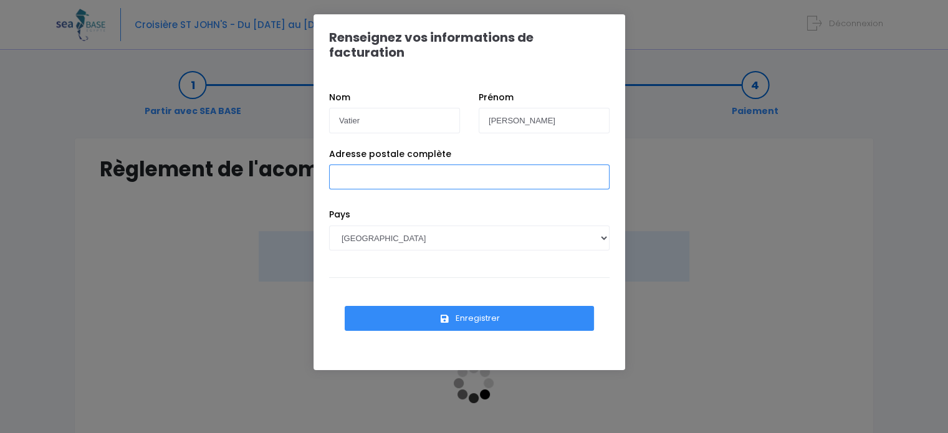
click at [355, 165] on input "Adresse postale complète" at bounding box center [469, 177] width 280 height 25
click at [340, 165] on input "Adresse postale complète" at bounding box center [469, 177] width 280 height 25
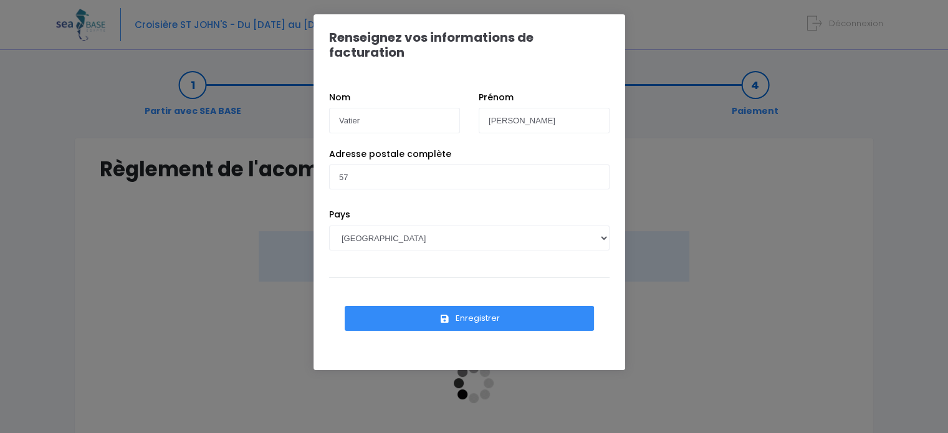
click at [54, 416] on div "Renseignez vos informations de facturation Nom Vatier [PERSON_NAME] 57 [GEOGRAP…" at bounding box center [474, 216] width 948 height 433
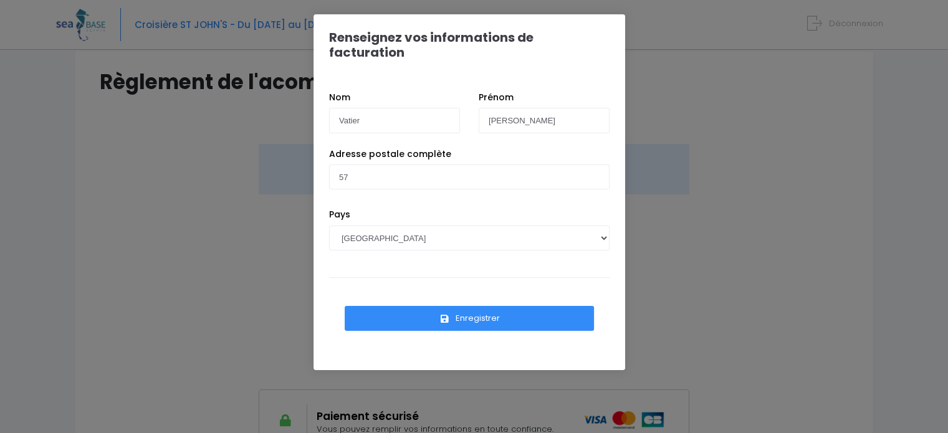
scroll to position [190, 0]
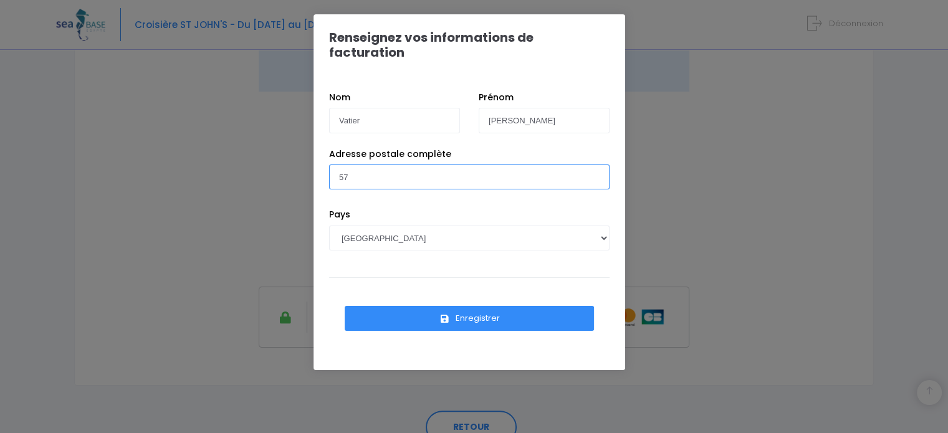
click at [373, 165] on input "57" at bounding box center [469, 177] width 280 height 25
type input "7"
type input "[STREET_ADDRESS]"
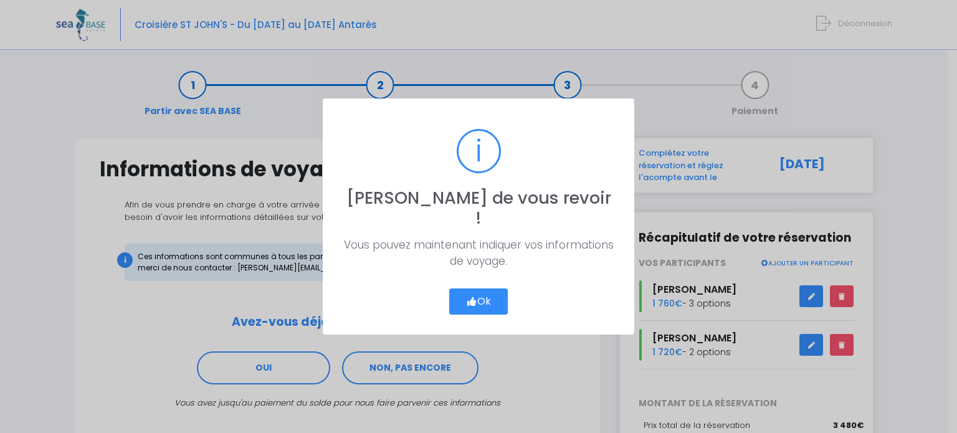
click at [491, 289] on button "Ok" at bounding box center [478, 302] width 59 height 26
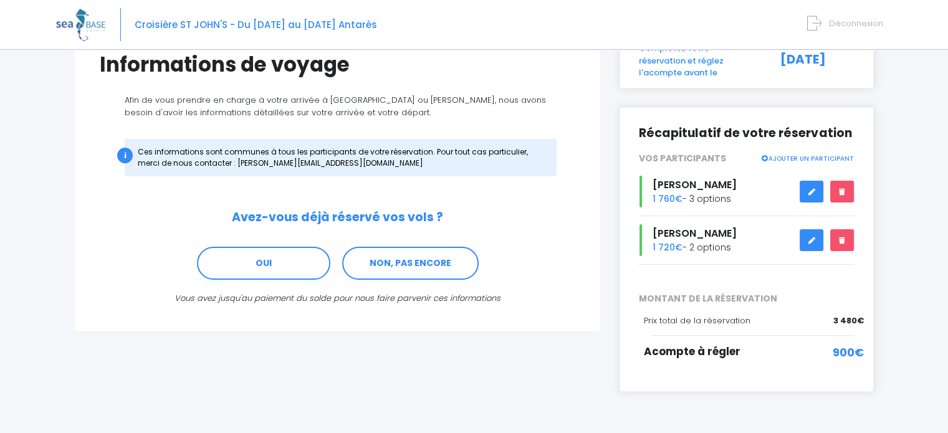
scroll to position [127, 0]
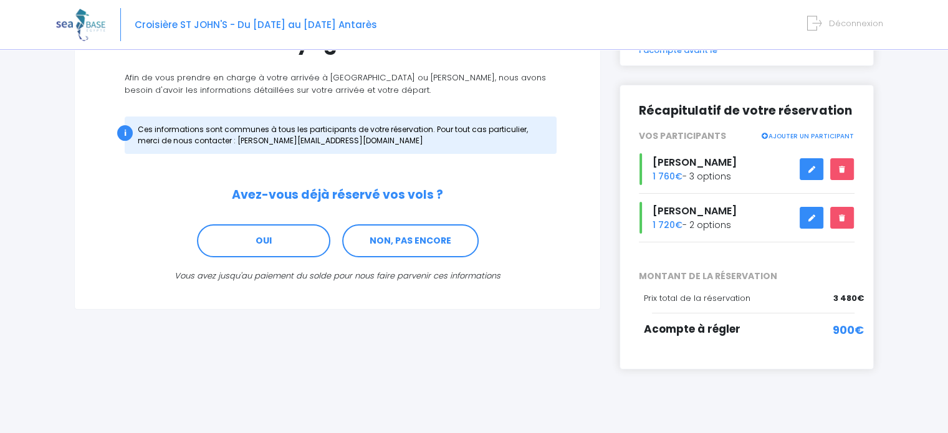
click at [423, 239] on link "NON, PAS ENCORE" at bounding box center [410, 241] width 137 height 34
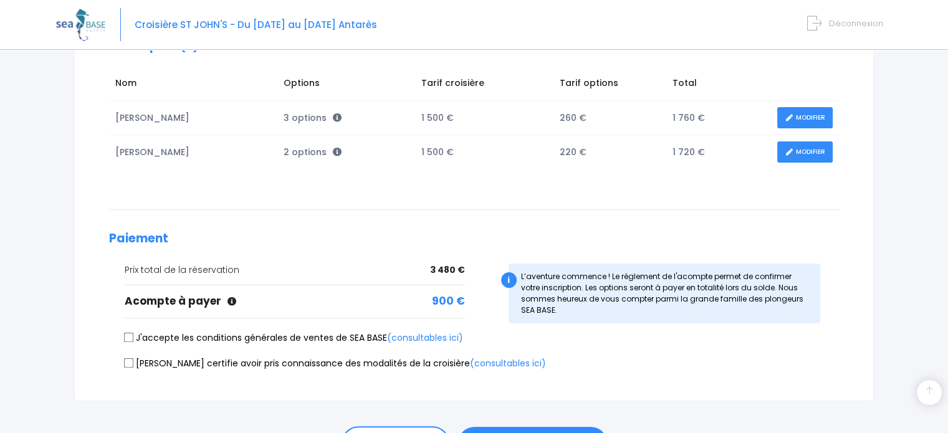
scroll to position [268, 0]
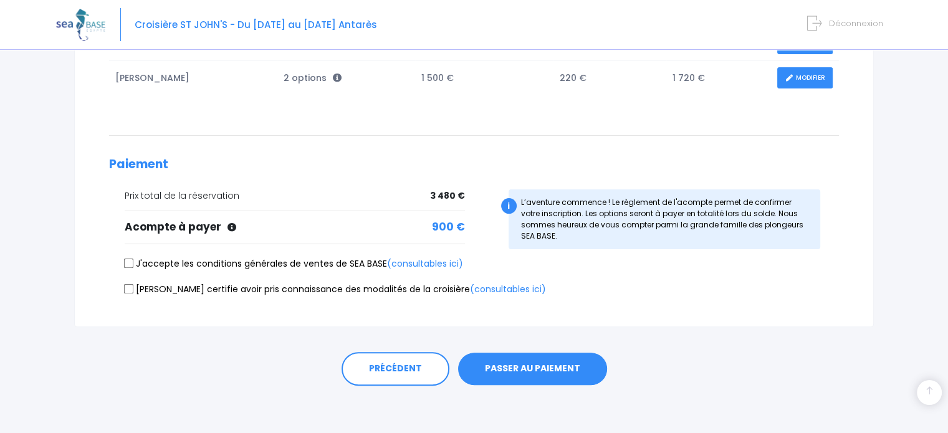
click at [547, 367] on button "PASSER AU PAIEMENT" at bounding box center [532, 369] width 149 height 32
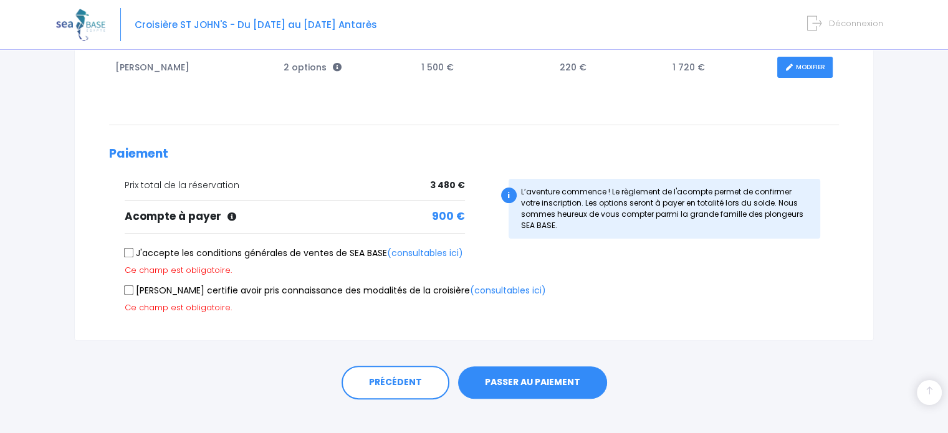
scroll to position [292, 0]
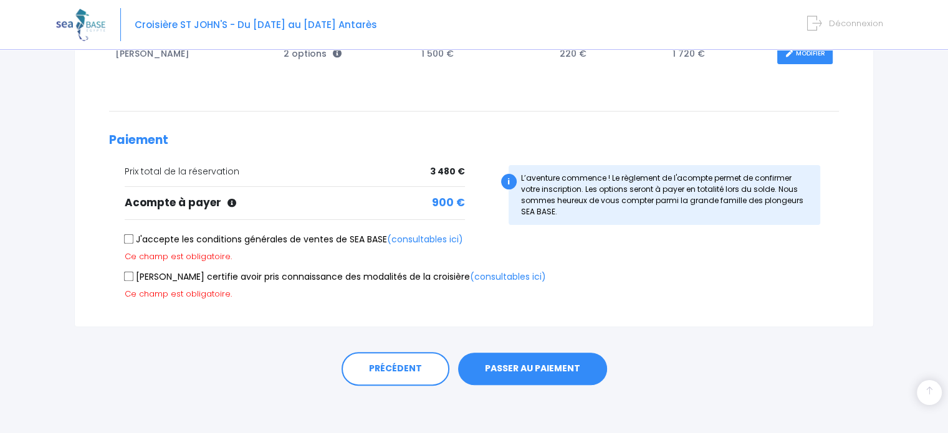
click at [132, 241] on input "J'accepte les conditions générales de ventes de SEA BASE (consultables ici)" at bounding box center [129, 239] width 10 height 10
checkbox input "true"
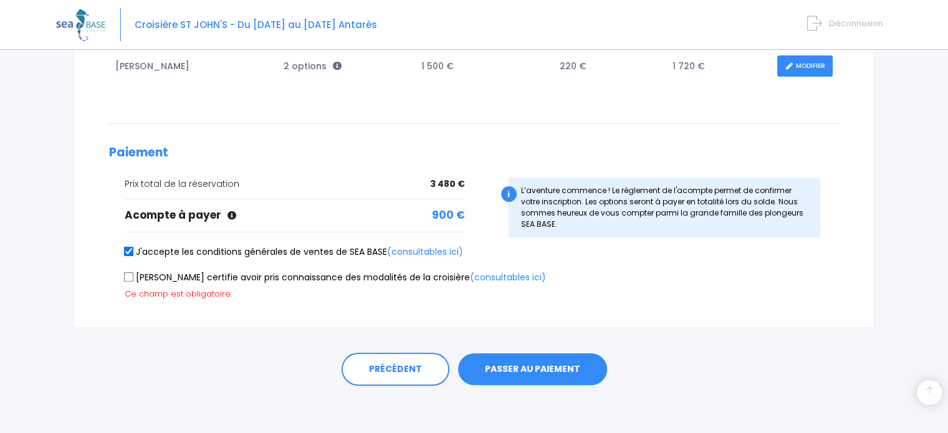
click at [130, 276] on input "Je certifie avoir pris connaissance des modalités de la croisière (consultables…" at bounding box center [129, 277] width 10 height 10
checkbox input "true"
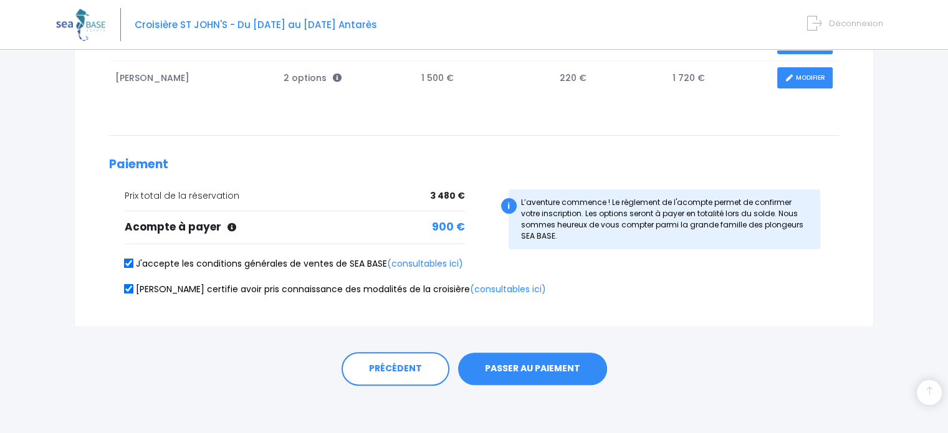
click at [537, 370] on button "PASSER AU PAIEMENT" at bounding box center [532, 369] width 149 height 32
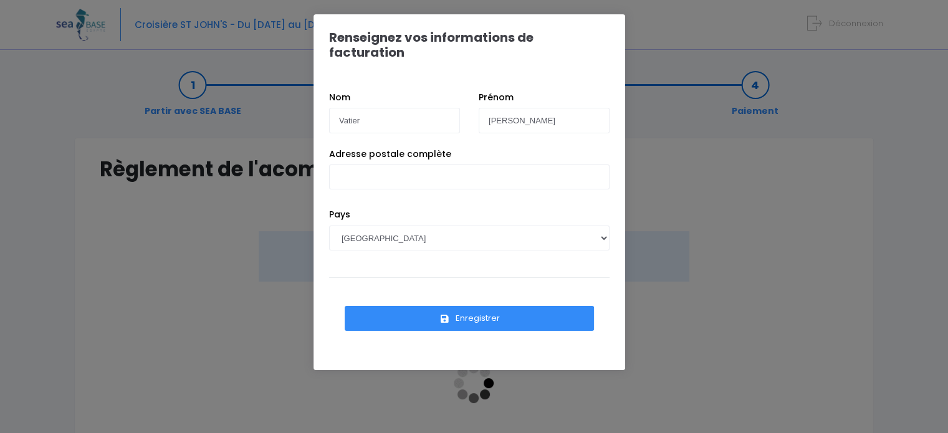
click at [275, 418] on div "Renseignez vos informations de facturation Nom Vatier [PERSON_NAME] Pays [GEOGR…" at bounding box center [474, 216] width 948 height 433
click at [264, 426] on div "Renseignez vos informations de facturation Nom Vatier [PERSON_NAME] Pays [GEOGR…" at bounding box center [474, 216] width 948 height 433
click at [220, 420] on div "Renseignez vos informations de facturation Nom Vatier [PERSON_NAME] Pays [GEOGR…" at bounding box center [474, 216] width 948 height 433
click at [224, 421] on div "Renseignez vos informations de facturation Nom Vatier [PERSON_NAME] Pays [GEOGR…" at bounding box center [474, 216] width 948 height 433
click at [239, 411] on div "Renseignez vos informations de facturation Nom Vatier [PERSON_NAME] Pays [GEOGR…" at bounding box center [474, 216] width 948 height 433
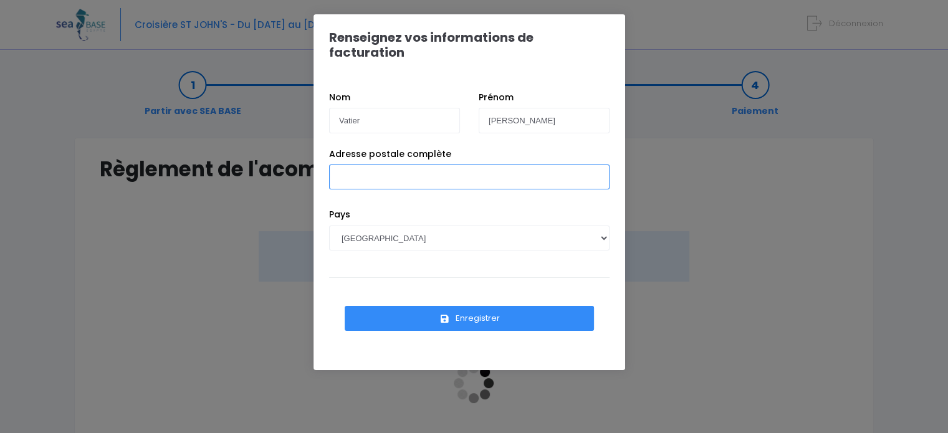
click at [494, 165] on input "Adresse postale complète" at bounding box center [469, 177] width 280 height 25
type input "70 Av. des Communes [GEOGRAPHIC_DATA]"
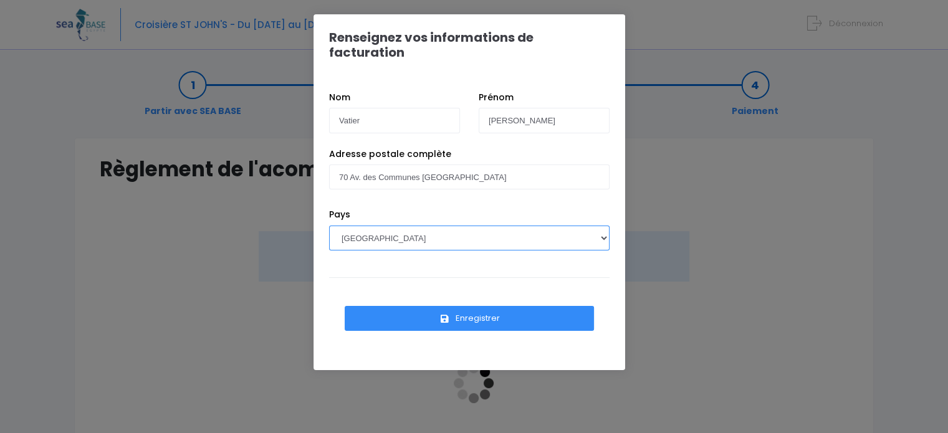
click at [389, 226] on select "AFGHANISTAN AFRIQUE DU SUD ÅLAND, ÎLES ALBANIE ALGÉRIE ALLEMAGNE ANDORRE ANGOLA…" at bounding box center [469, 238] width 280 height 25
click at [388, 226] on select "AFGHANISTAN AFRIQUE DU SUD ÅLAND, ÎLES ALBANIE ALGÉRIE ALLEMAGNE ANDORRE ANGOLA…" at bounding box center [469, 238] width 280 height 25
click at [339, 226] on select "AFGHANISTAN AFRIQUE DU SUD ÅLAND, ÎLES ALBANIE ALGÉRIE ALLEMAGNE ANDORRE ANGOLA…" at bounding box center [469, 238] width 280 height 25
select select "CH"
click at [329, 226] on select "AFGHANISTAN AFRIQUE DU SUD ÅLAND, ÎLES ALBANIE ALGÉRIE ALLEMAGNE ANDORRE ANGOLA…" at bounding box center [469, 238] width 280 height 25
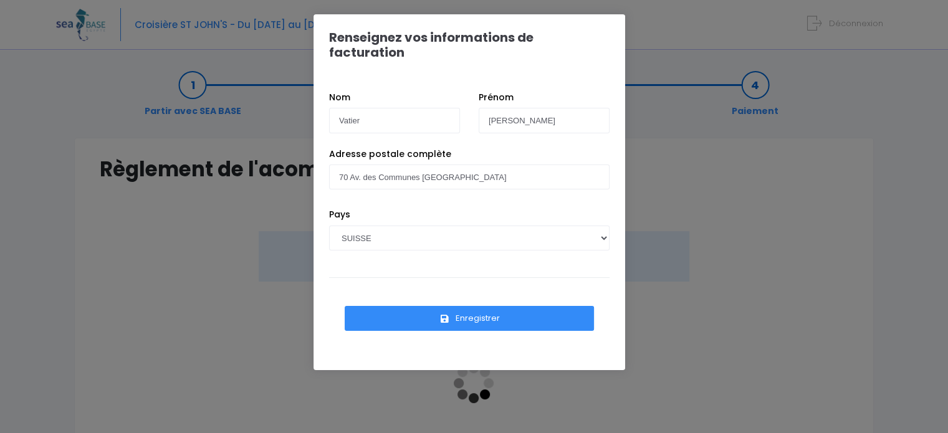
click at [483, 306] on button "Enregistrer" at bounding box center [469, 318] width 249 height 25
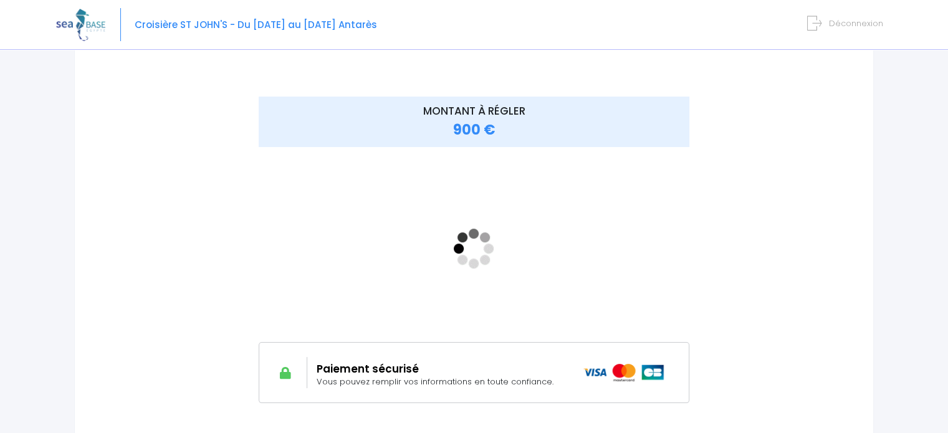
scroll to position [135, 0]
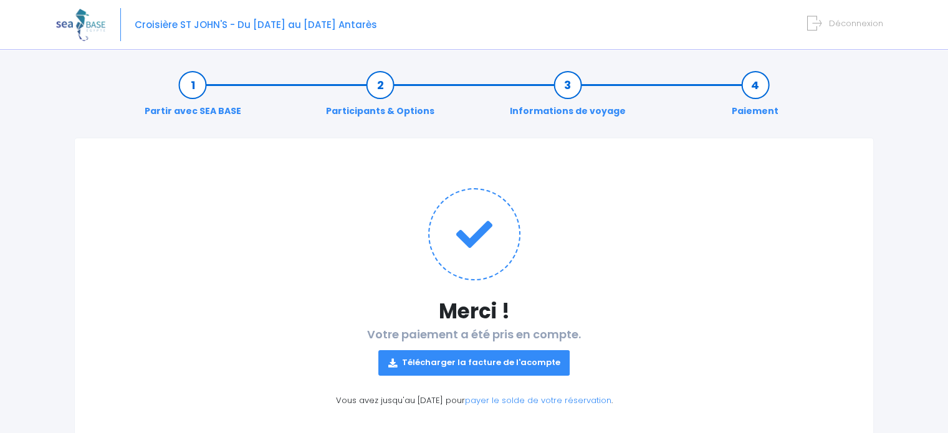
scroll to position [54, 0]
